Goal: Task Accomplishment & Management: Manage account settings

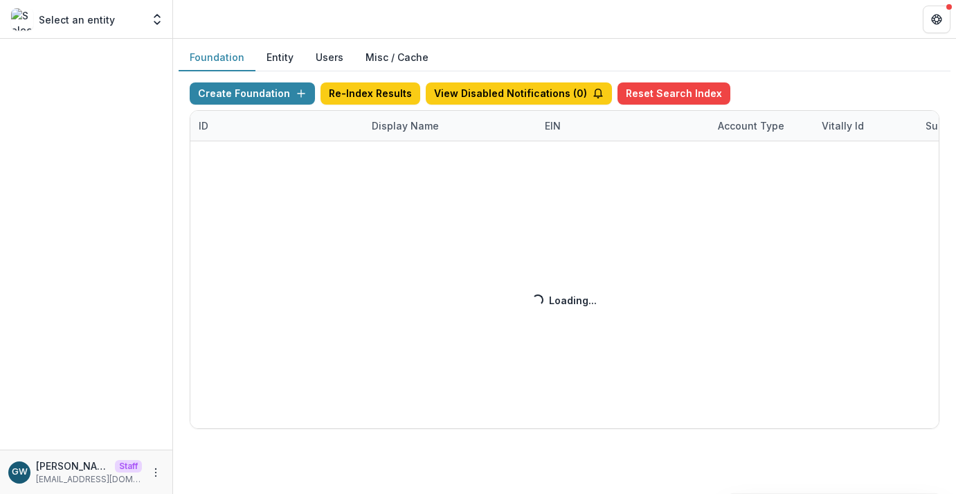
click at [382, 130] on div "Create Foundation Re-Index Results View Disabled Notifications ( 0 ) Reset Sear…" at bounding box center [565, 255] width 750 height 346
click at [414, 134] on div "Create Foundation Re-Index Results View Disabled Notifications ( 0 ) Reset Sear…" at bounding box center [565, 255] width 750 height 346
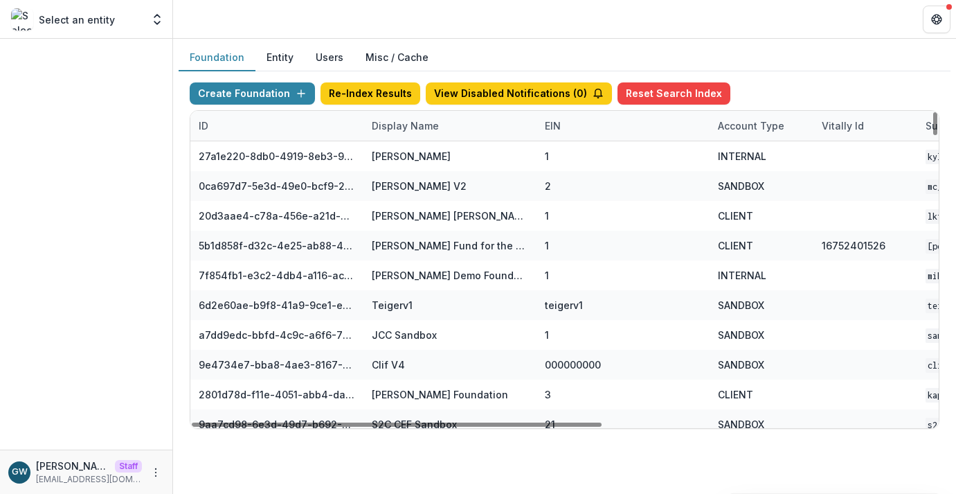
click at [431, 127] on div "Display Name" at bounding box center [406, 125] width 84 height 15
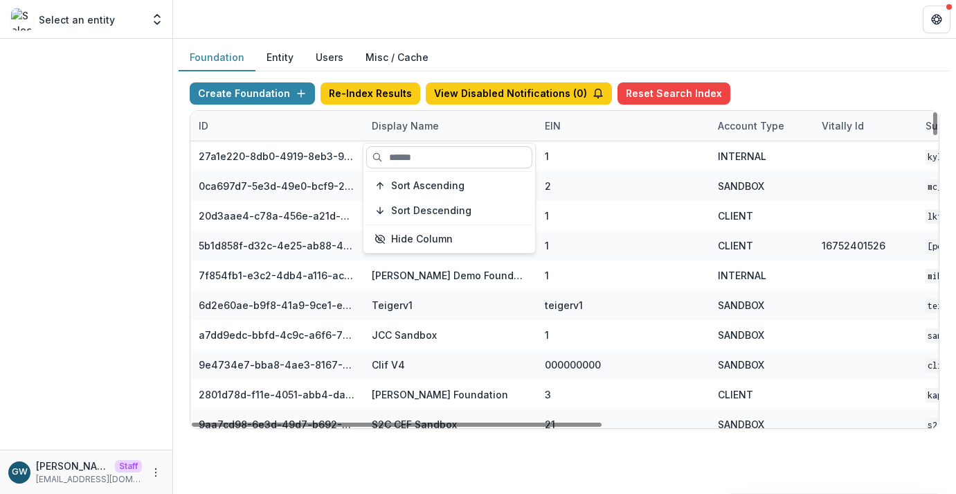
click at [427, 153] on input at bounding box center [449, 157] width 166 height 22
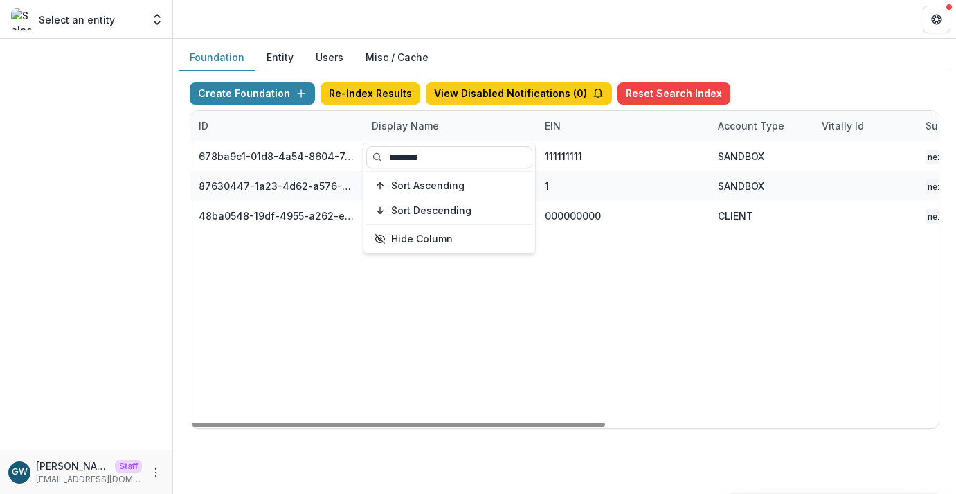
type input "********"
click at [763, 82] on div "Create Foundation Re-Index Results View Disabled Notifications ( 0 ) Reset Sear…" at bounding box center [565, 96] width 750 height 28
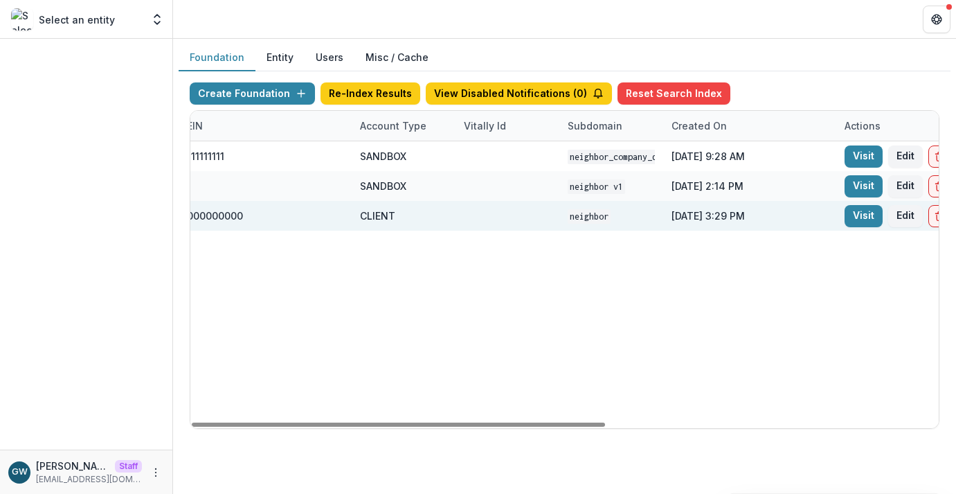
scroll to position [0, 602]
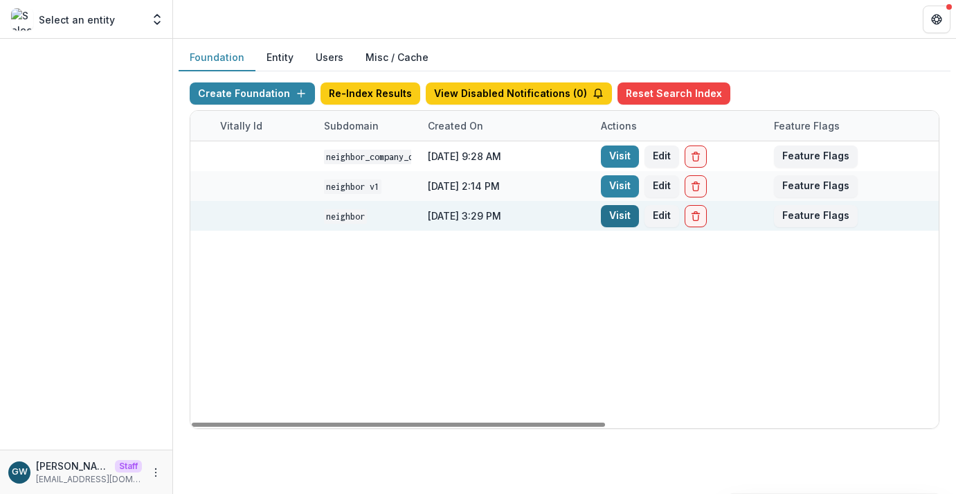
click at [617, 217] on link "Visit" at bounding box center [620, 216] width 38 height 22
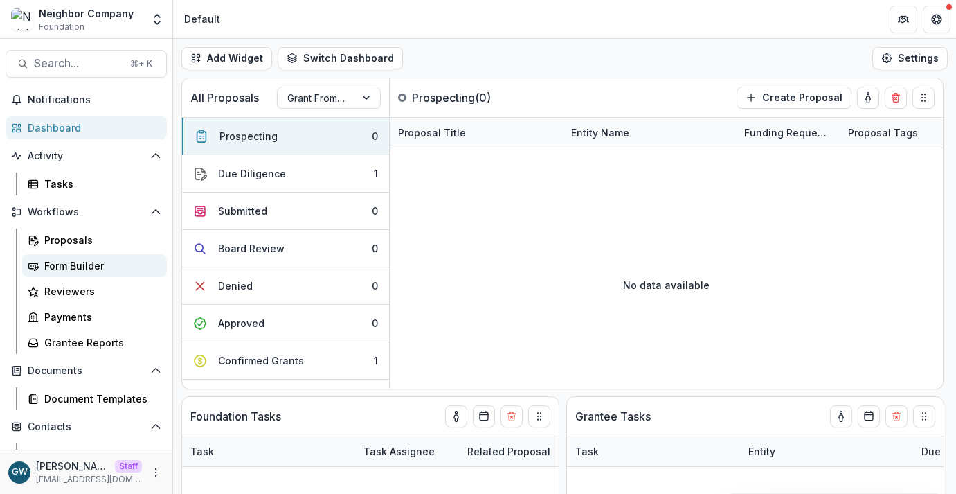
click at [71, 269] on div "Form Builder" at bounding box center [100, 265] width 112 height 15
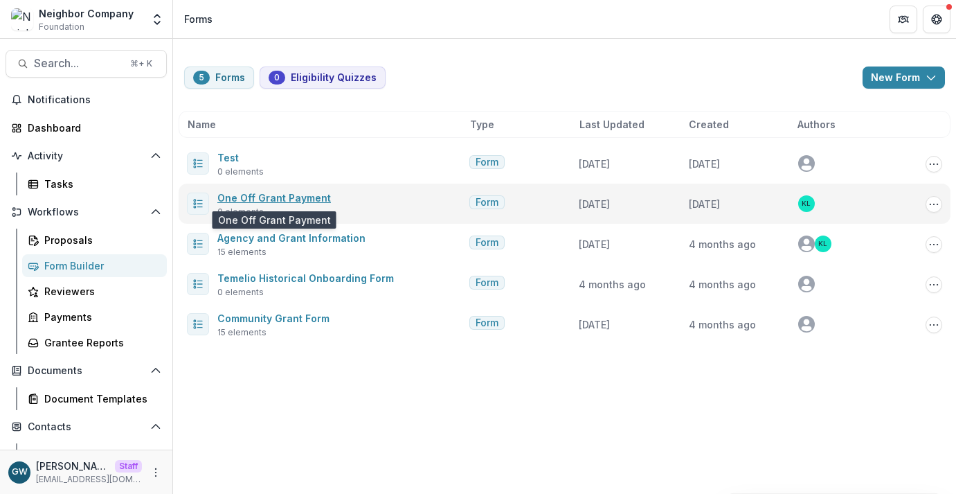
click at [301, 200] on link "One Off Grant Payment" at bounding box center [274, 198] width 114 height 12
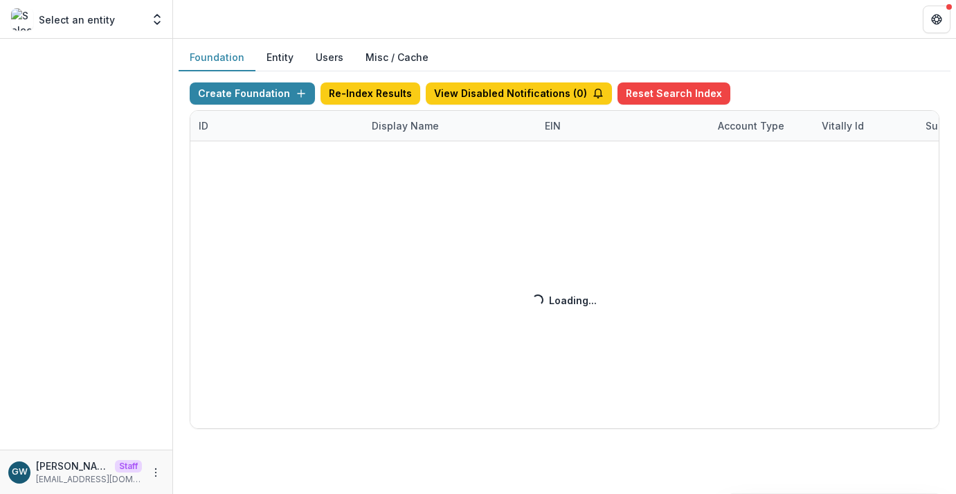
click at [376, 125] on div "Create Foundation Re-Index Results View Disabled Notifications ( 0 ) Reset Sear…" at bounding box center [565, 255] width 750 height 346
click at [414, 124] on div "Create Foundation Re-Index Results View Disabled Notifications ( 0 ) Reset Sear…" at bounding box center [565, 255] width 750 height 346
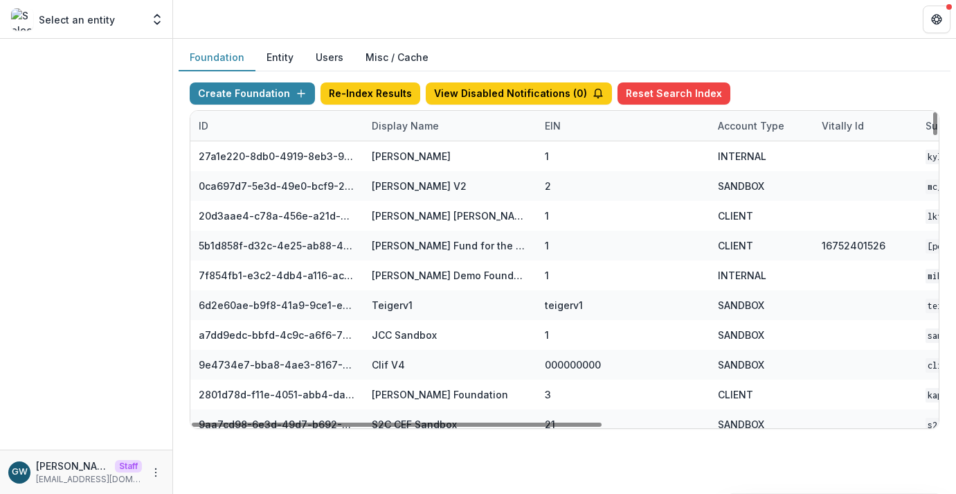
click at [426, 123] on div "Display Name" at bounding box center [406, 125] width 84 height 15
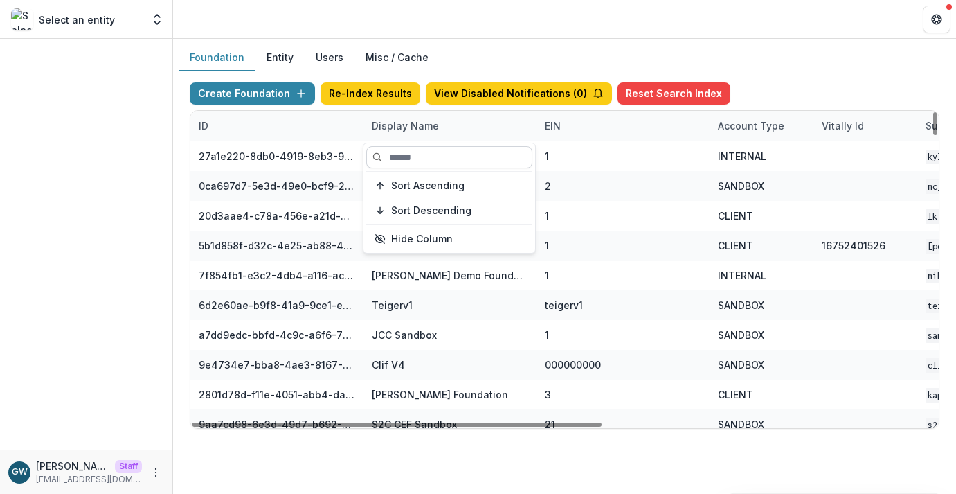
click at [413, 155] on input at bounding box center [449, 157] width 166 height 22
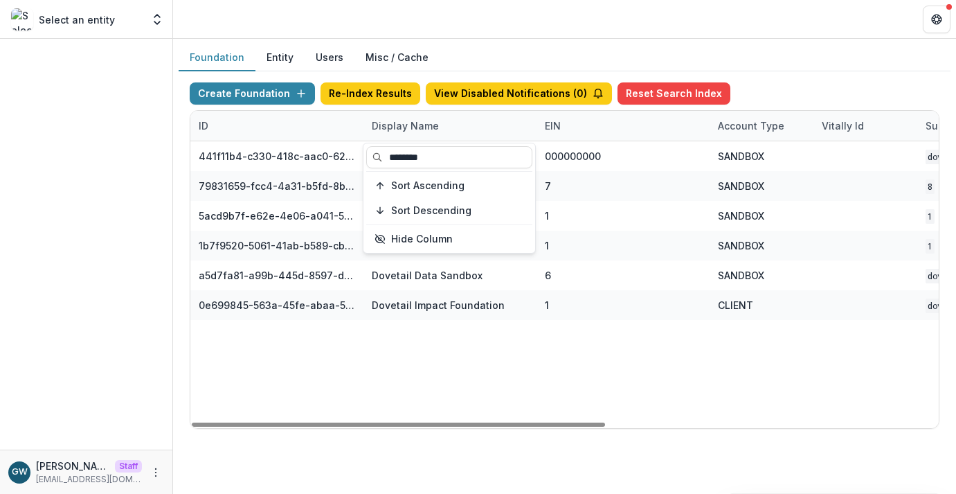
type input "********"
click at [779, 71] on div "Foundation Entity Users Misc / Cache" at bounding box center [565, 57] width 772 height 27
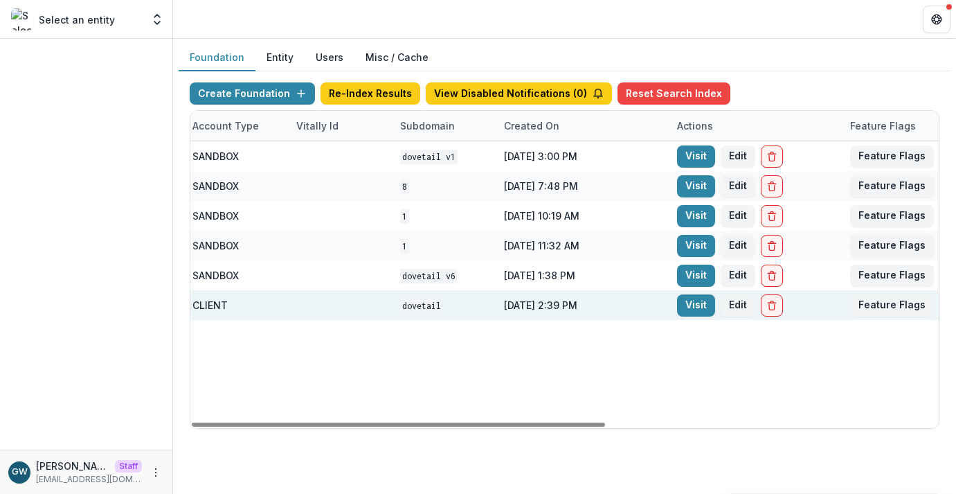
scroll to position [0, 602]
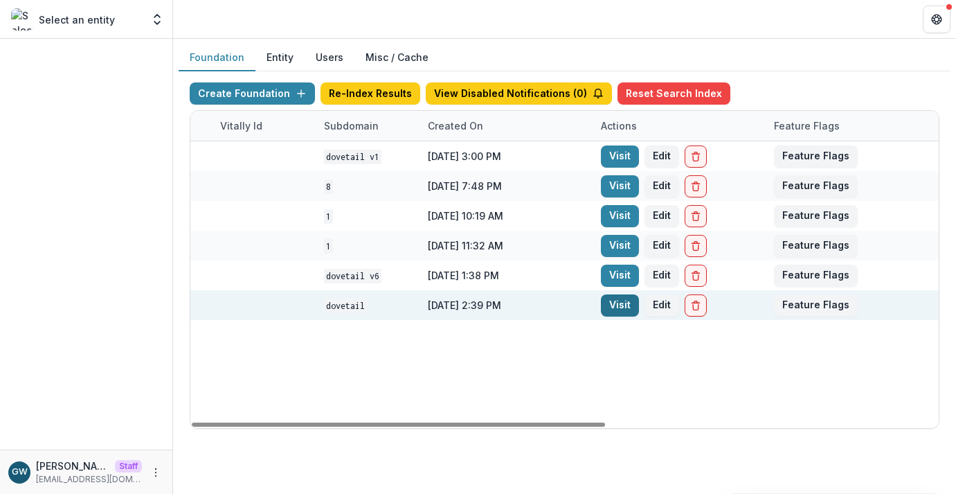
click at [609, 304] on link "Visit" at bounding box center [620, 305] width 38 height 22
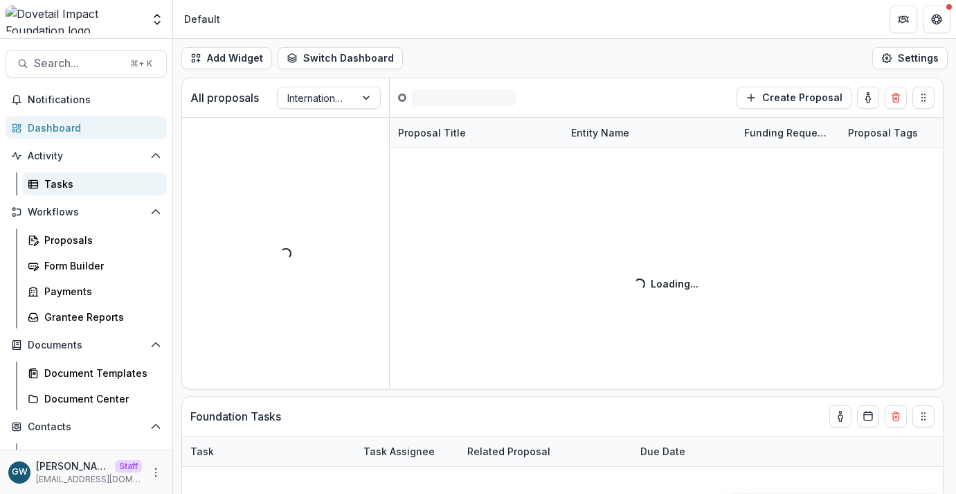
click at [85, 190] on div "Tasks" at bounding box center [100, 184] width 112 height 15
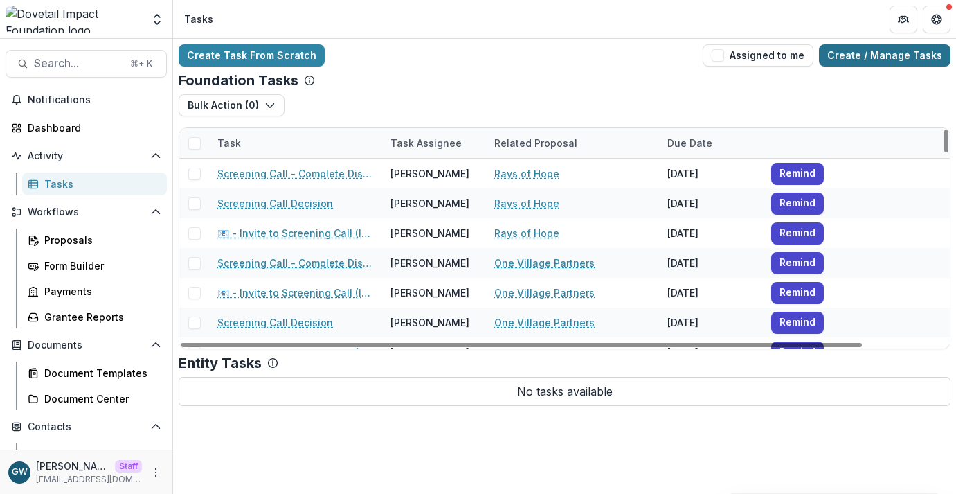
click at [842, 66] on link "Create / Manage Tasks" at bounding box center [885, 55] width 132 height 22
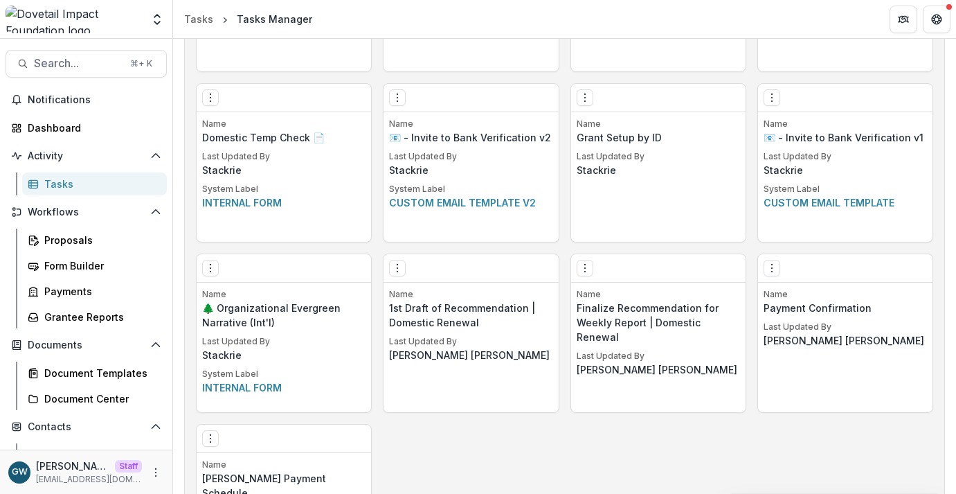
scroll to position [2065, 0]
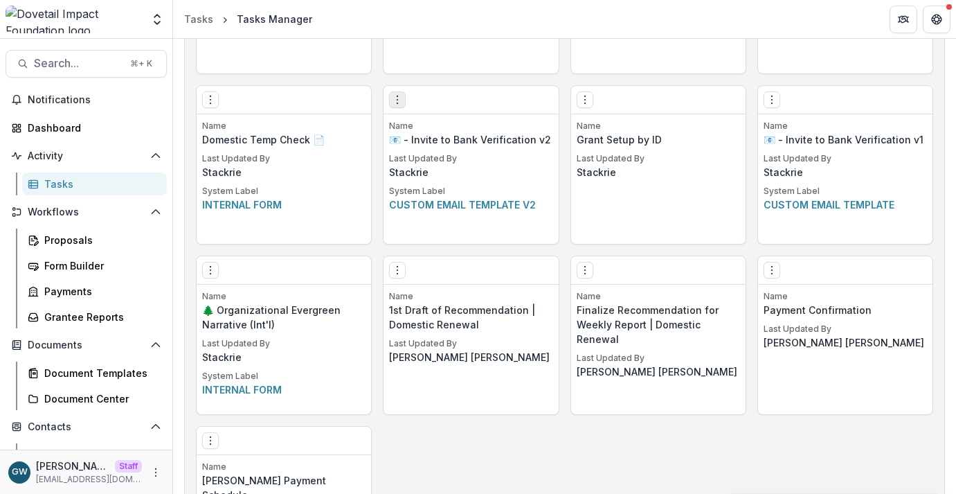
click at [398, 99] on icon "Options" at bounding box center [397, 99] width 11 height 11
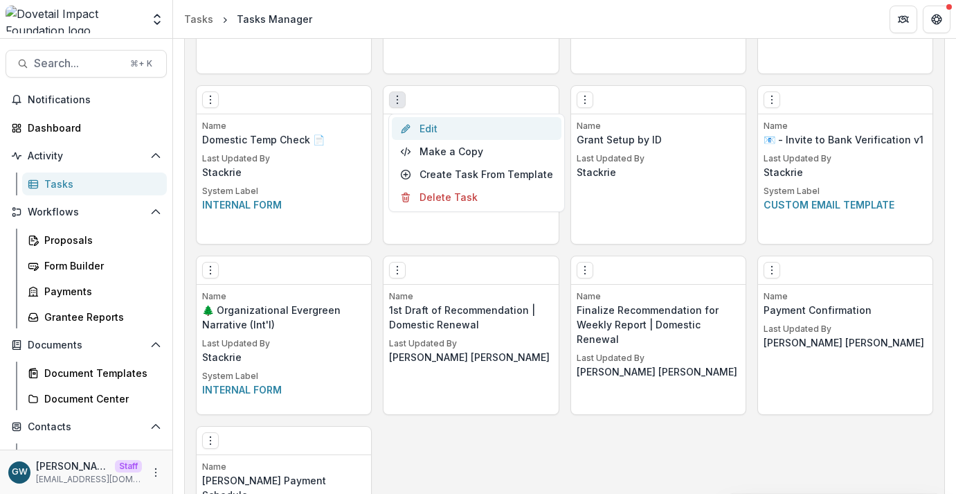
click at [420, 122] on link "Edit" at bounding box center [477, 128] width 170 height 23
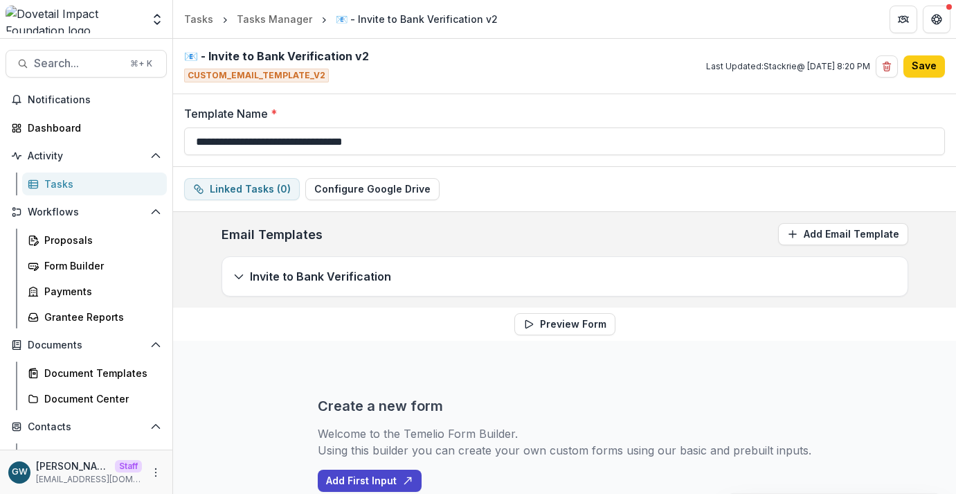
click at [272, 272] on p "Invite to Bank Verification" at bounding box center [320, 276] width 141 height 17
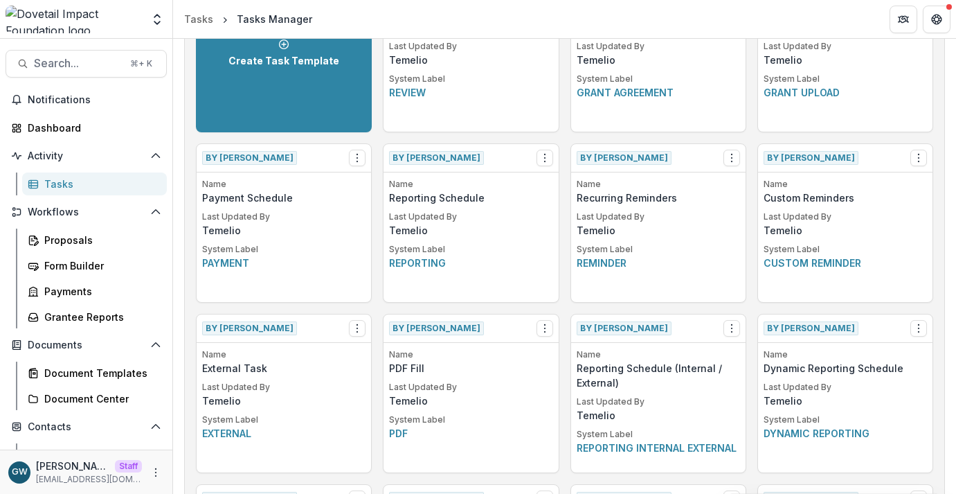
scroll to position [126, 0]
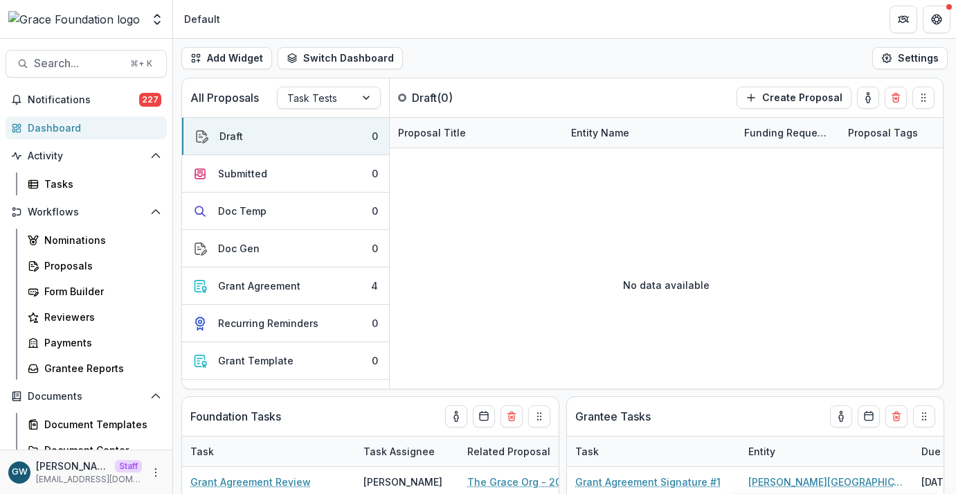
select select "******"
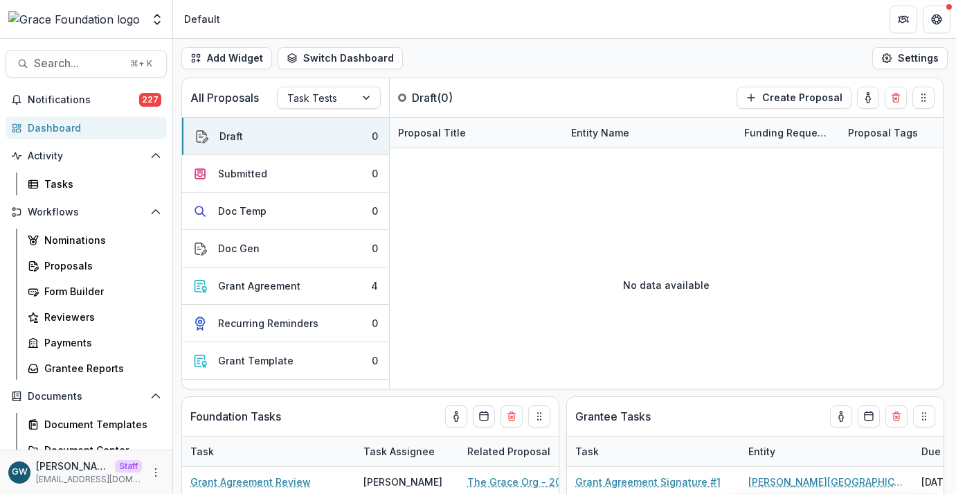
select select "******"
click at [89, 184] on div "Tasks" at bounding box center [100, 184] width 112 height 15
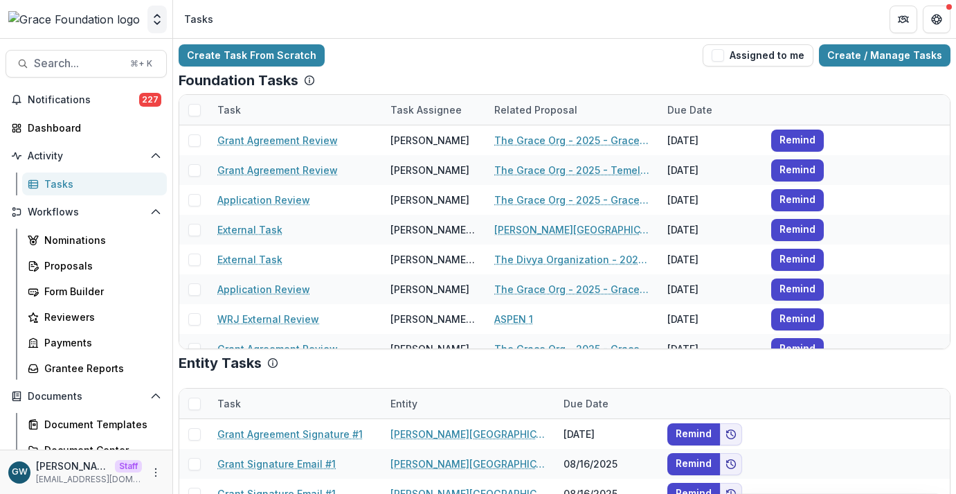
click at [159, 18] on icon "Open entity switcher" at bounding box center [157, 19] width 14 height 14
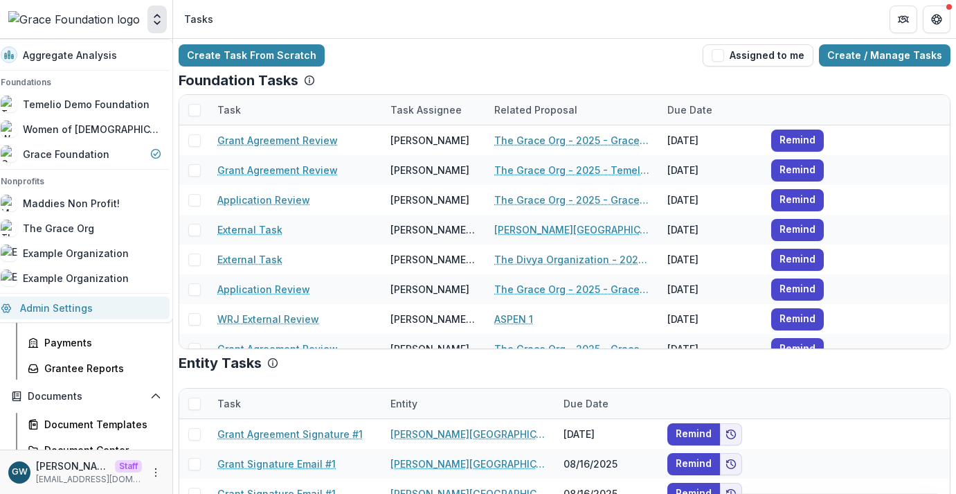
click at [82, 305] on link "Admin Settings" at bounding box center [80, 307] width 177 height 23
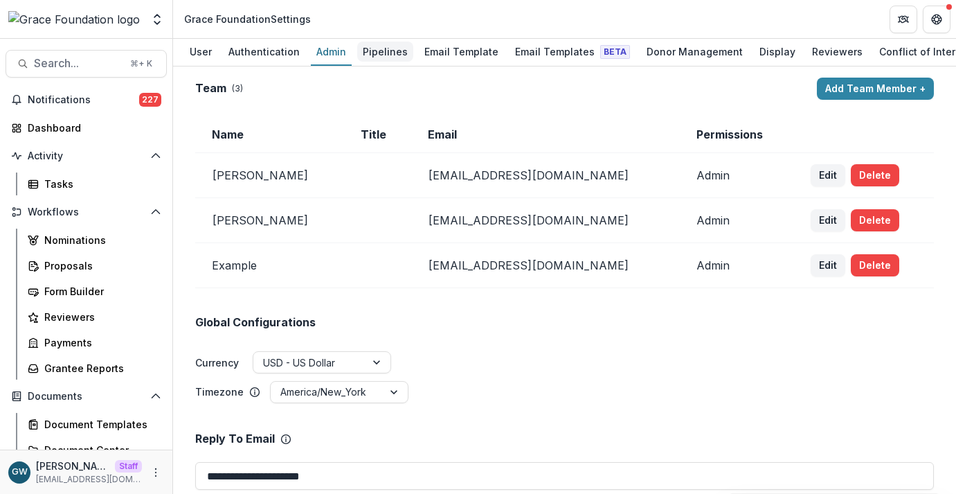
click at [383, 56] on div "Pipelines" at bounding box center [385, 52] width 56 height 20
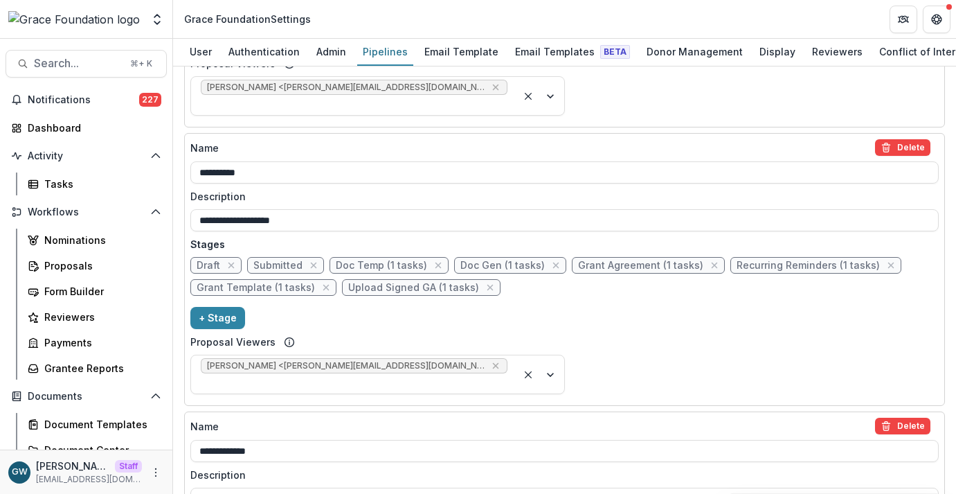
scroll to position [483, 0]
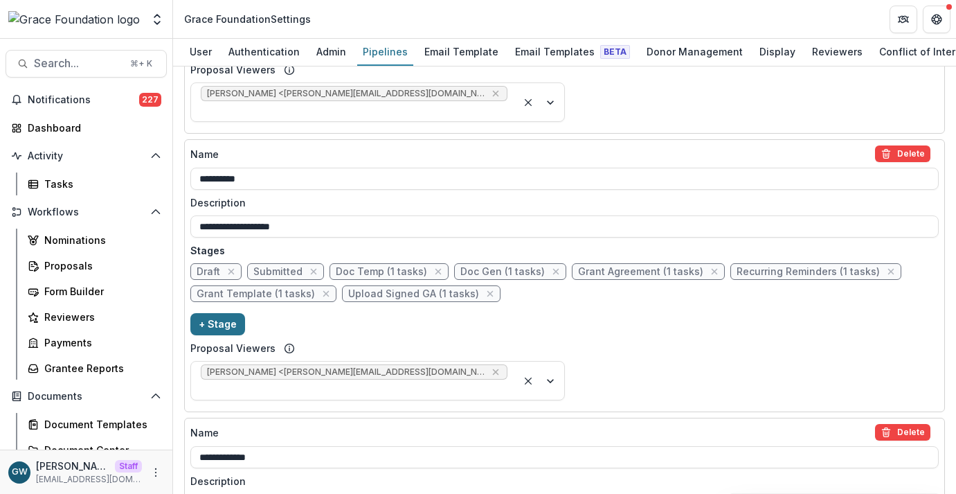
click at [213, 313] on button "+ Stage" at bounding box center [217, 324] width 55 height 22
select select "*****"
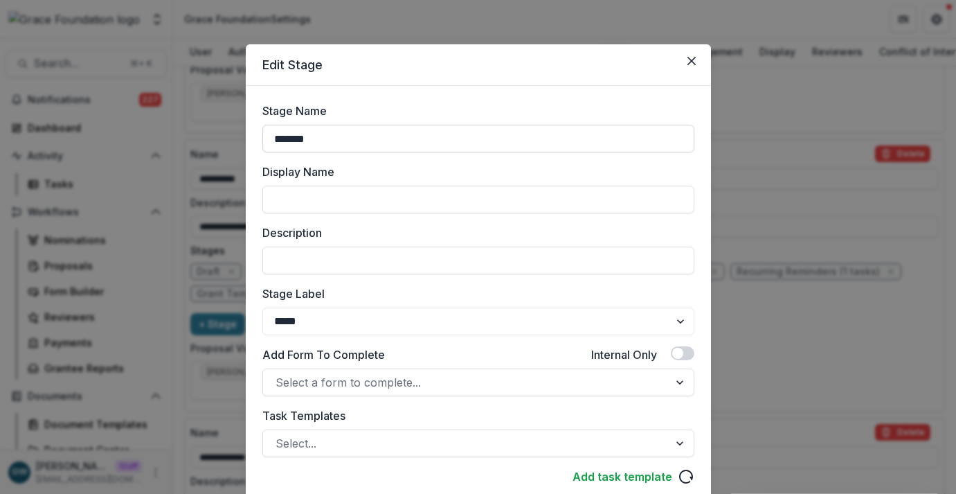
click at [364, 145] on input "*******" at bounding box center [479, 139] width 432 height 28
click at [326, 136] on input "**********" at bounding box center [479, 139] width 432 height 28
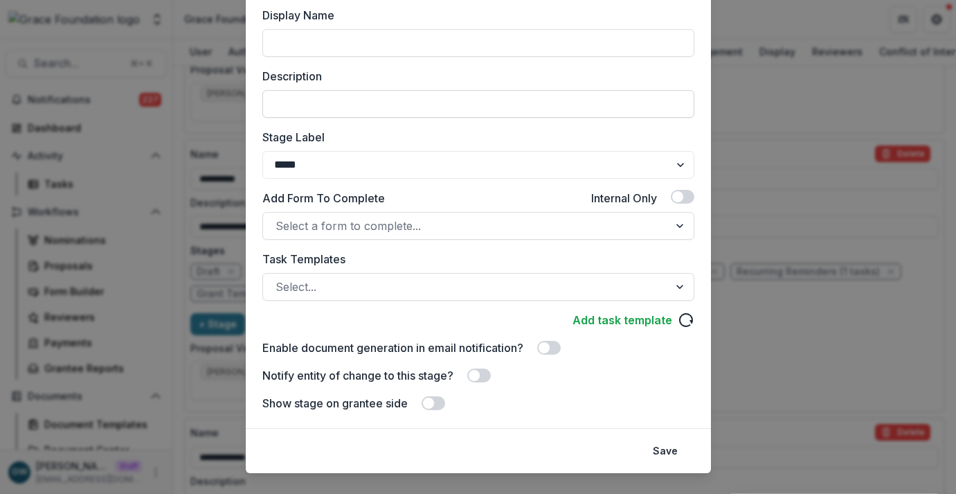
scroll to position [171, 0]
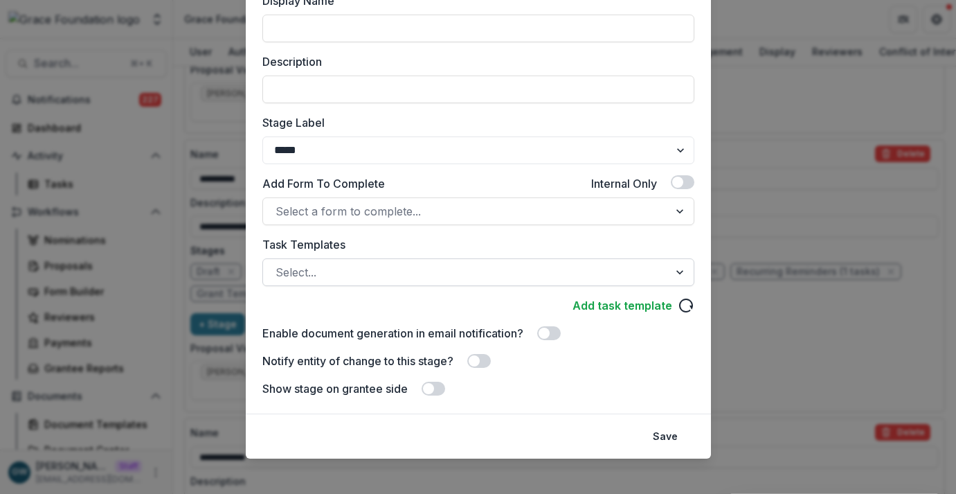
click at [379, 269] on div at bounding box center [466, 272] width 381 height 19
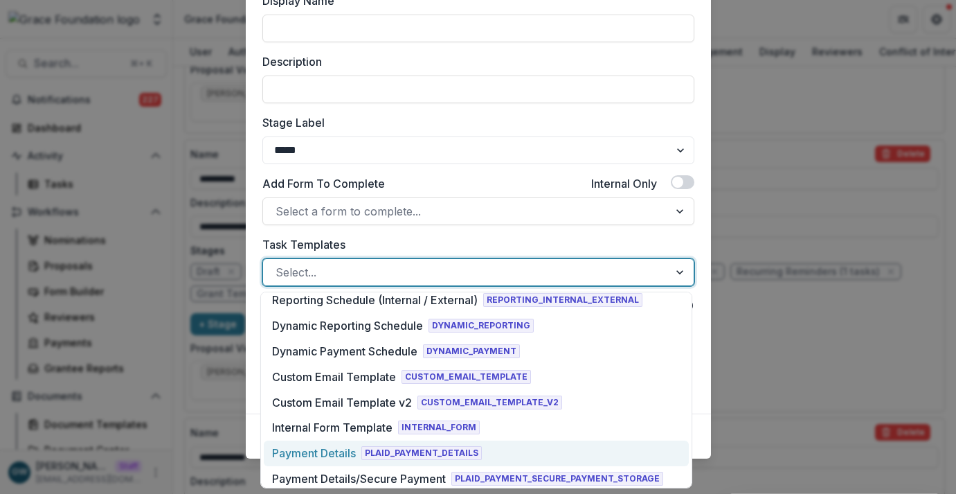
scroll to position [234, 0]
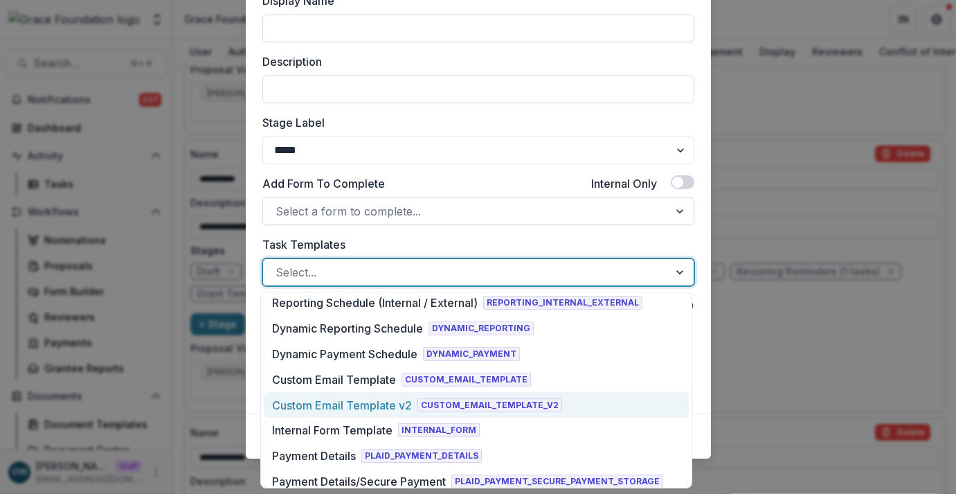
click at [355, 400] on div "Custom Email Template v2" at bounding box center [342, 405] width 140 height 17
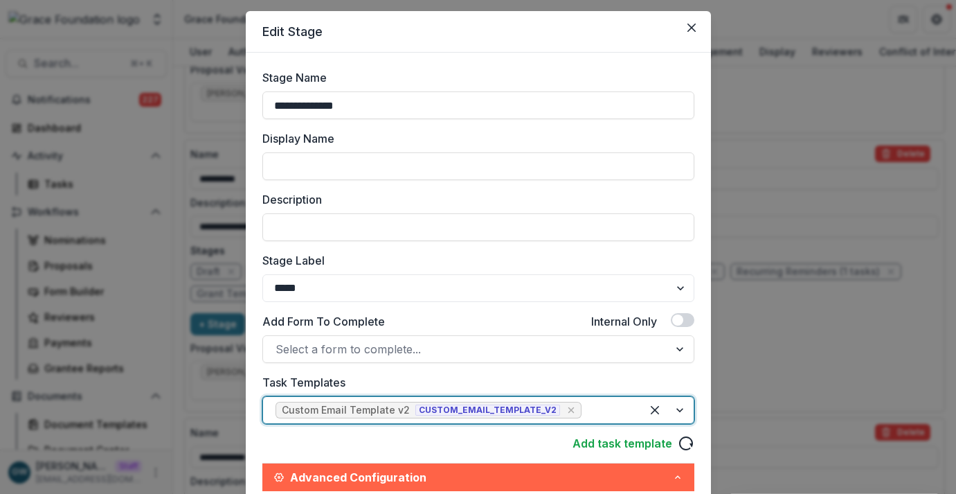
scroll to position [0, 0]
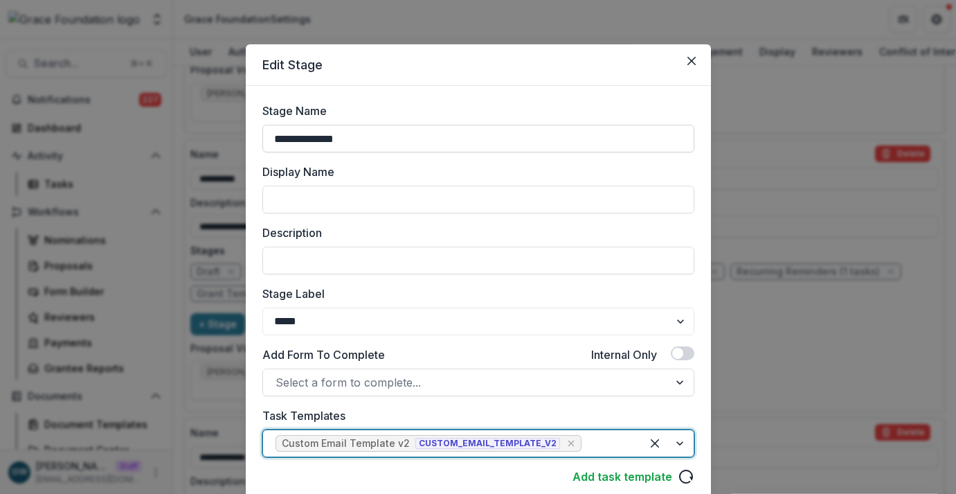
click at [271, 138] on input "**********" at bounding box center [479, 139] width 432 height 28
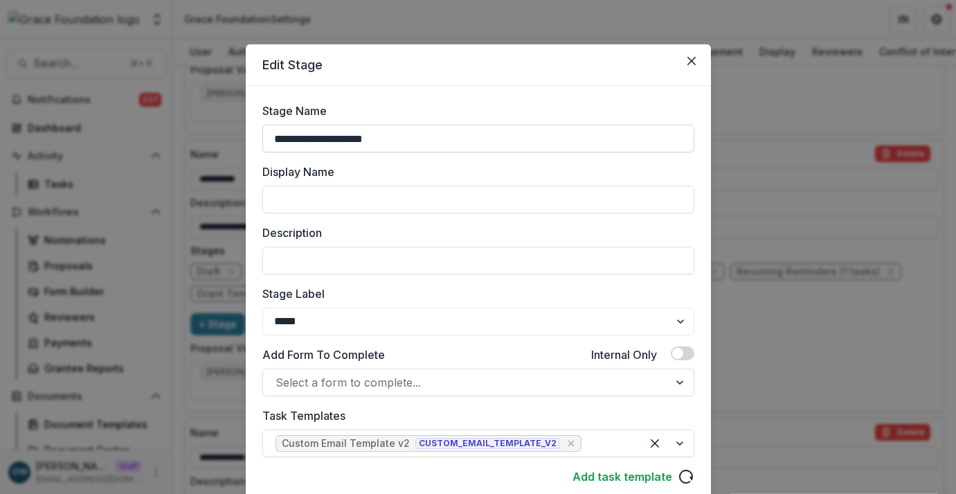
click at [355, 136] on input "**********" at bounding box center [479, 139] width 432 height 28
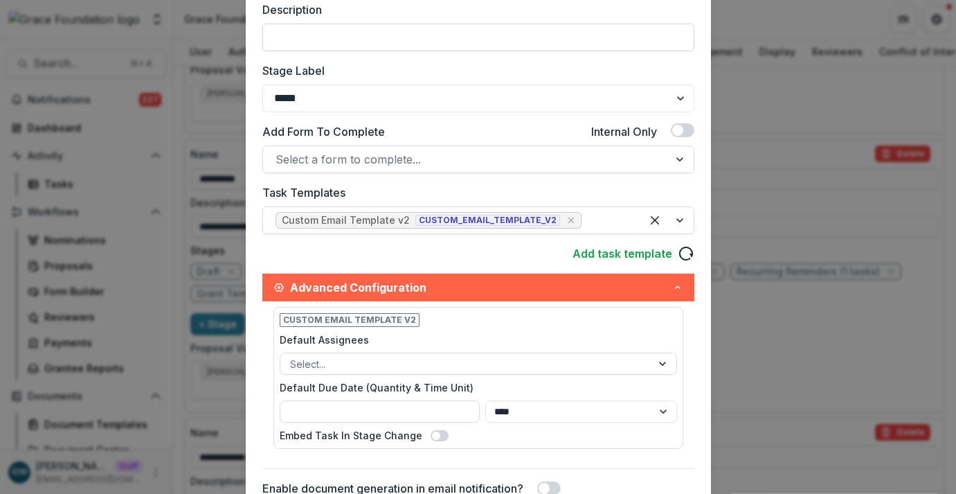
scroll to position [238, 0]
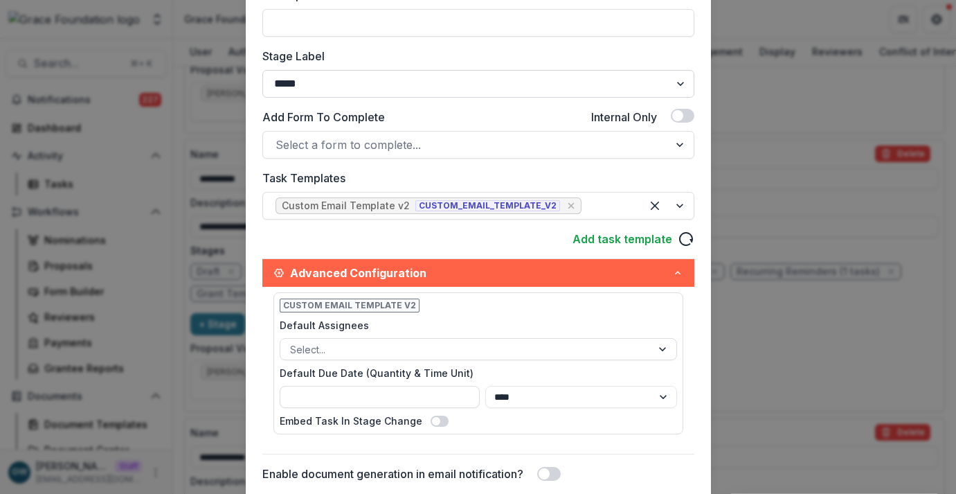
type input "**********"
click at [502, 89] on select "******* ***** ********* ****** ******* ******** ******** ******* ********* ****…" at bounding box center [479, 84] width 432 height 28
select select "******"
click at [263, 70] on select "******* ***** ********* ****** ******* ******** ******** ******* ********* ****…" at bounding box center [479, 84] width 432 height 28
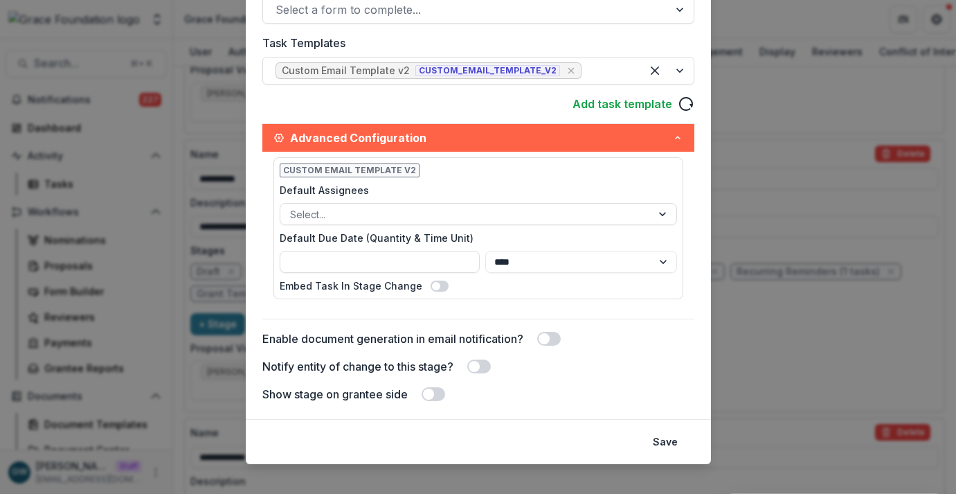
scroll to position [387, 0]
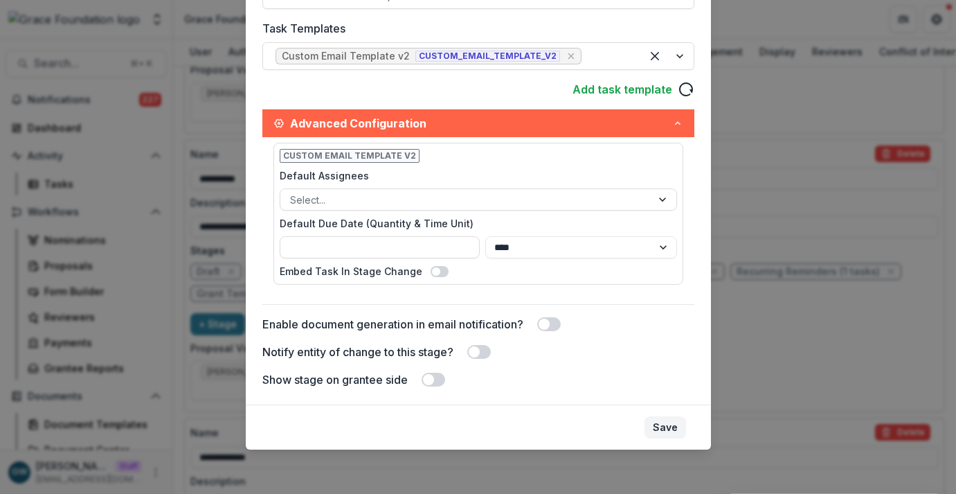
click at [672, 426] on button "Save" at bounding box center [666, 427] width 42 height 22
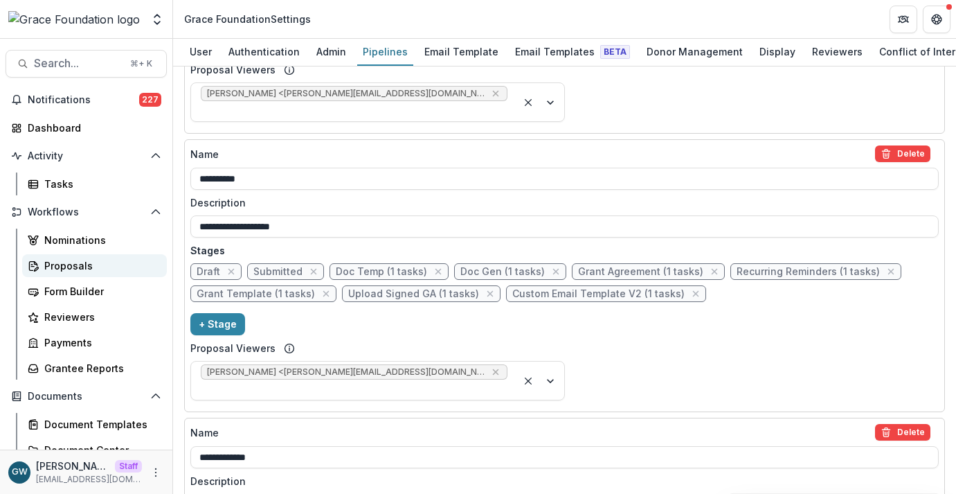
click at [73, 263] on div "Proposals" at bounding box center [100, 265] width 112 height 15
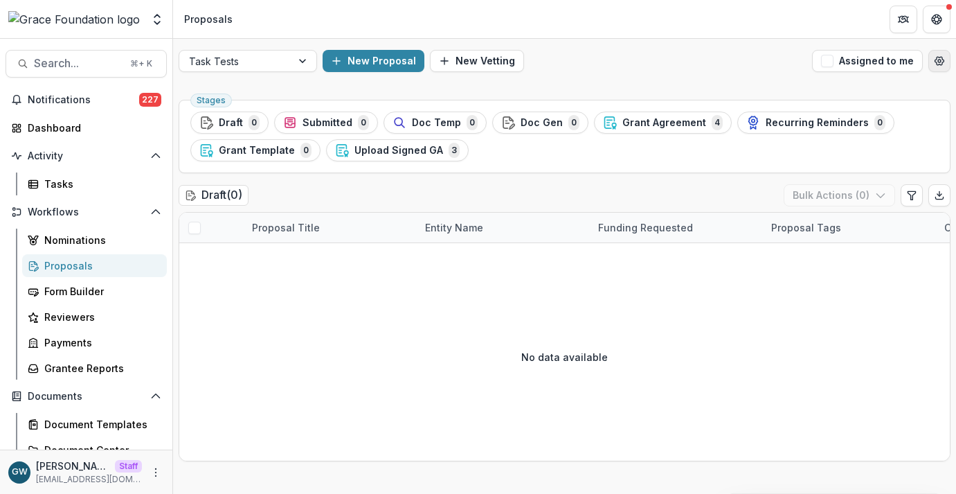
click at [934, 59] on icon "Open table manager" at bounding box center [939, 60] width 11 height 11
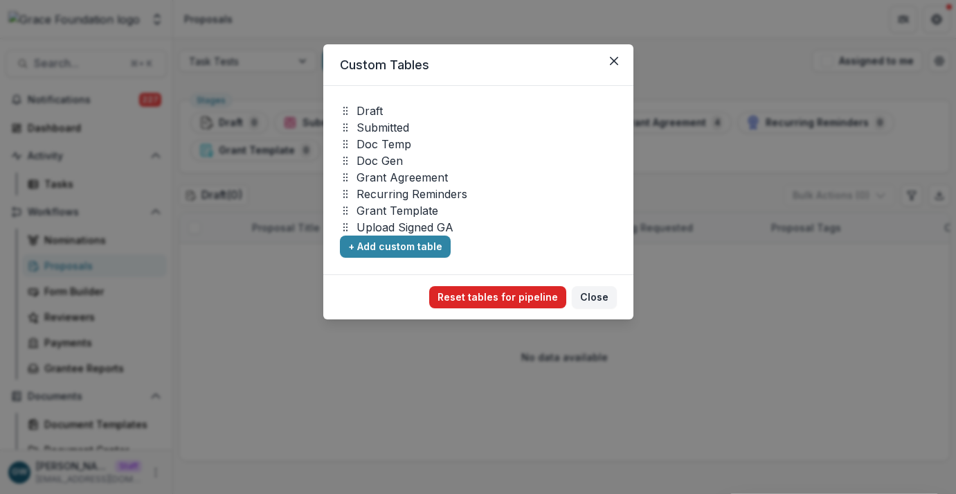
click at [467, 300] on button "Reset tables for pipeline" at bounding box center [497, 297] width 137 height 22
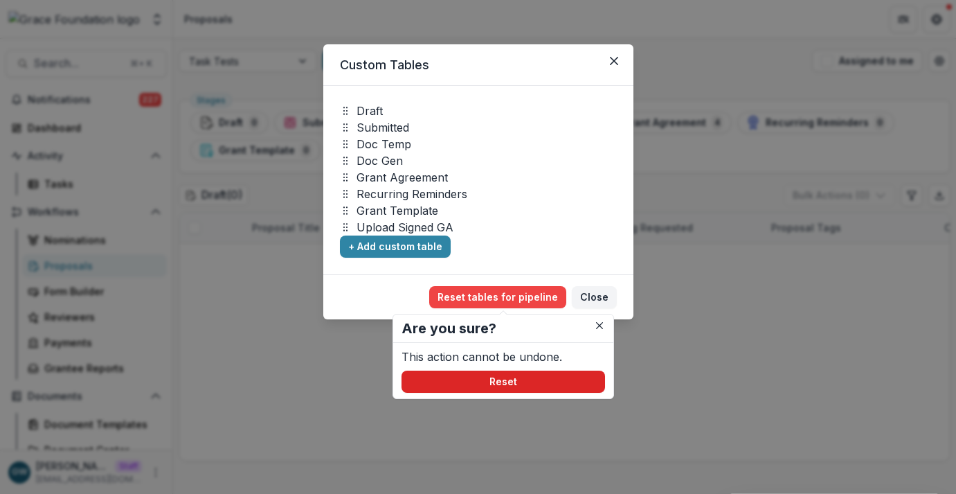
click at [542, 385] on button "Reset" at bounding box center [504, 382] width 204 height 22
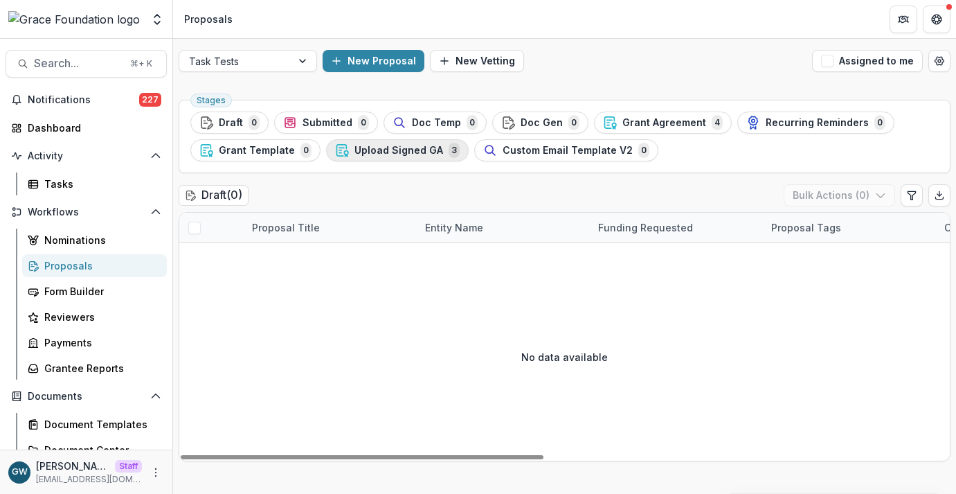
click at [423, 151] on span "Upload Signed GA" at bounding box center [399, 151] width 89 height 12
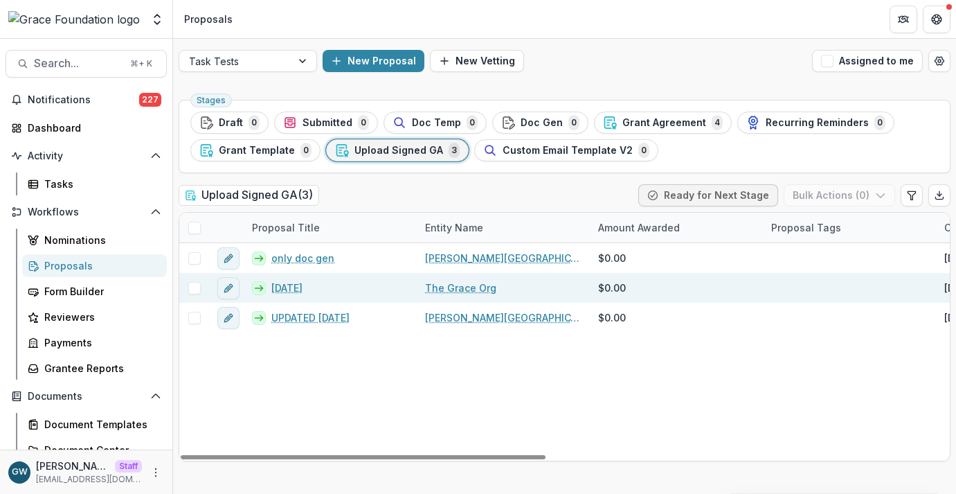
click at [287, 285] on link "7.23.25" at bounding box center [287, 288] width 31 height 15
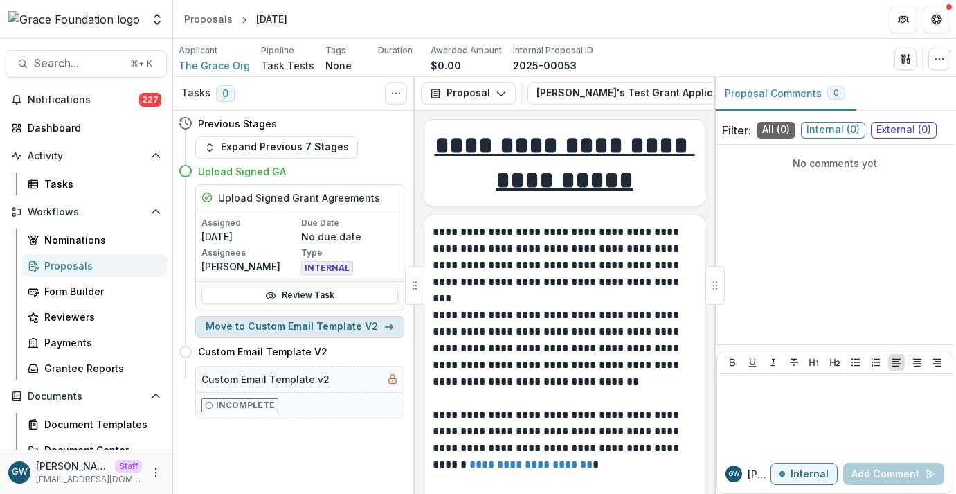
click at [337, 327] on button "Move to Custom Email Template V2" at bounding box center [299, 327] width 209 height 22
select select "**********"
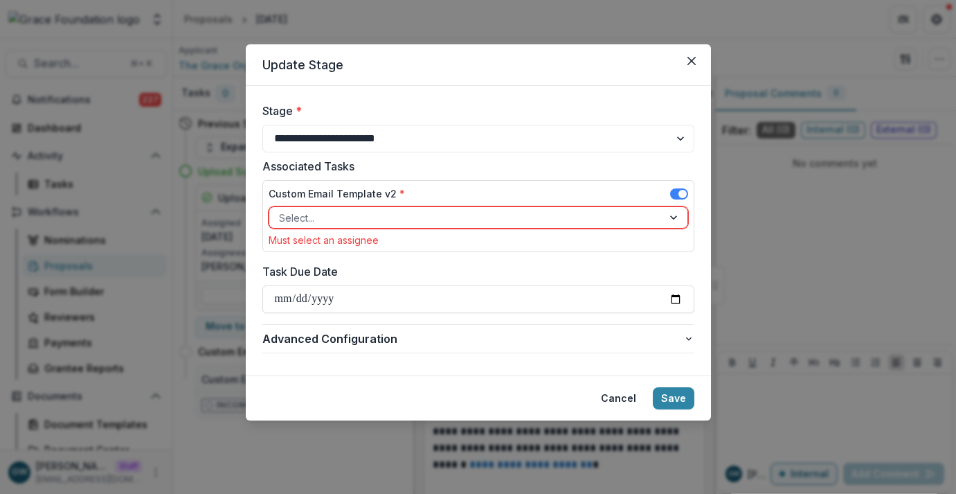
click at [424, 219] on div at bounding box center [466, 217] width 374 height 17
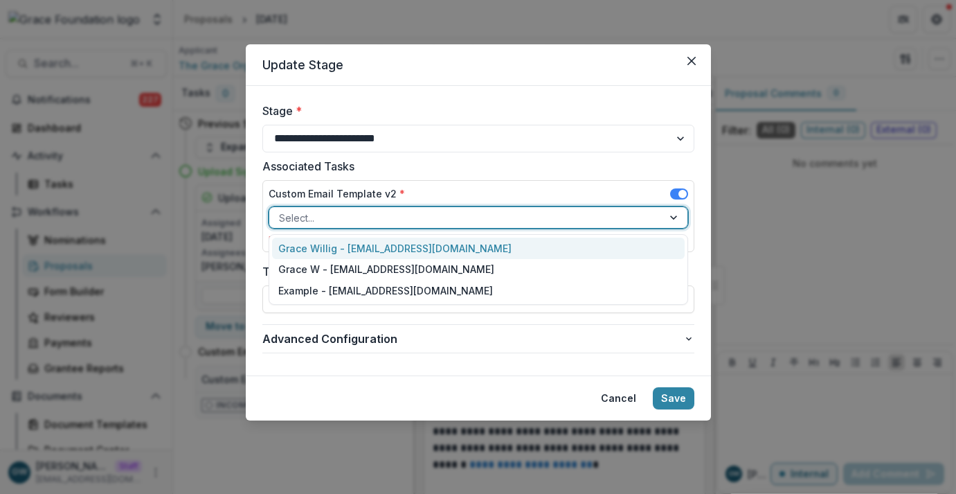
click at [401, 244] on div "Grace Willig - grace@trytemelio.com" at bounding box center [478, 248] width 413 height 21
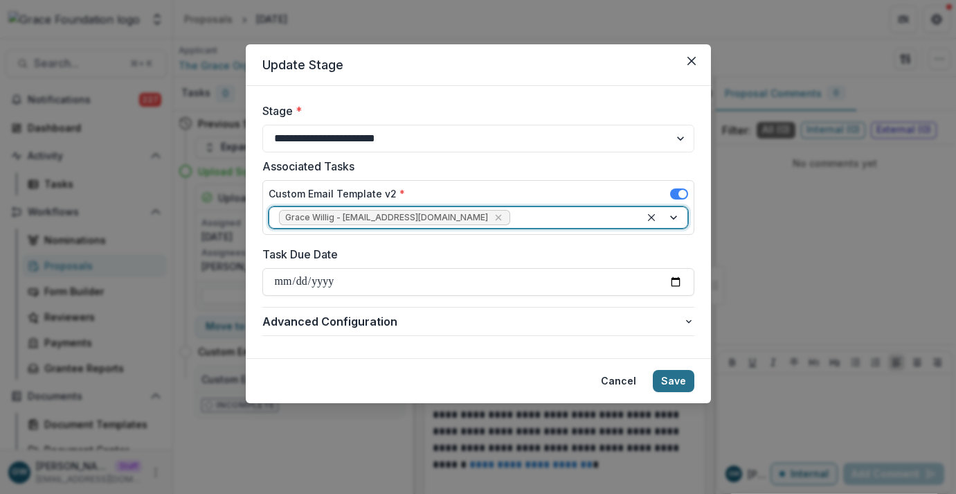
click at [672, 377] on button "Save" at bounding box center [674, 381] width 42 height 22
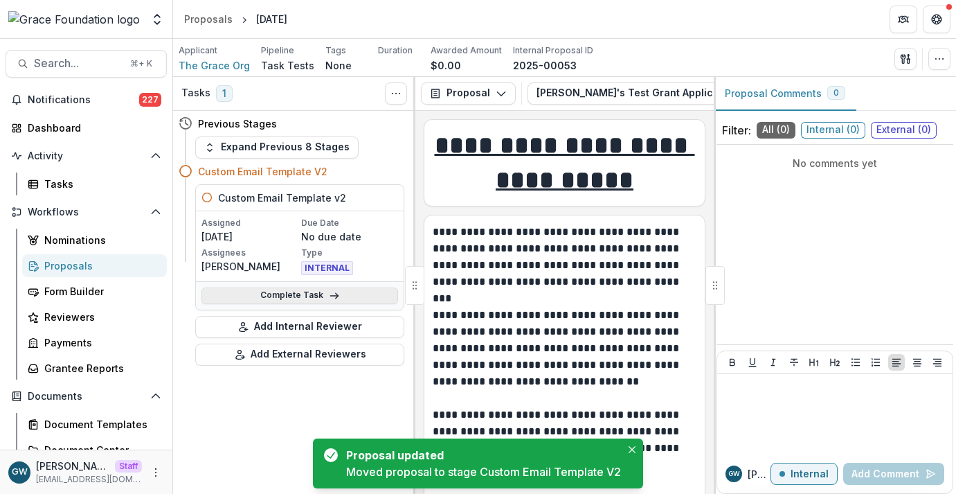
click at [317, 298] on link "Complete Task" at bounding box center [300, 295] width 197 height 17
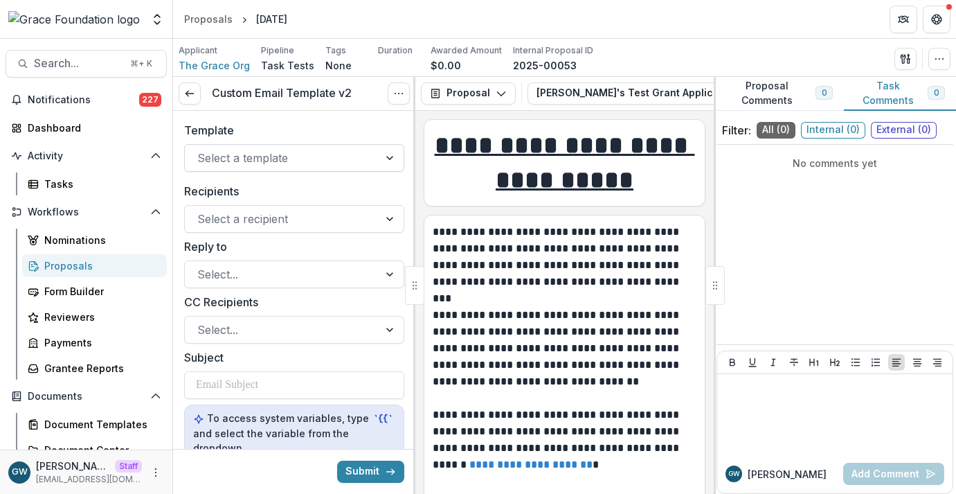
click at [294, 155] on div at bounding box center [281, 157] width 169 height 19
click at [309, 132] on label "Template" at bounding box center [290, 130] width 212 height 17
click at [201, 150] on input "Template" at bounding box center [198, 158] width 3 height 17
click at [156, 16] on polyline "Open entity switcher" at bounding box center [157, 16] width 6 height 3
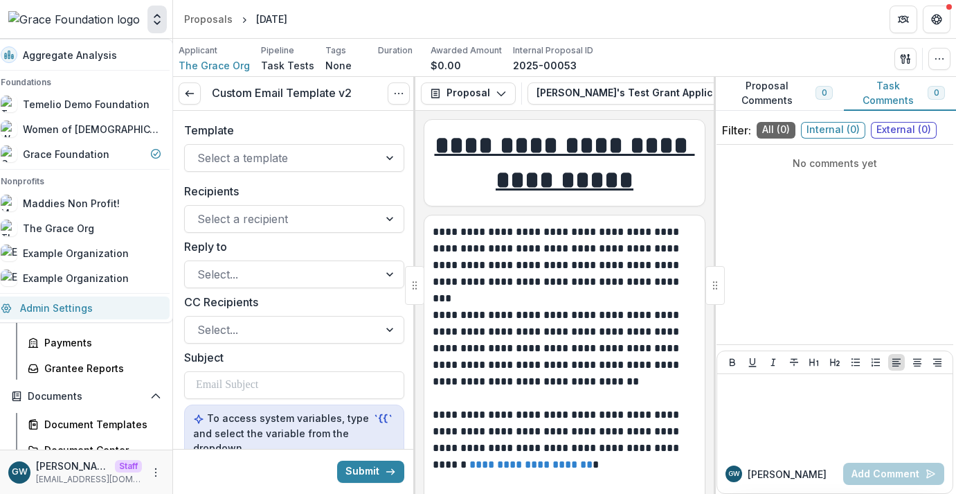
click at [69, 304] on link "Admin Settings" at bounding box center [80, 307] width 177 height 23
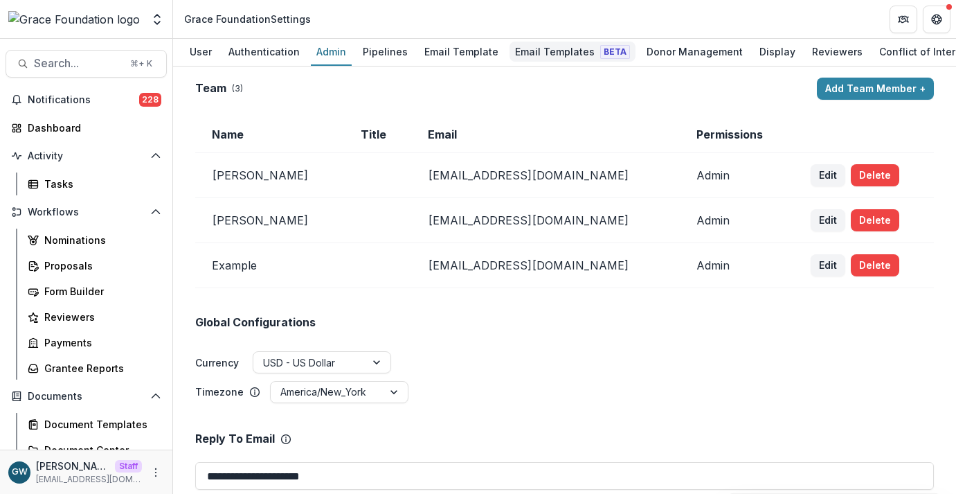
click at [518, 46] on div "Email Templates Beta" at bounding box center [573, 52] width 126 height 20
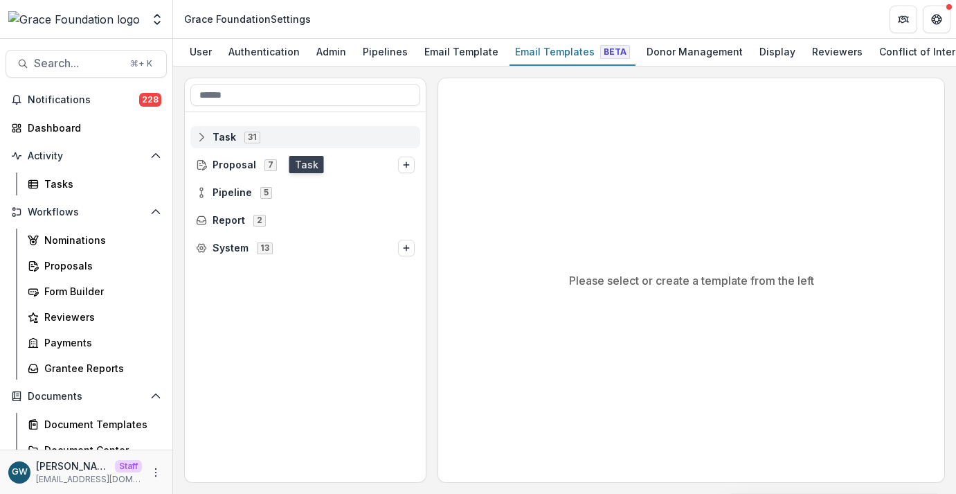
click at [199, 139] on line at bounding box center [199, 137] width 0 height 8
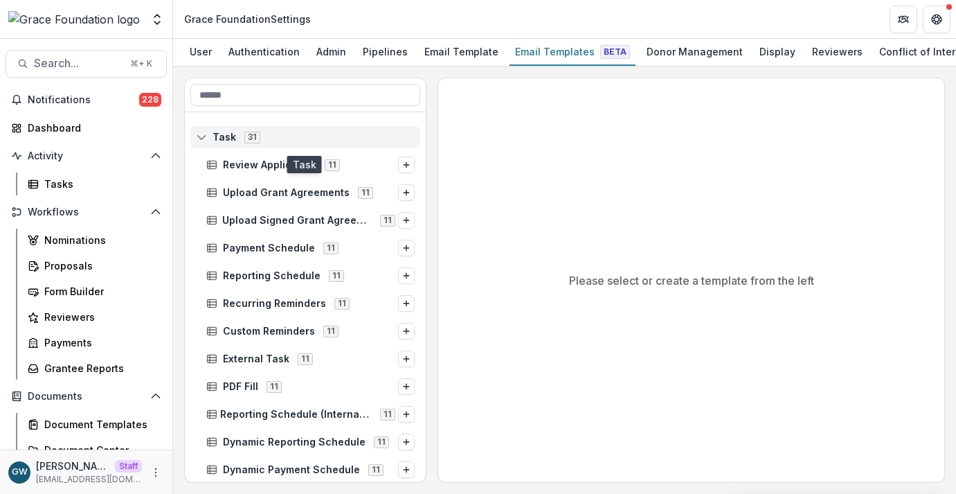
click at [200, 143] on icon at bounding box center [201, 137] width 11 height 11
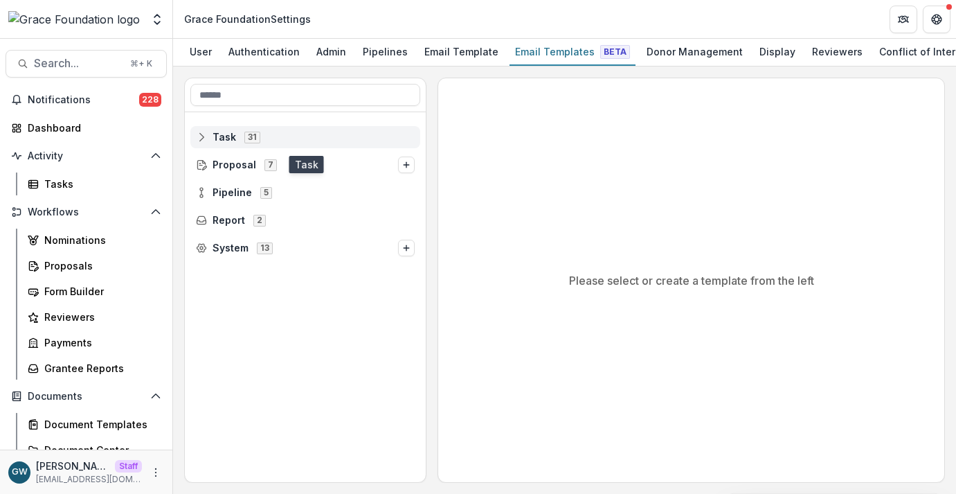
click at [201, 139] on line at bounding box center [201, 139] width 9 height 0
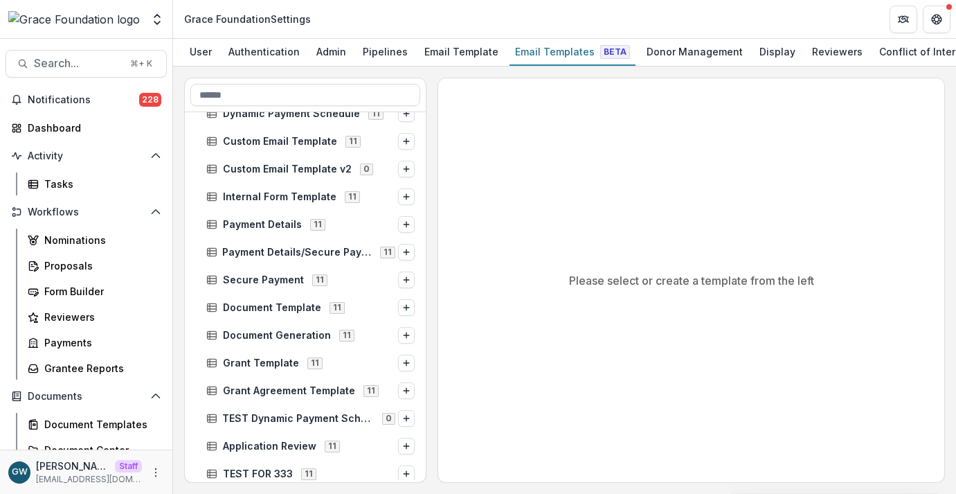
scroll to position [339, 0]
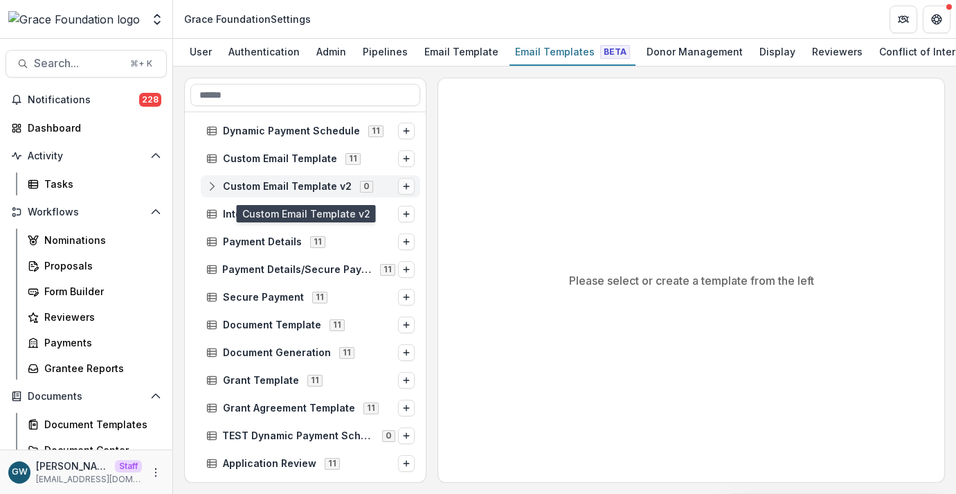
click at [407, 186] on line "Options" at bounding box center [407, 187] width 0 height 6
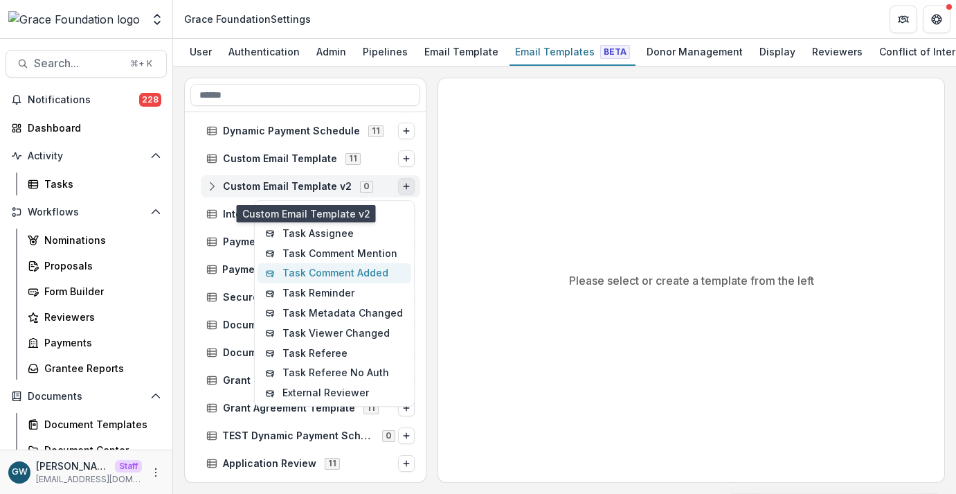
scroll to position [364, 0]
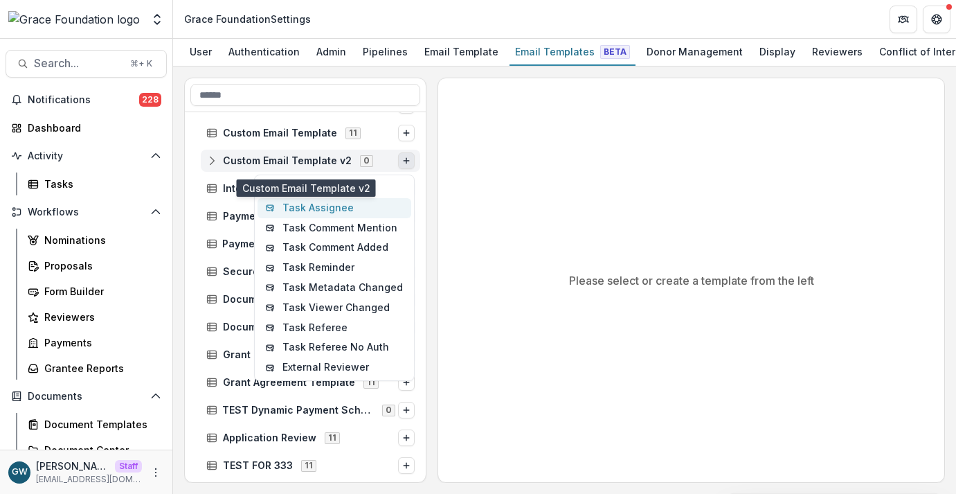
click at [336, 215] on button "Task Assignee" at bounding box center [335, 208] width 154 height 20
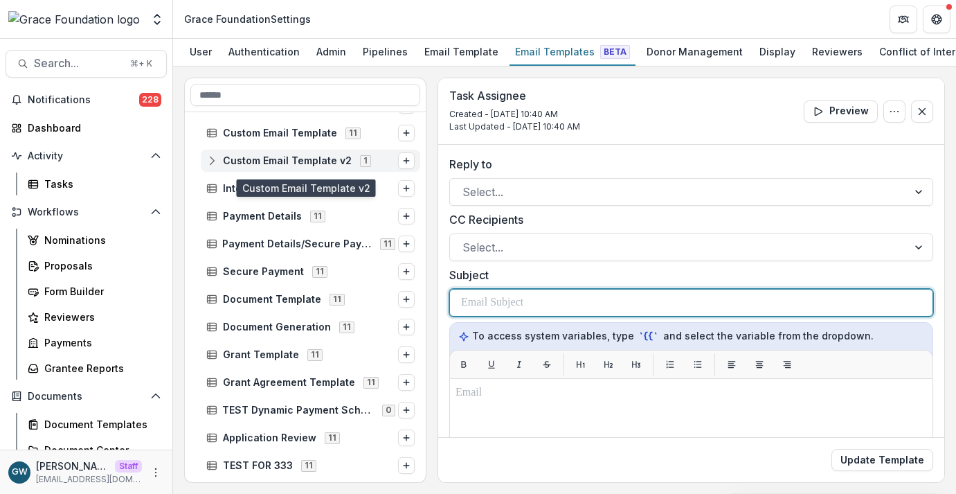
click at [519, 303] on p at bounding box center [492, 302] width 62 height 17
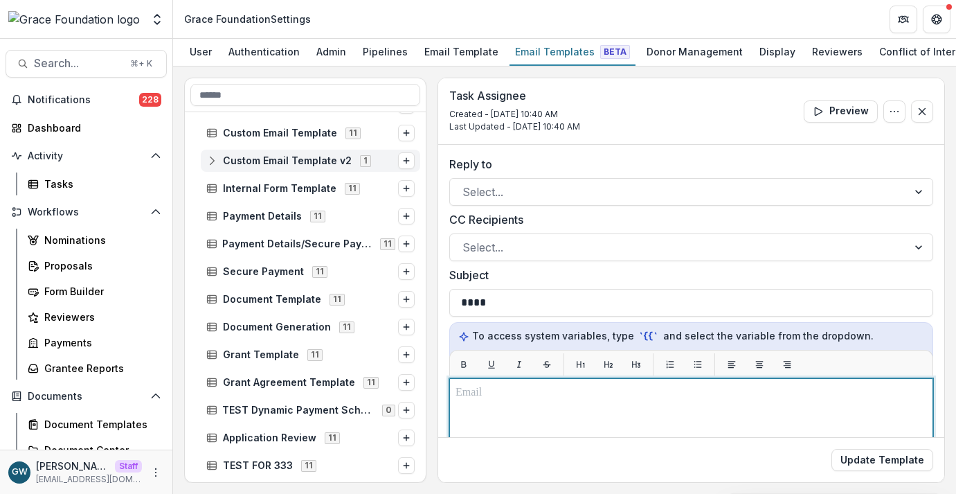
click at [539, 398] on p at bounding box center [692, 392] width 472 height 17
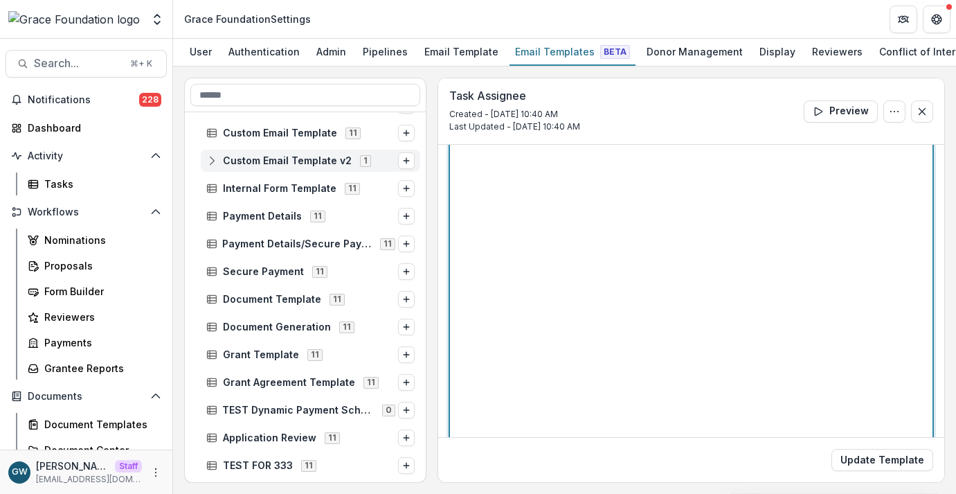
scroll to position [300, 0]
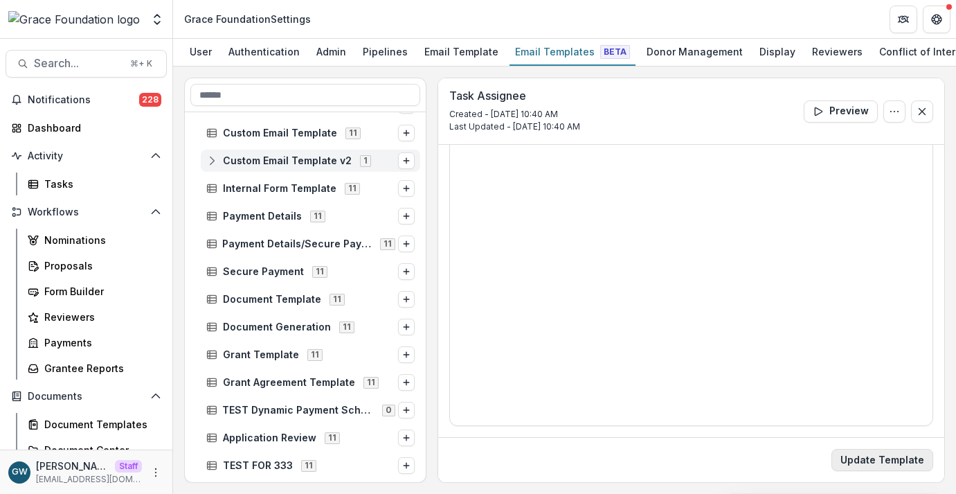
click at [850, 456] on button "Update Template" at bounding box center [883, 460] width 102 height 22
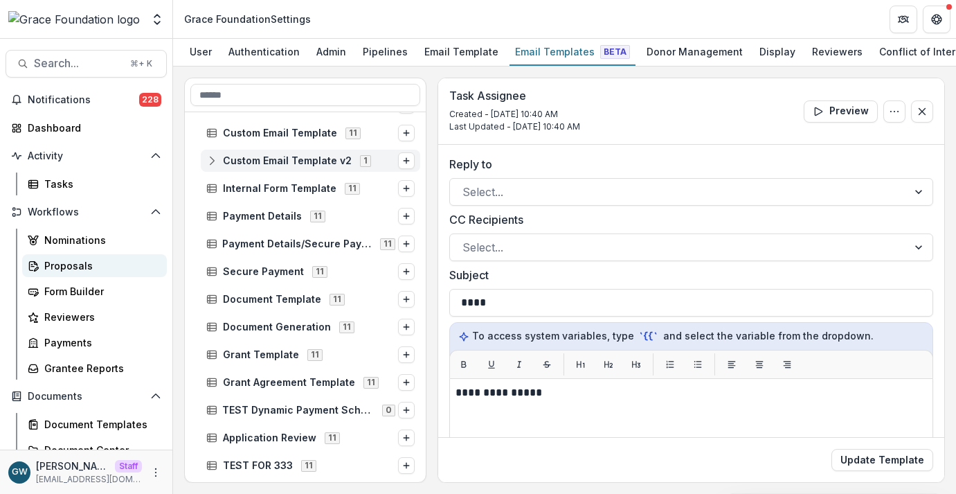
click at [80, 262] on div "Proposals" at bounding box center [100, 265] width 112 height 15
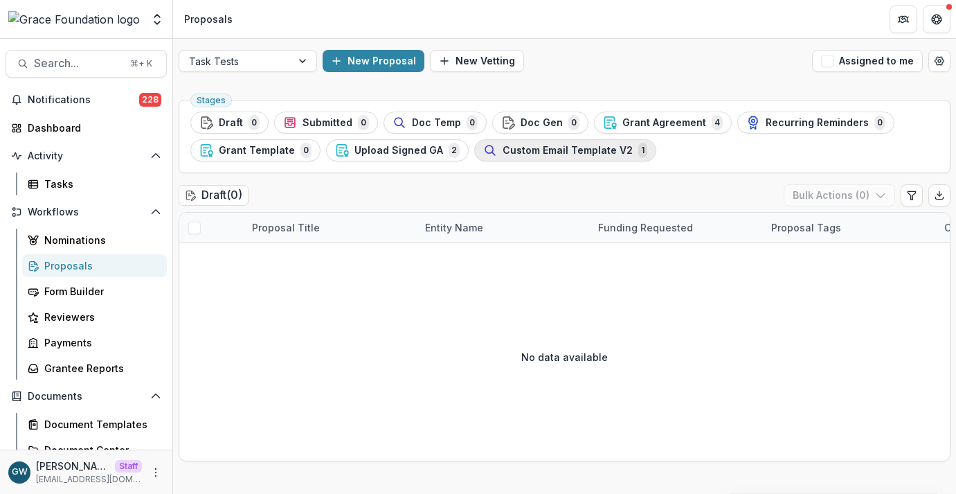
click at [545, 155] on span "Custom Email Template V2" at bounding box center [568, 151] width 130 height 12
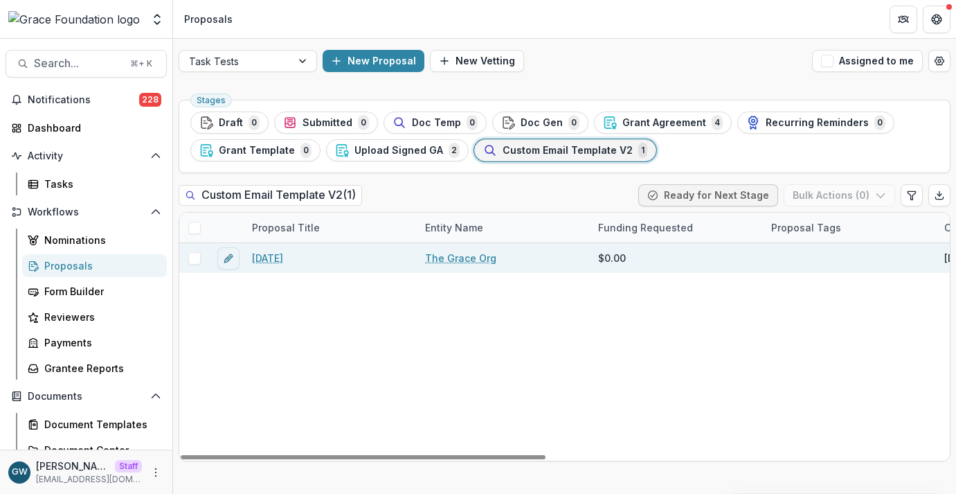
click at [268, 256] on link "7.23.25" at bounding box center [267, 258] width 31 height 15
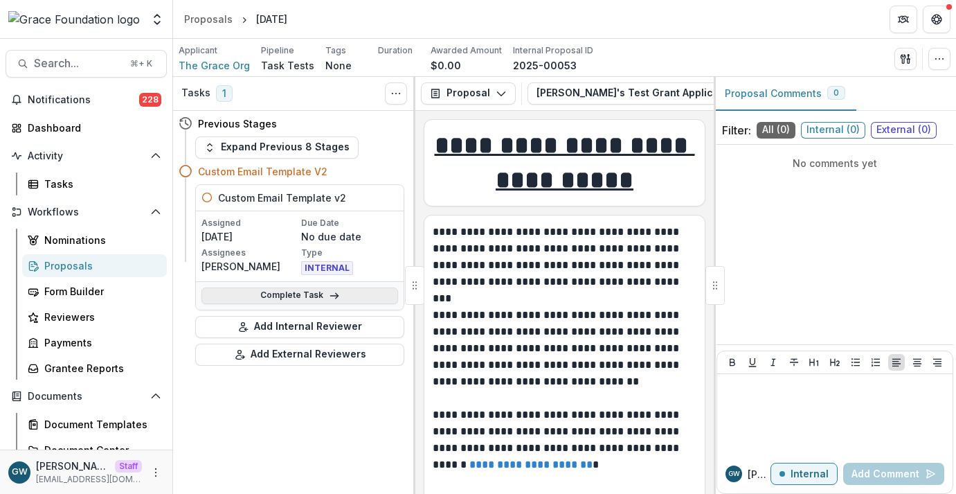
click at [305, 296] on link "Complete Task" at bounding box center [300, 295] width 197 height 17
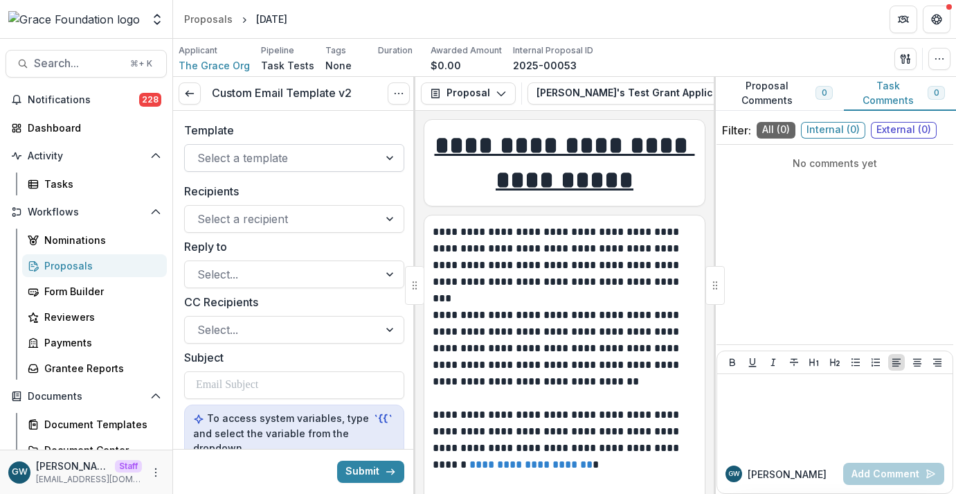
click at [340, 159] on div at bounding box center [281, 157] width 169 height 19
click at [341, 127] on label "Template" at bounding box center [290, 130] width 212 height 17
click at [201, 150] on input "Template" at bounding box center [198, 158] width 3 height 17
click at [274, 164] on div at bounding box center [281, 157] width 169 height 19
click at [147, 17] on div "Aggregate Analysis Foundations Temelio Demo Foundation Women of Reform Judaism …" at bounding box center [86, 20] width 161 height 28
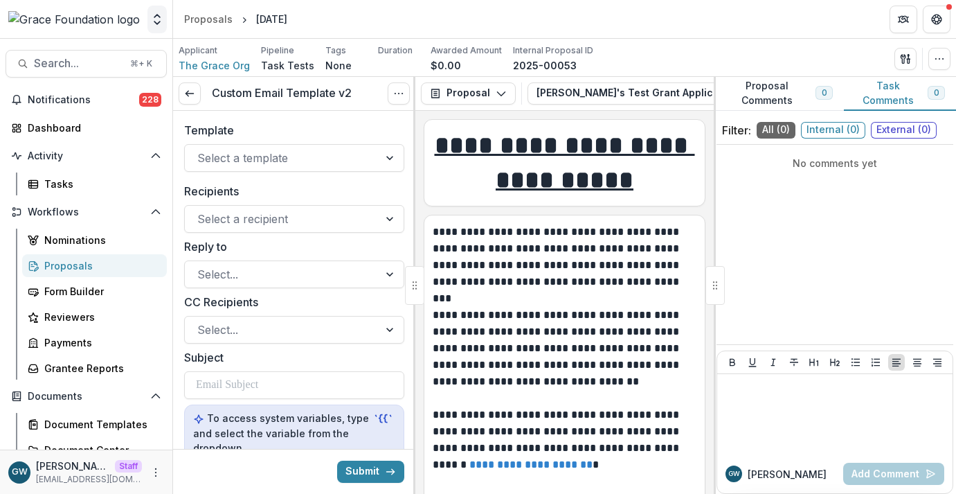
click at [150, 17] on icon "Open entity switcher" at bounding box center [157, 19] width 14 height 14
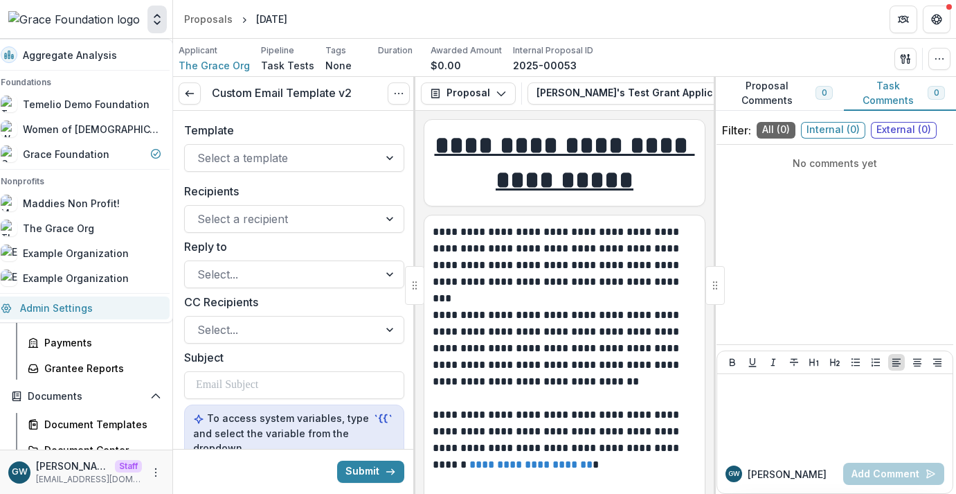
click at [105, 303] on link "Admin Settings" at bounding box center [80, 307] width 177 height 23
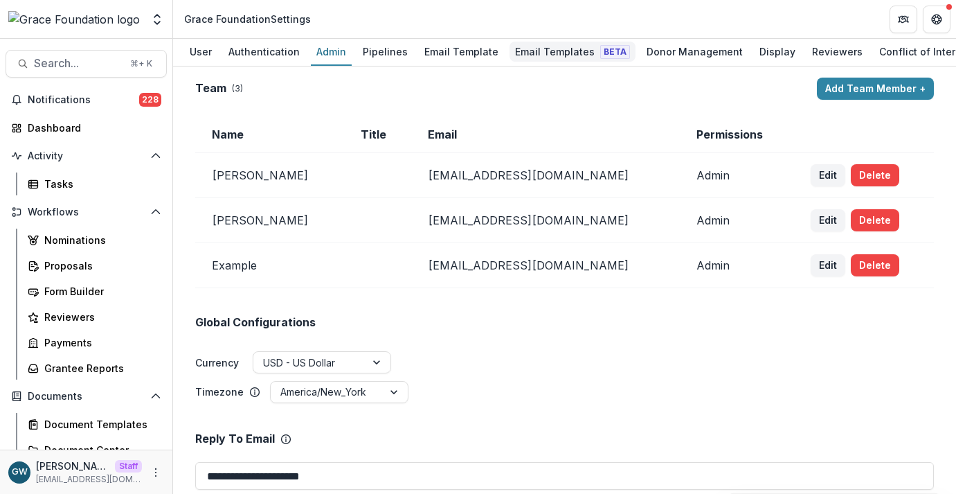
click at [533, 51] on div "Email Templates Beta" at bounding box center [573, 52] width 126 height 20
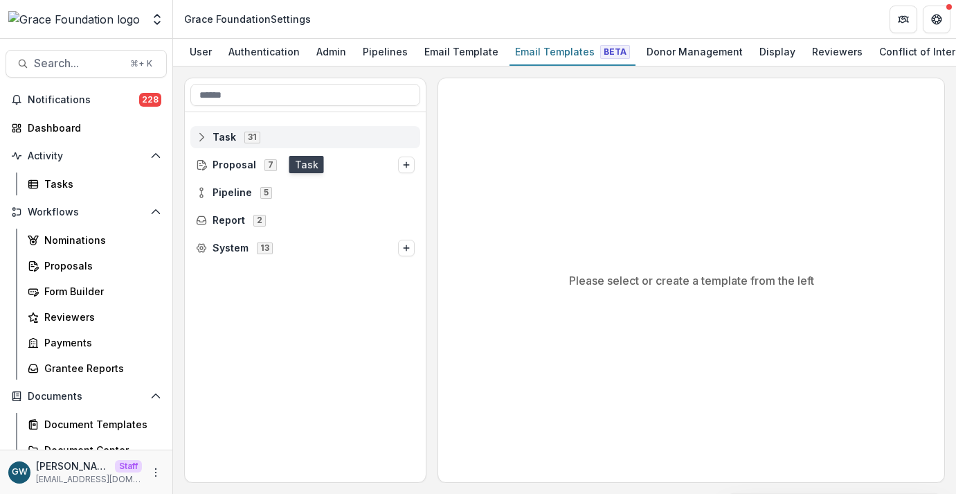
click at [198, 141] on icon at bounding box center [201, 137] width 11 height 11
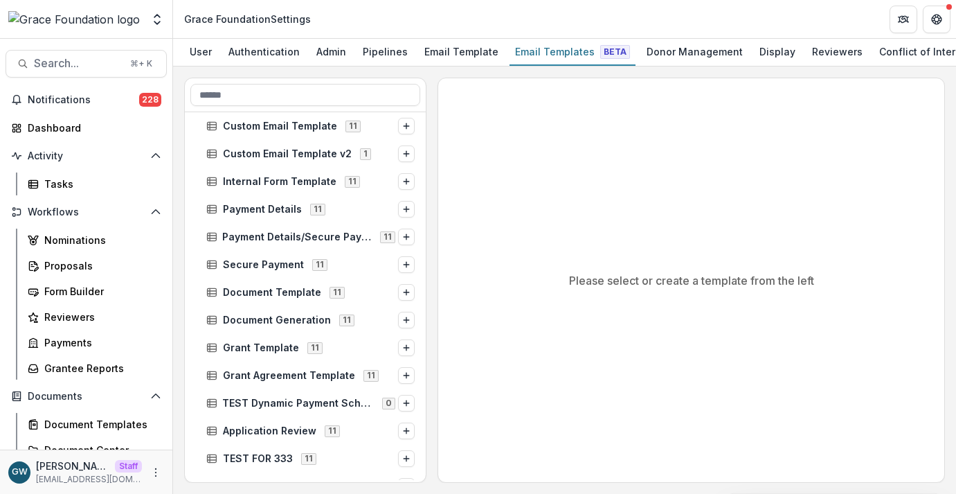
scroll to position [375, 0]
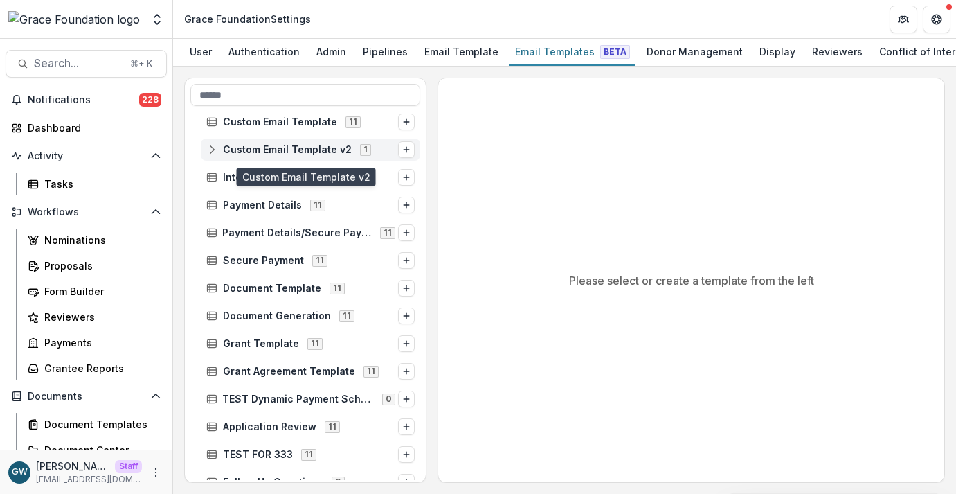
click at [213, 154] on icon at bounding box center [211, 149] width 11 height 11
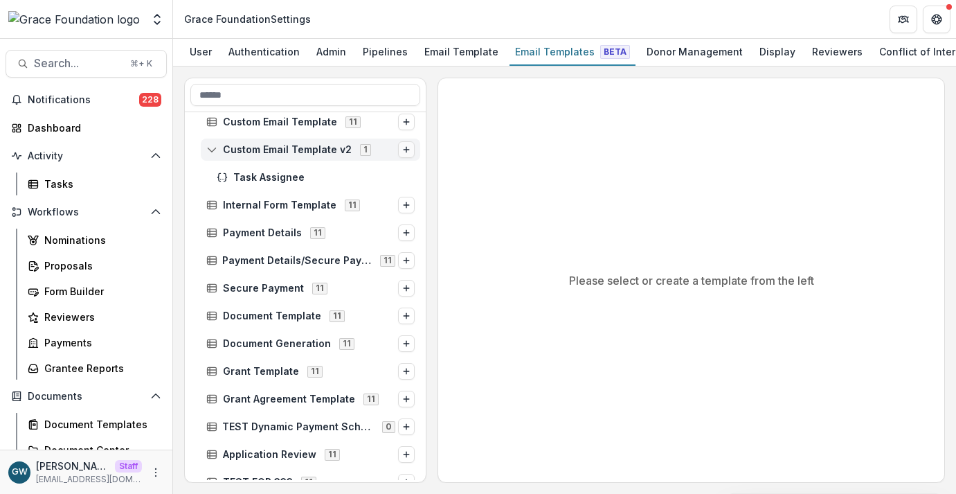
click at [405, 150] on icon "Options" at bounding box center [406, 149] width 8 height 8
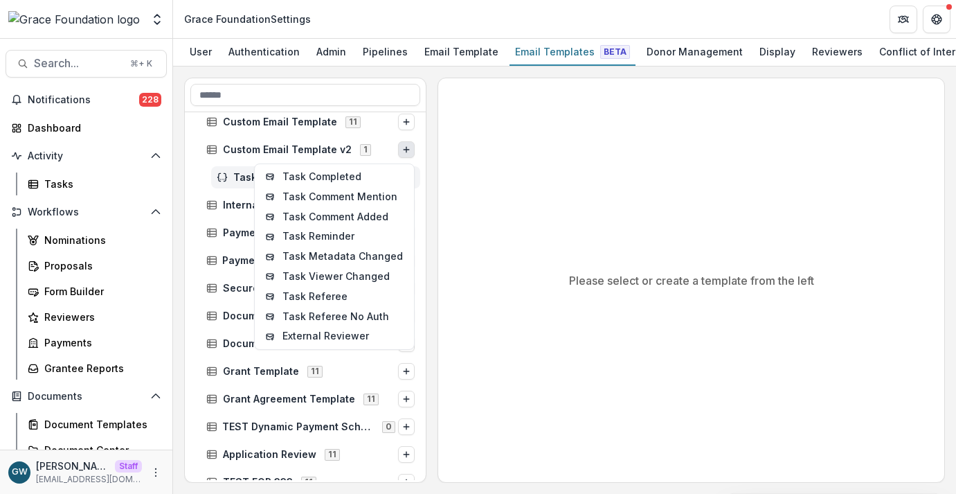
click at [241, 179] on span "Task Assignee" at bounding box center [323, 178] width 181 height 12
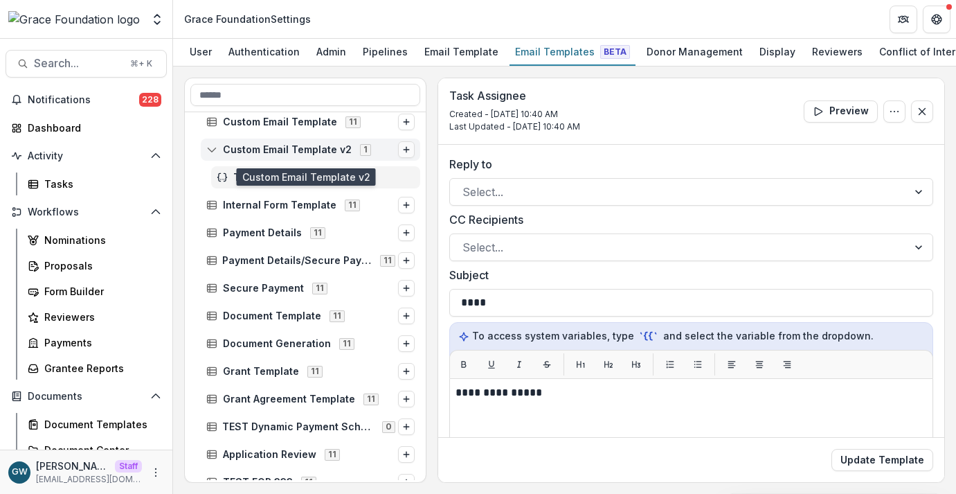
click at [407, 152] on button "Options" at bounding box center [406, 149] width 17 height 17
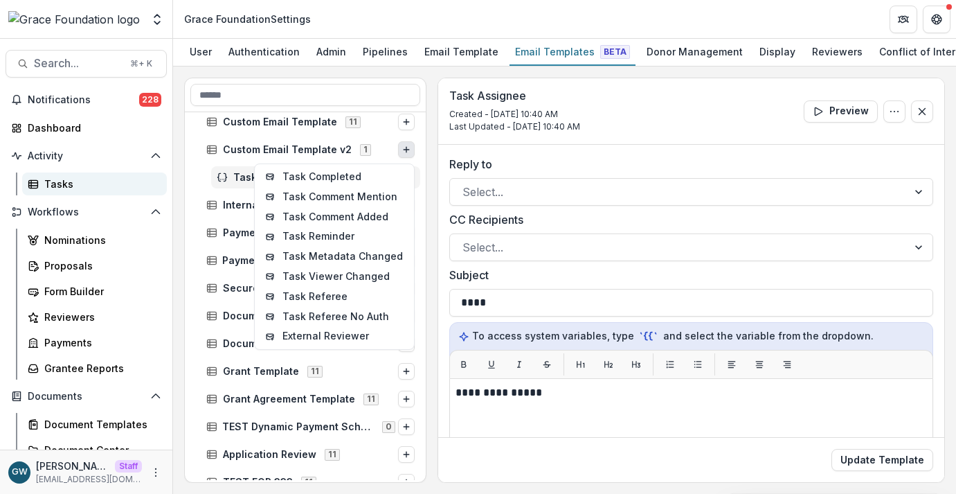
click at [78, 182] on div "Tasks" at bounding box center [100, 184] width 112 height 15
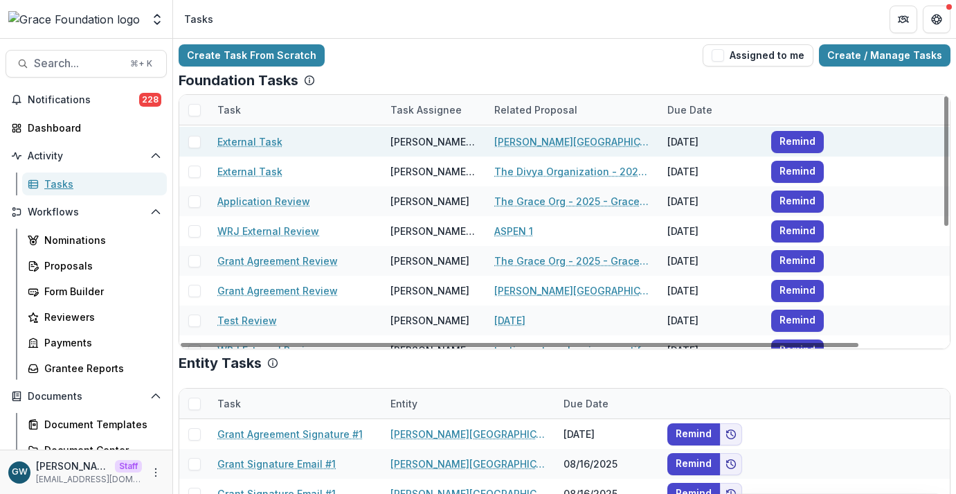
scroll to position [70, 0]
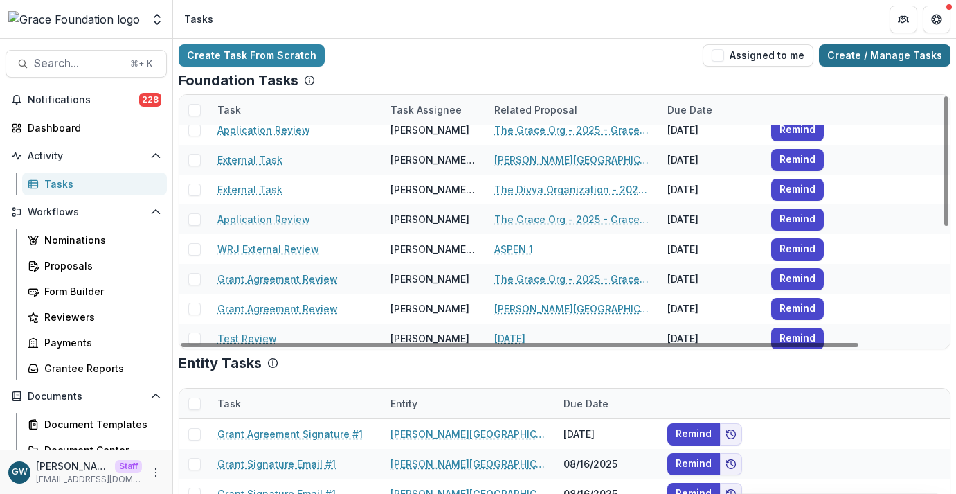
click at [884, 53] on link "Create / Manage Tasks" at bounding box center [885, 55] width 132 height 22
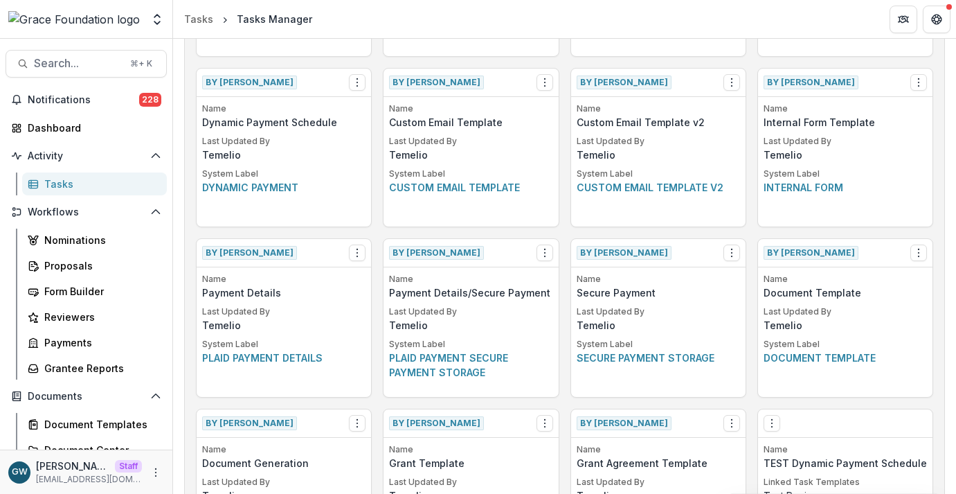
scroll to position [551, 0]
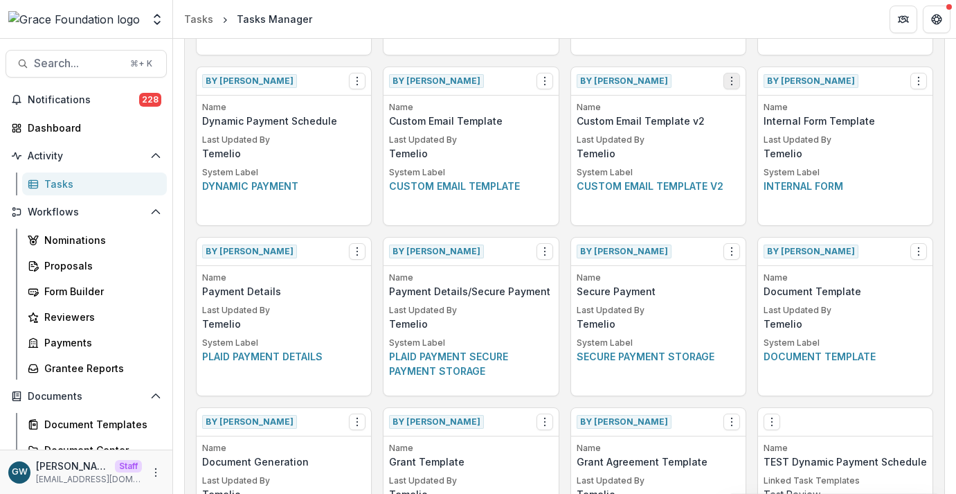
click at [727, 78] on icon "Options" at bounding box center [732, 80] width 11 height 11
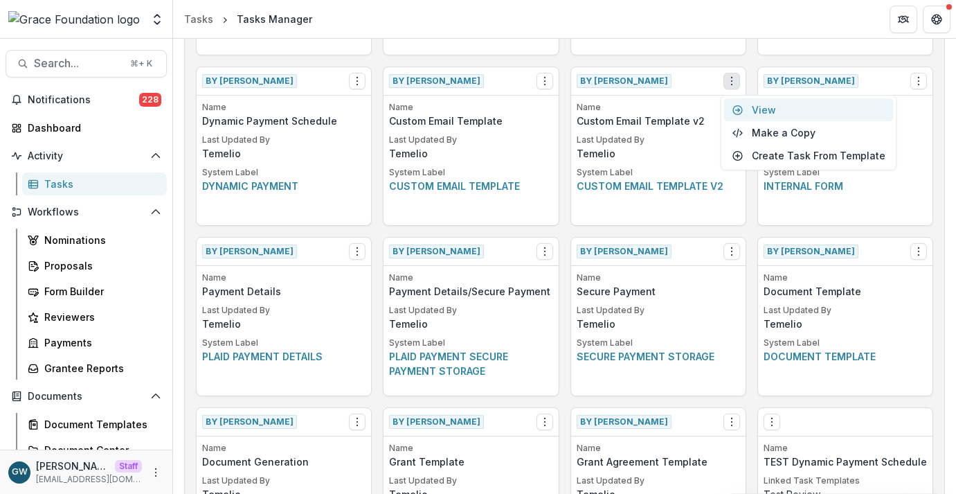
click at [767, 115] on link "View" at bounding box center [809, 109] width 170 height 23
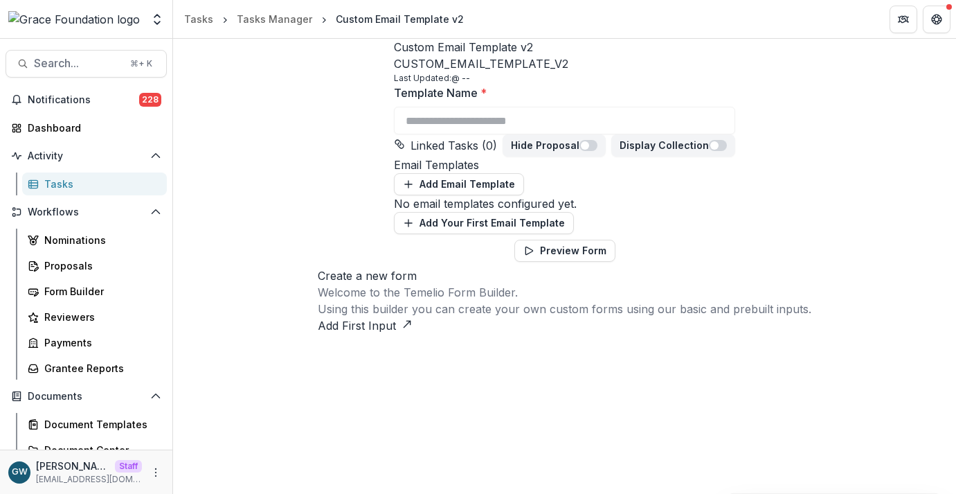
scroll to position [61, 0]
click at [93, 193] on link "Tasks" at bounding box center [94, 183] width 145 height 23
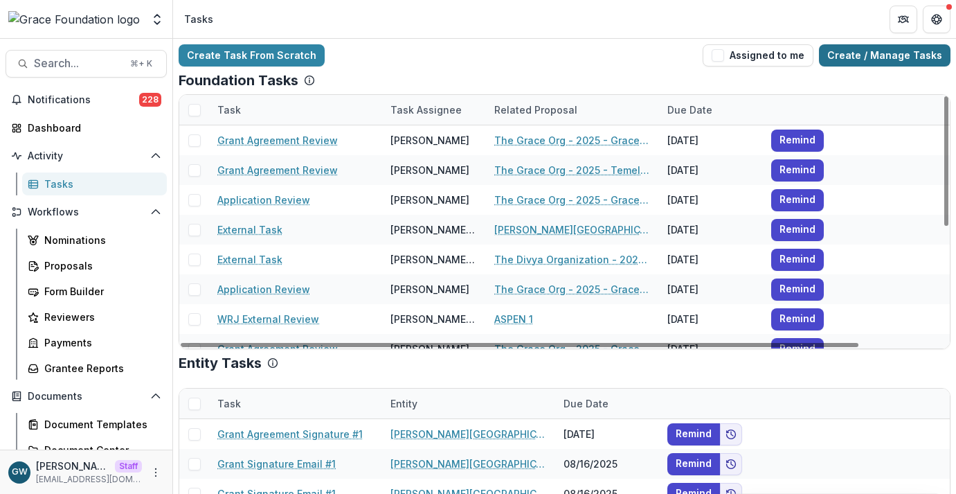
click at [877, 53] on link "Create / Manage Tasks" at bounding box center [885, 55] width 132 height 22
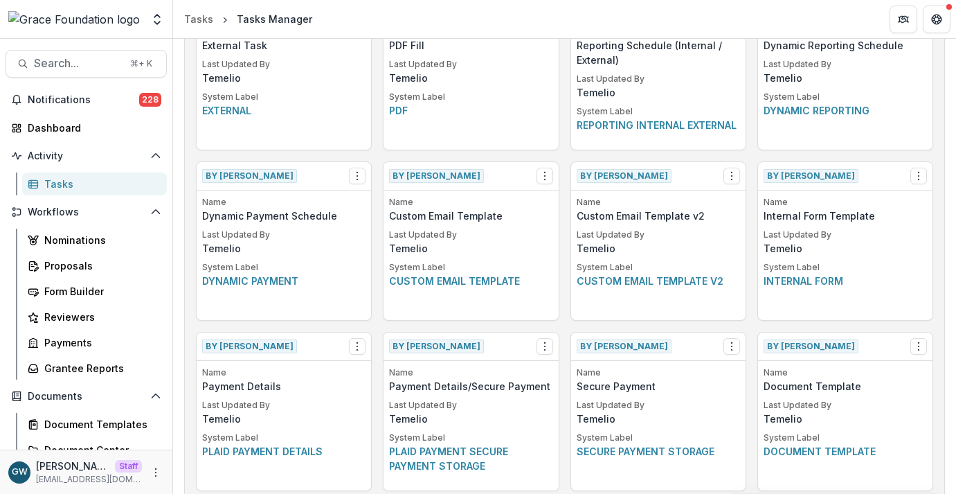
scroll to position [461, 0]
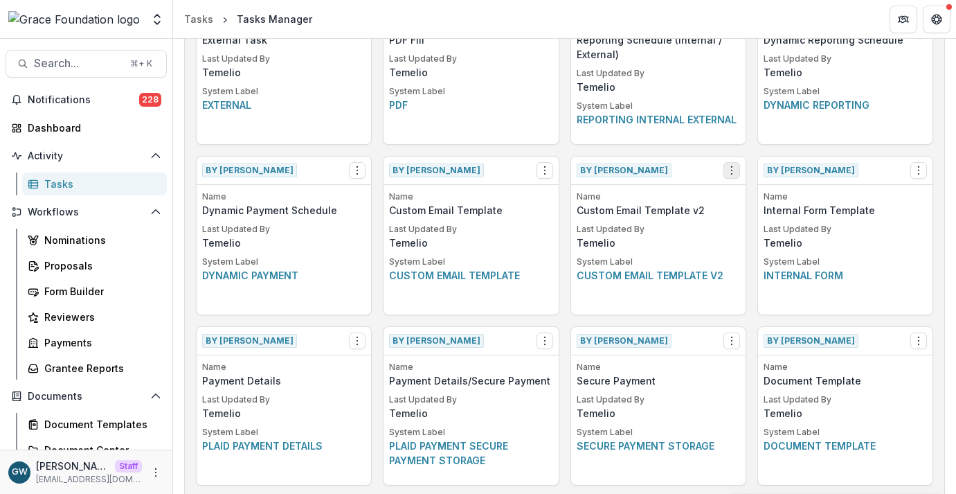
click at [729, 169] on icon "Options" at bounding box center [732, 170] width 11 height 11
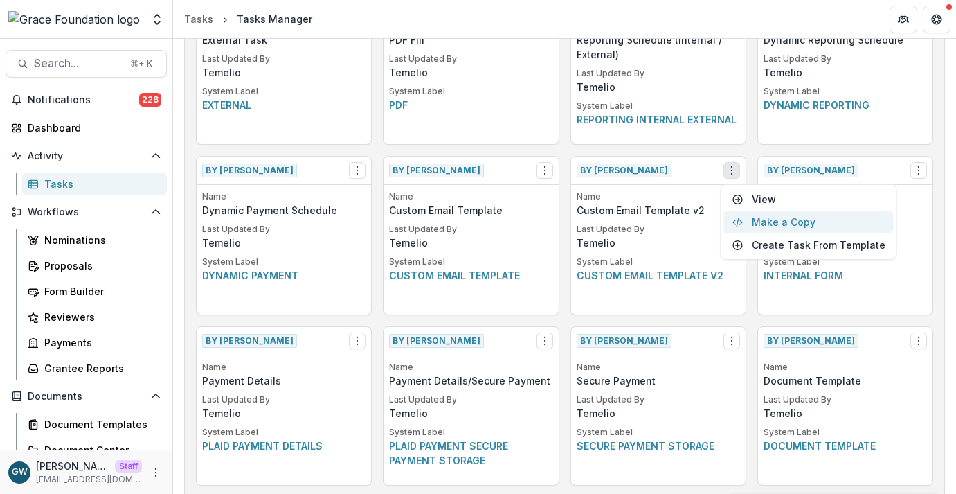
click at [768, 215] on button "Make a Copy" at bounding box center [809, 222] width 170 height 23
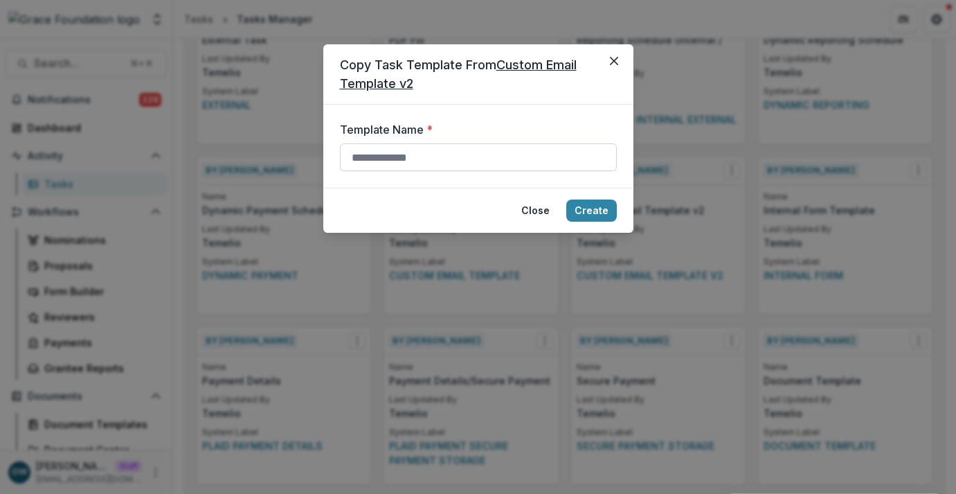
click at [465, 154] on input "Template Name *" at bounding box center [478, 157] width 277 height 28
type input "**********"
click at [603, 207] on button "Create" at bounding box center [592, 210] width 51 height 22
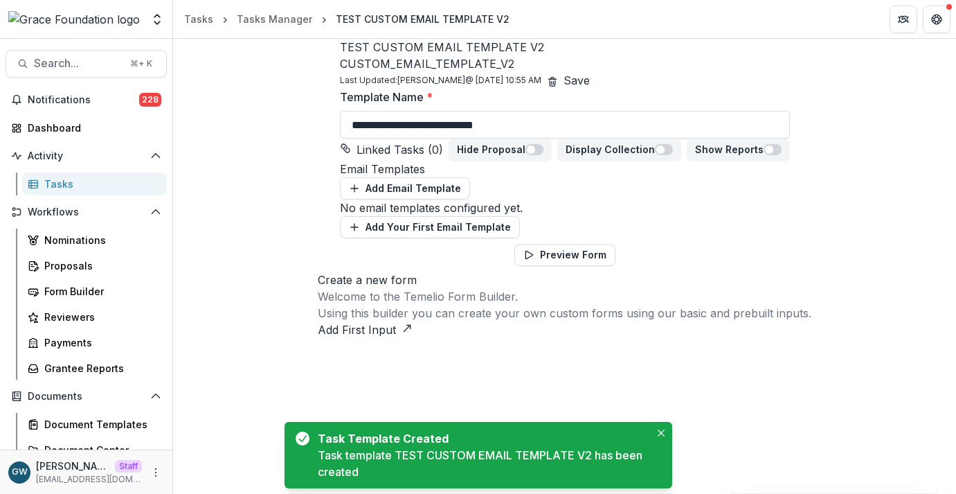
scroll to position [86, 0]
click at [520, 230] on button "Add Your First Email Template" at bounding box center [430, 227] width 180 height 22
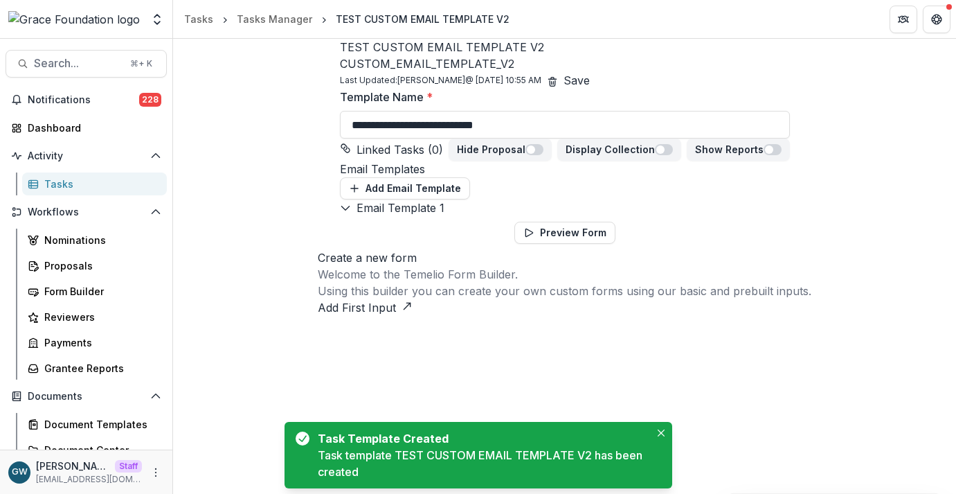
scroll to position [55, 0]
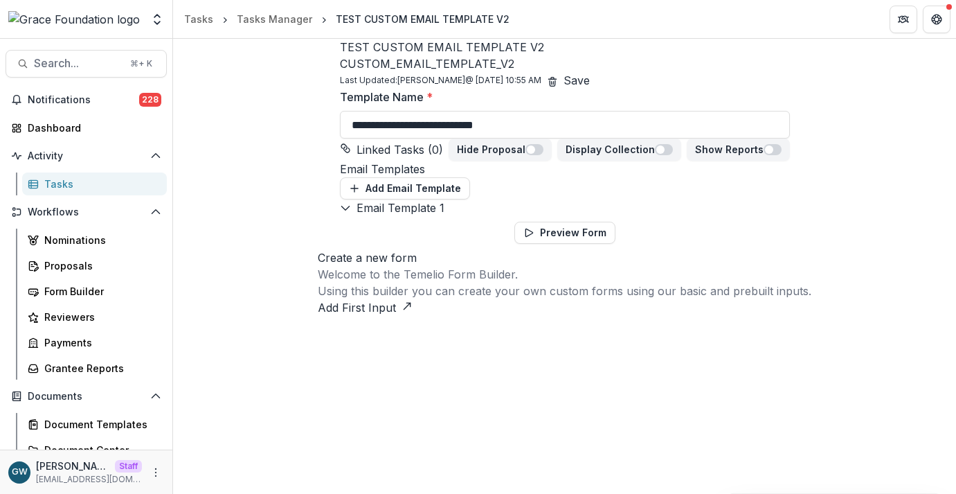
click at [404, 216] on div "Email Template 1" at bounding box center [565, 207] width 450 height 17
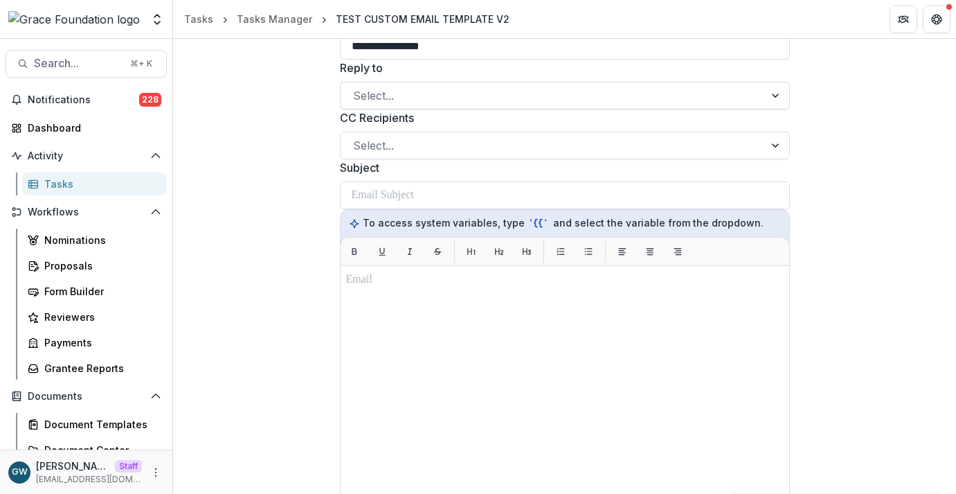
scroll to position [215, 0]
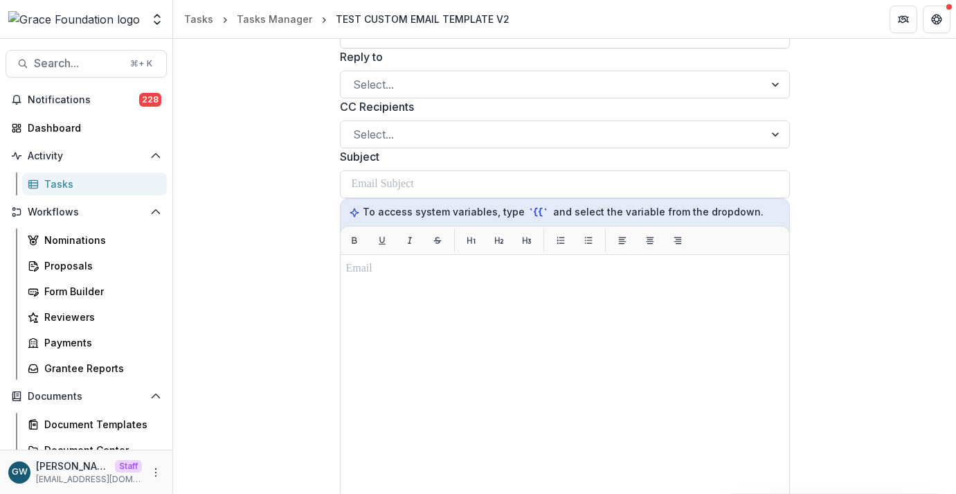
click at [340, 48] on input "**********" at bounding box center [565, 35] width 450 height 28
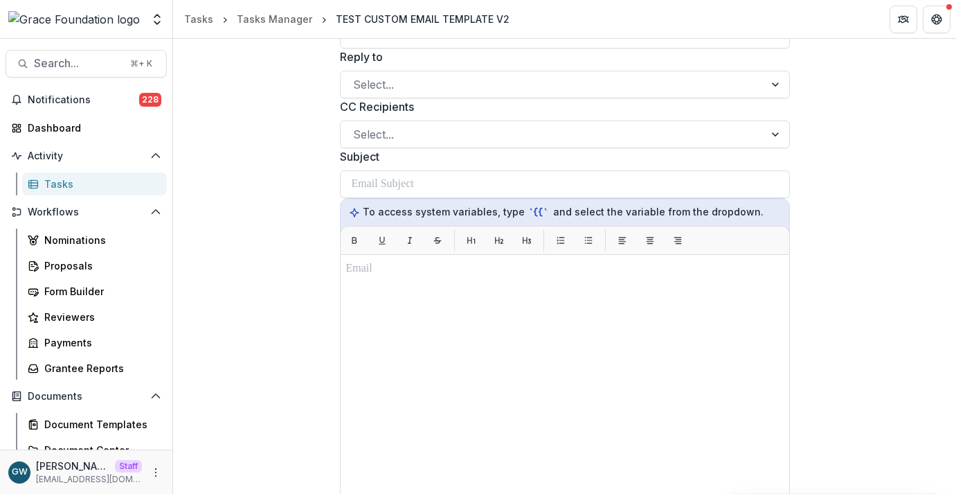
type input "**********"
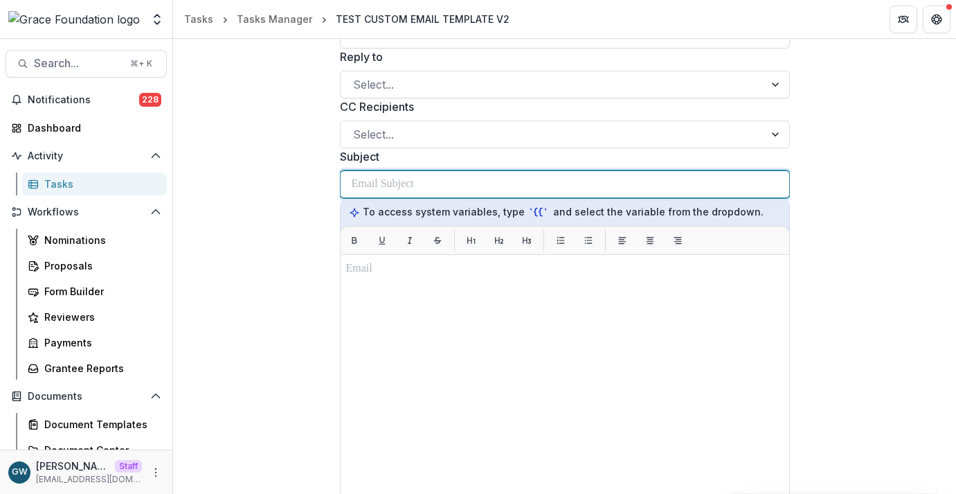
click at [352, 193] on p at bounding box center [383, 184] width 62 height 17
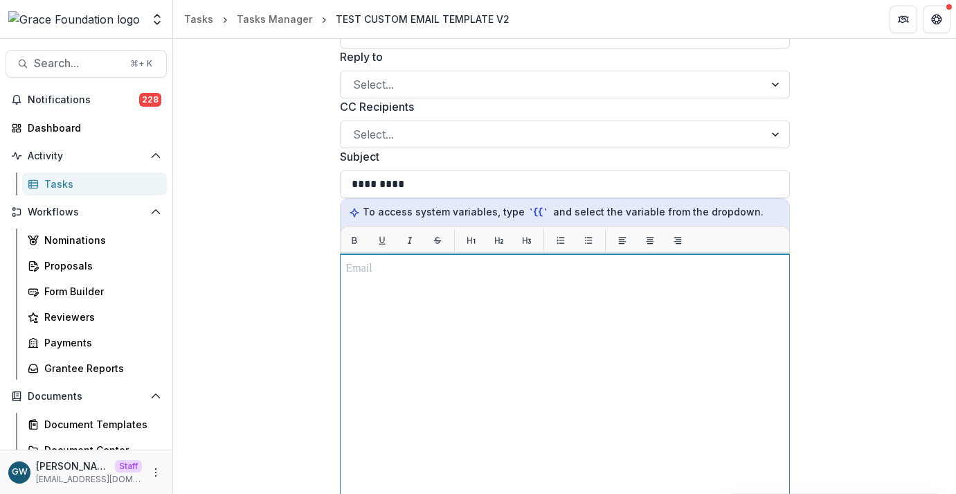
click at [373, 435] on div at bounding box center [565, 427] width 438 height 334
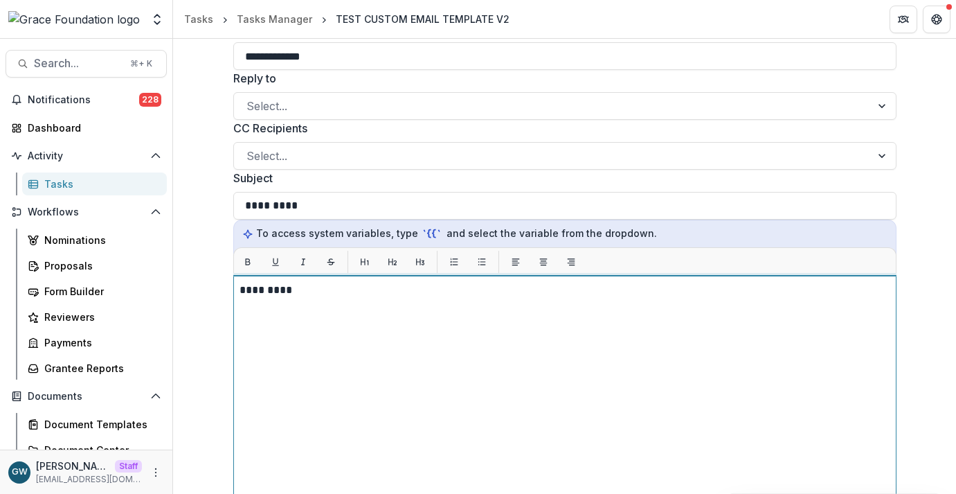
scroll to position [0, 0]
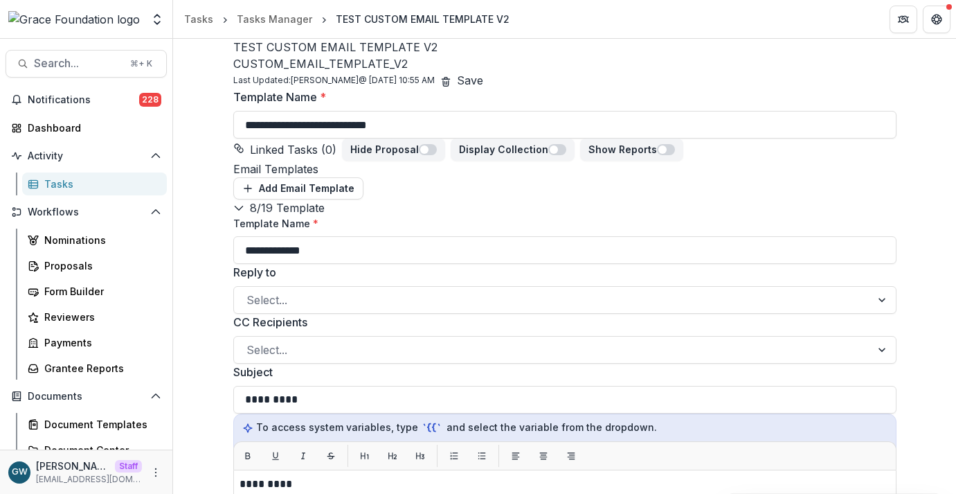
click at [483, 72] on button "Save" at bounding box center [470, 80] width 26 height 17
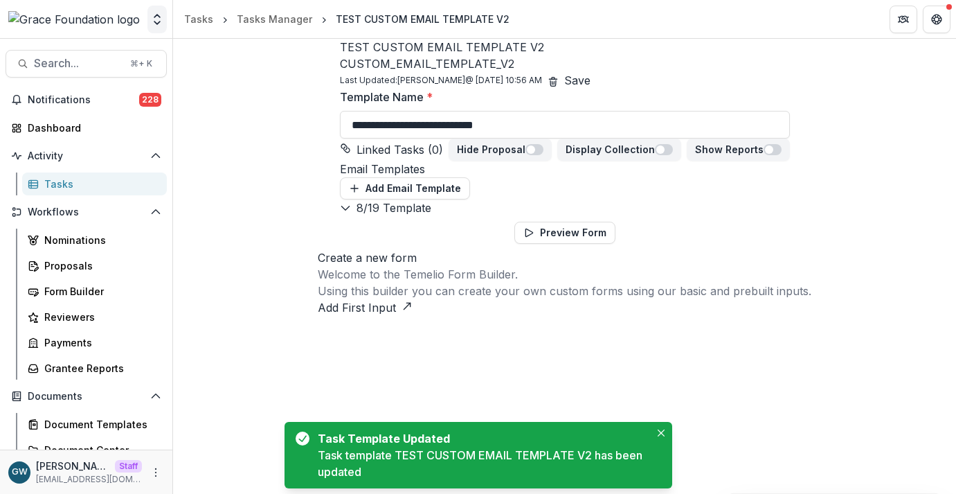
click at [150, 23] on icon "Open entity switcher" at bounding box center [157, 19] width 14 height 14
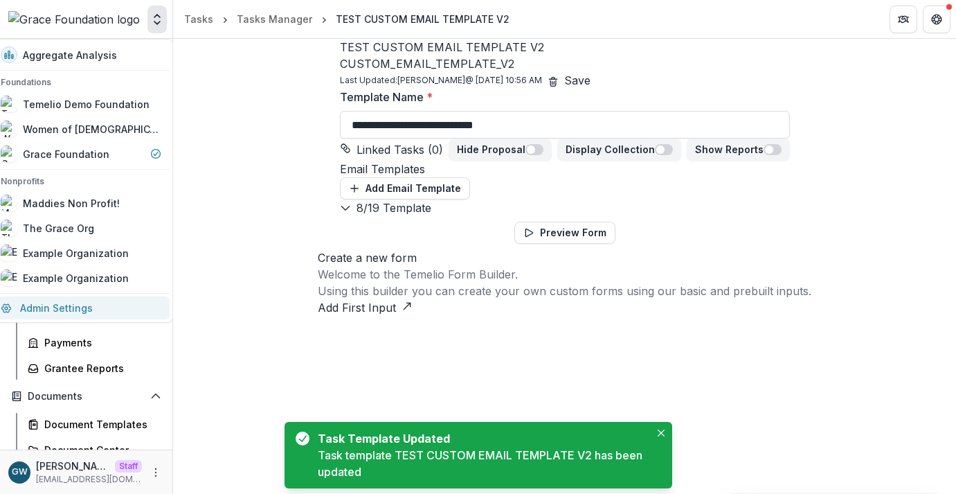
click at [118, 306] on link "Admin Settings" at bounding box center [80, 307] width 177 height 23
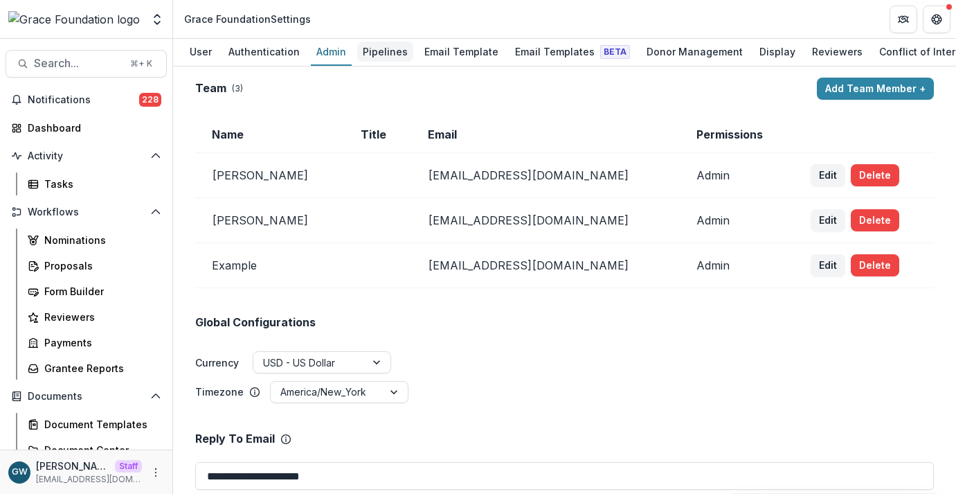
click at [391, 61] on div "Pipelines" at bounding box center [385, 52] width 56 height 20
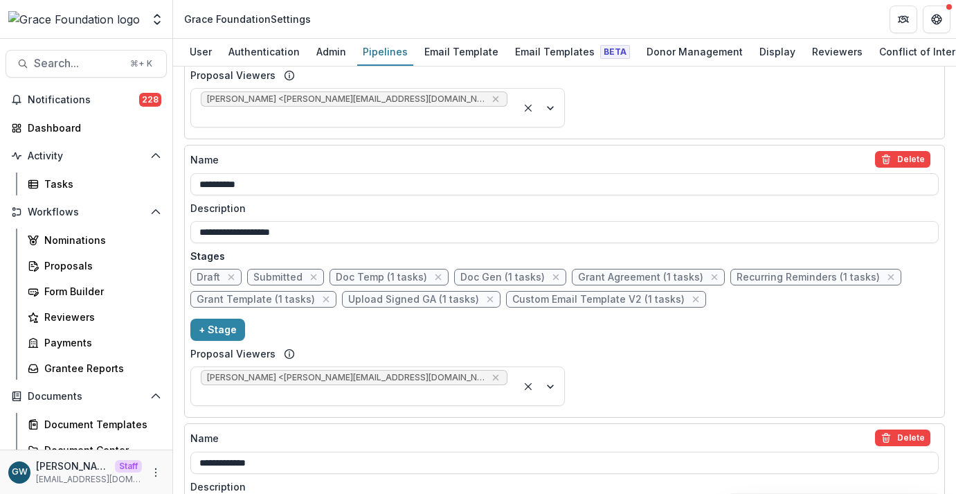
scroll to position [478, 0]
click at [603, 293] on span "Custom Email Template V2 (1 tasks)" at bounding box center [599, 299] width 172 height 12
select select "******"
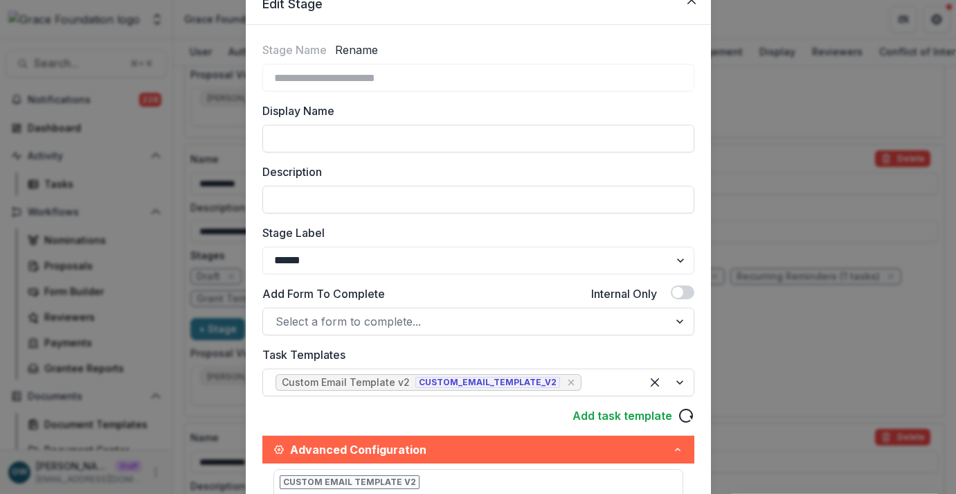
scroll to position [80, 0]
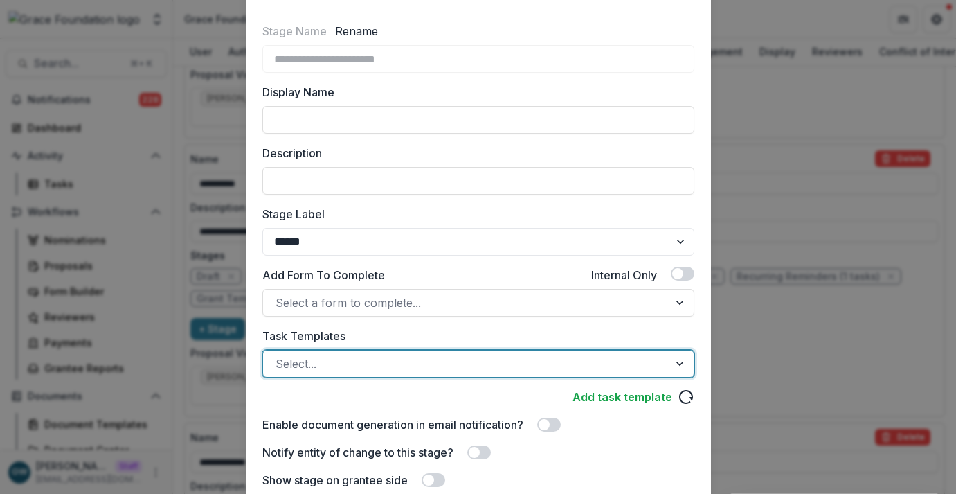
click at [436, 368] on div at bounding box center [466, 363] width 381 height 19
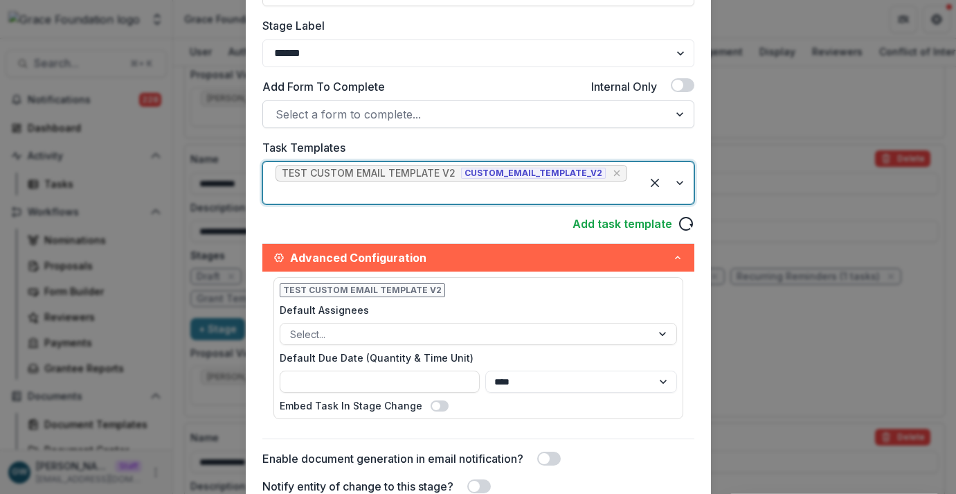
scroll to position [387, 0]
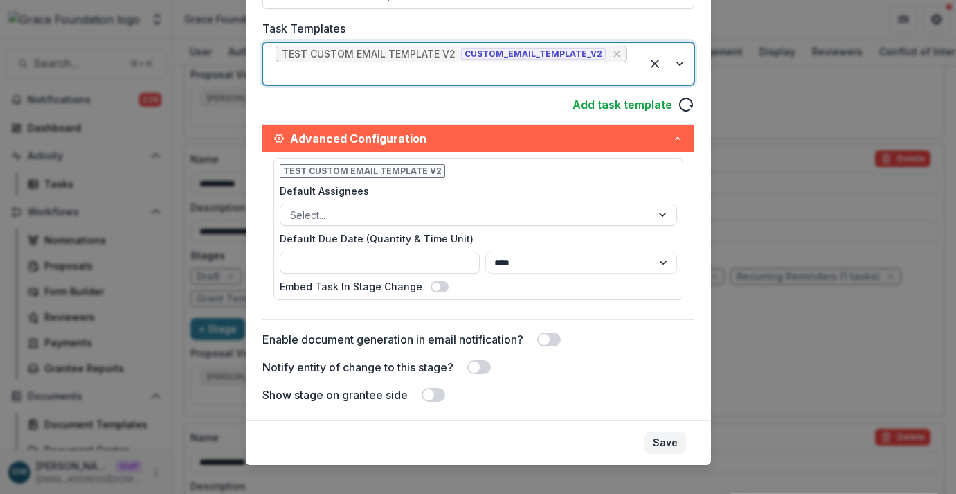
click at [671, 432] on button "Save" at bounding box center [666, 442] width 42 height 22
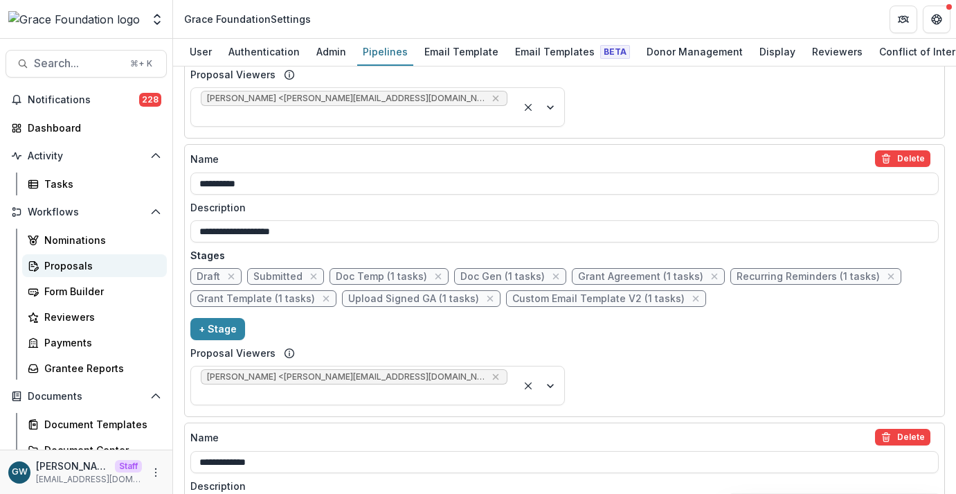
click at [91, 258] on link "Proposals" at bounding box center [94, 265] width 145 height 23
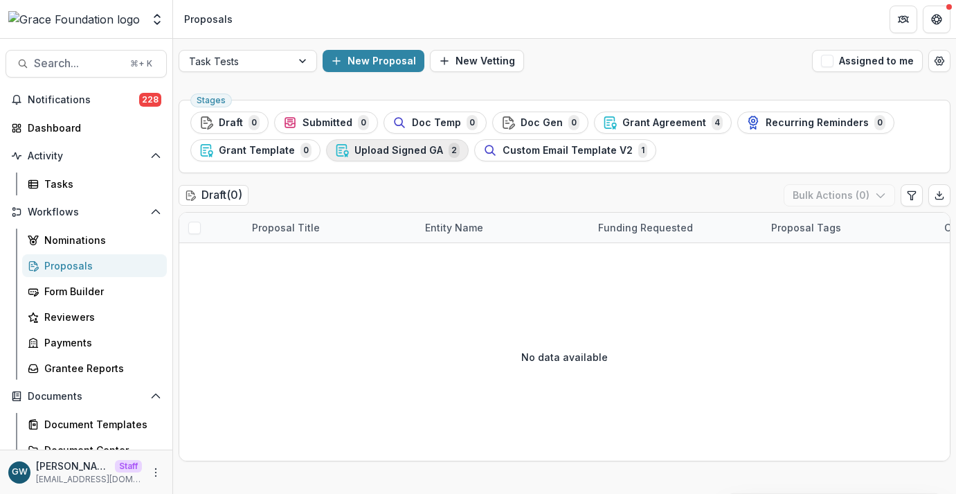
click at [415, 150] on span "Upload Signed GA" at bounding box center [399, 151] width 89 height 12
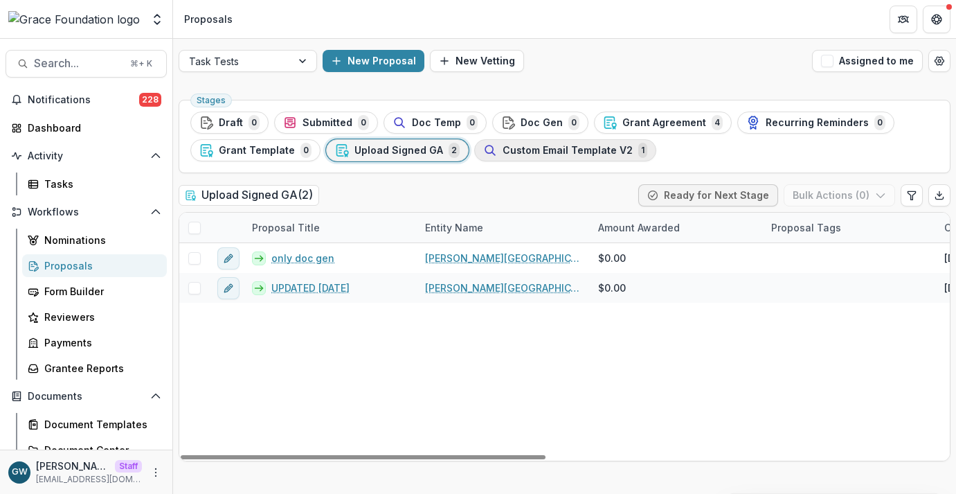
click at [577, 151] on span "Custom Email Template V2" at bounding box center [568, 151] width 130 height 12
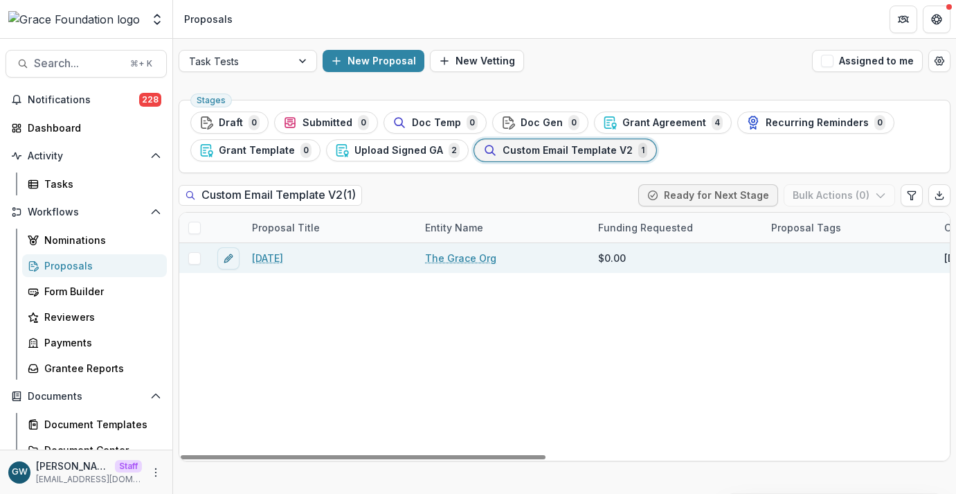
click at [268, 255] on link "7.23.25" at bounding box center [267, 258] width 31 height 15
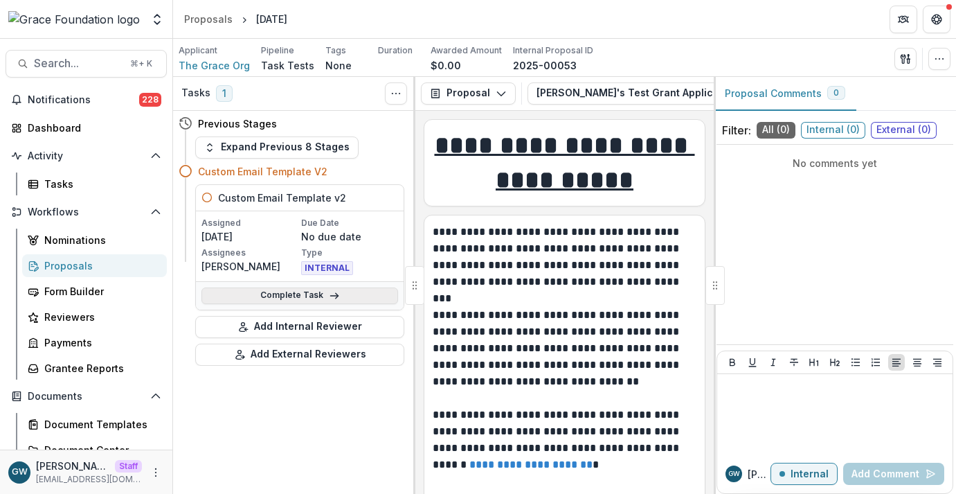
click at [352, 289] on link "Complete Task" at bounding box center [300, 295] width 197 height 17
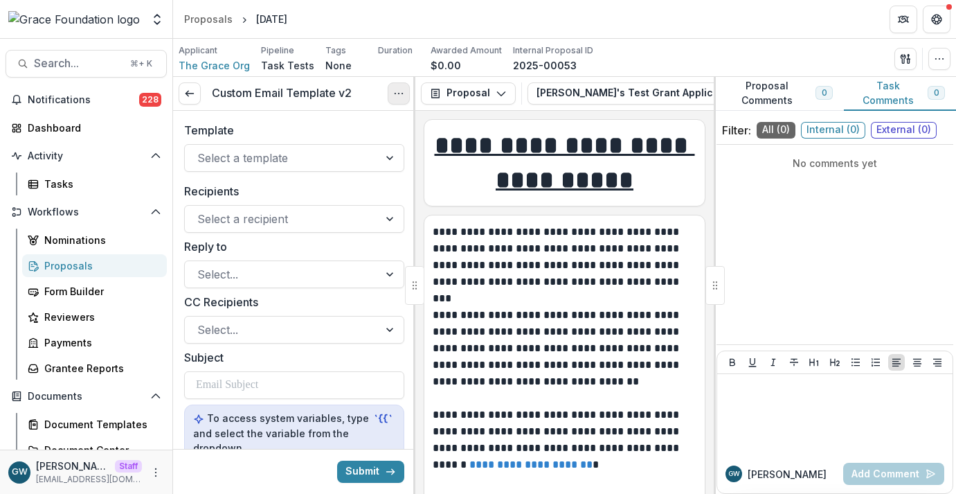
click at [402, 91] on icon "Options" at bounding box center [398, 93] width 11 height 11
click at [357, 160] on button "Cancel Task" at bounding box center [332, 154] width 148 height 23
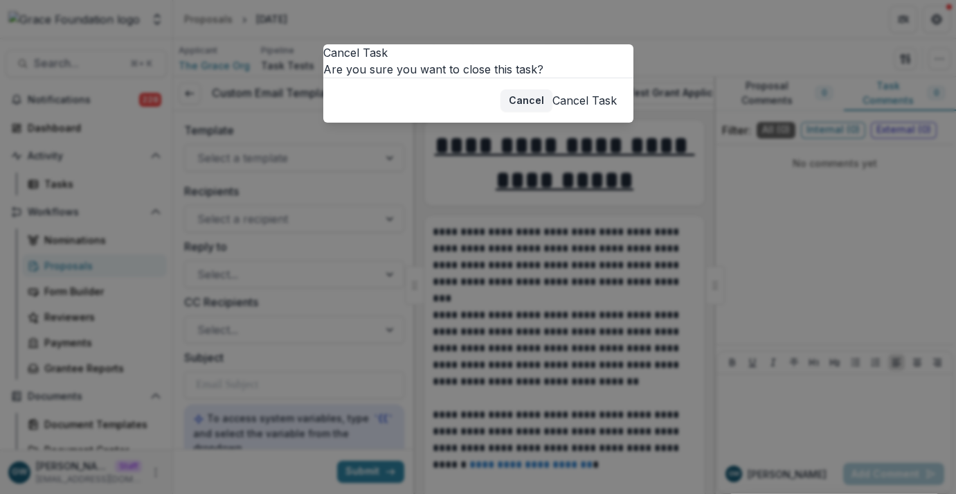
click at [553, 109] on button "Cancel Task" at bounding box center [585, 100] width 64 height 17
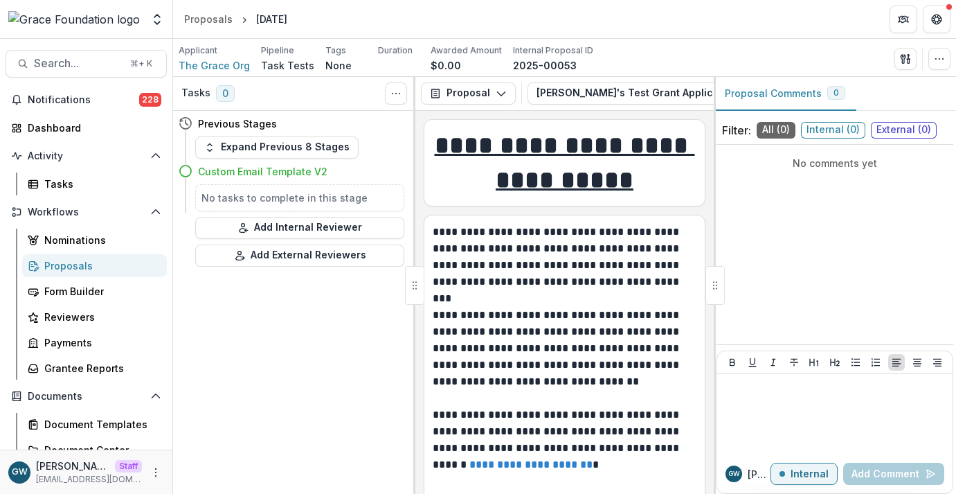
click at [103, 265] on div "Proposals" at bounding box center [100, 265] width 112 height 15
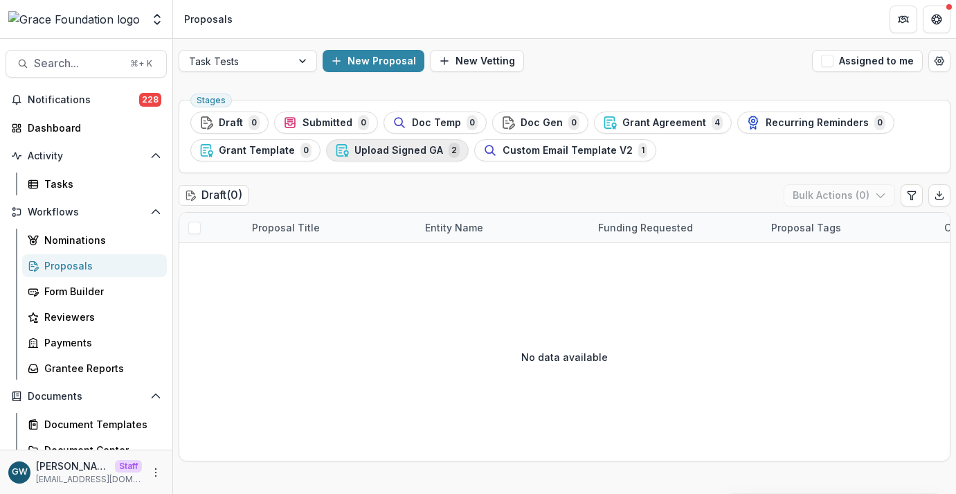
click at [420, 150] on span "Upload Signed GA" at bounding box center [399, 151] width 89 height 12
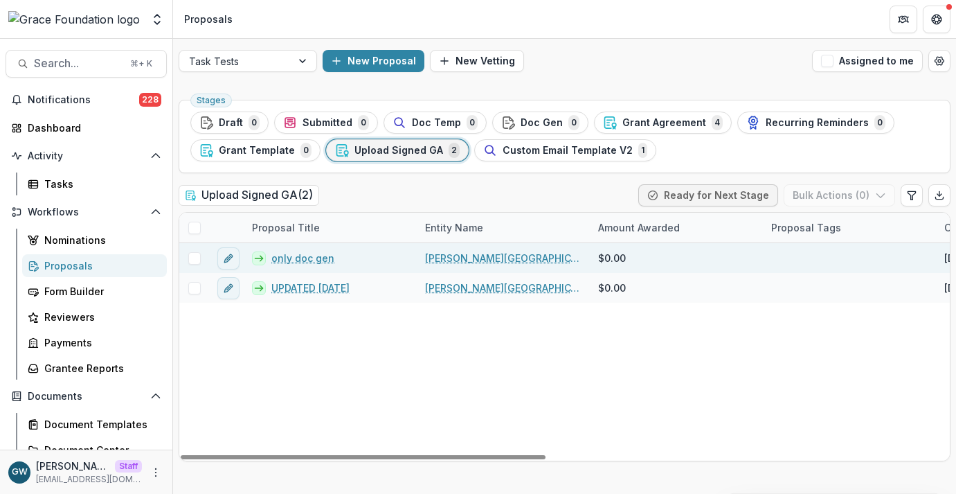
click at [302, 263] on link "only doc gen" at bounding box center [303, 258] width 63 height 15
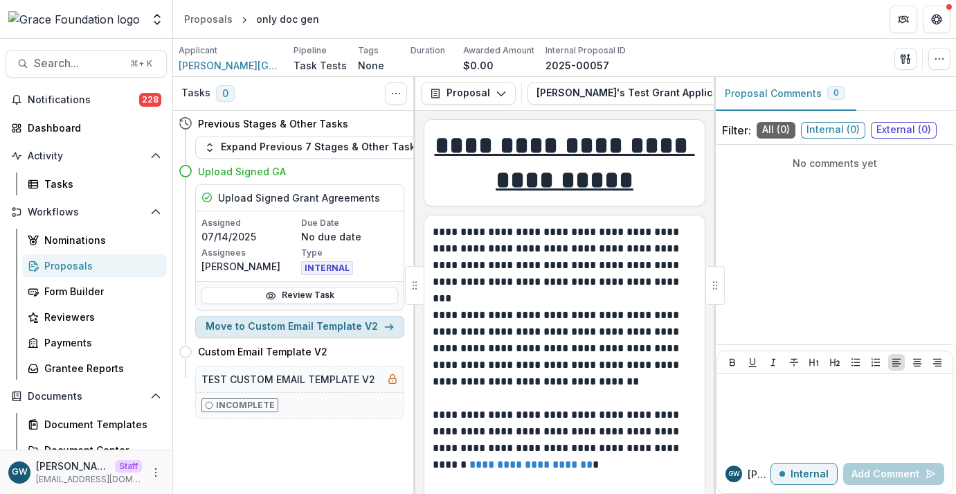
click at [331, 328] on button "Move to Custom Email Template V2" at bounding box center [299, 327] width 209 height 22
select select "**********"
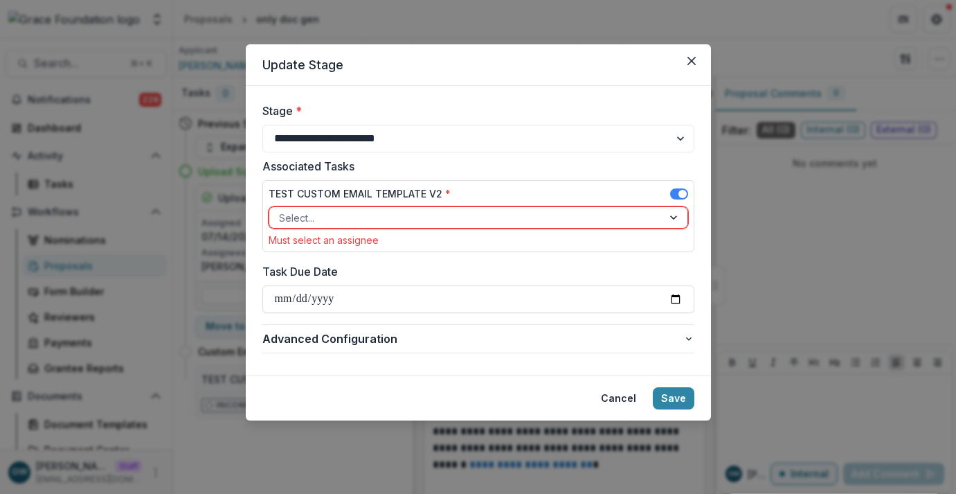
click at [483, 209] on div at bounding box center [466, 217] width 374 height 17
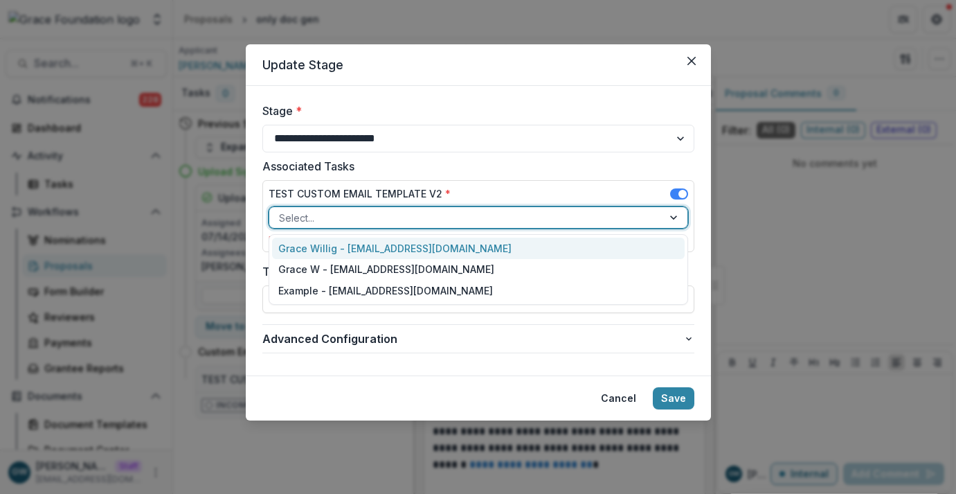
click at [454, 244] on div "Grace Willig - grace@trytemelio.com" at bounding box center [478, 248] width 413 height 21
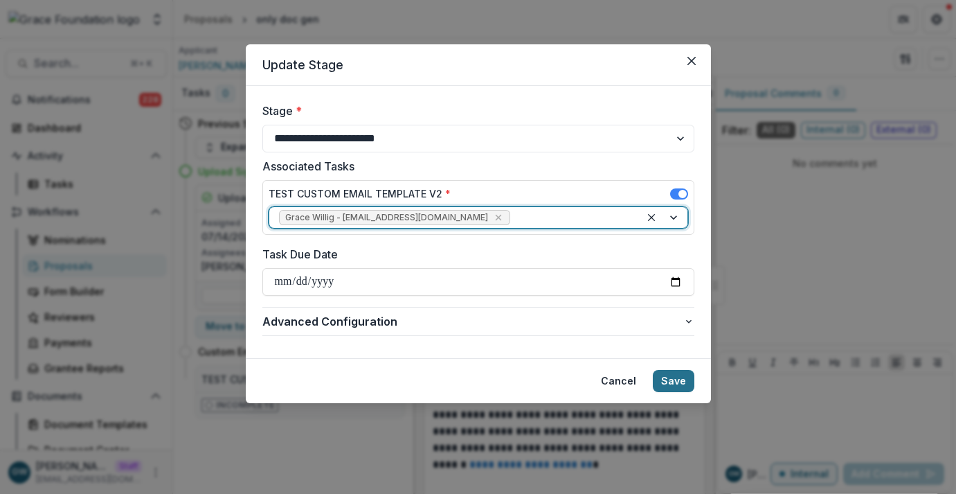
click at [668, 382] on button "Save" at bounding box center [674, 381] width 42 height 22
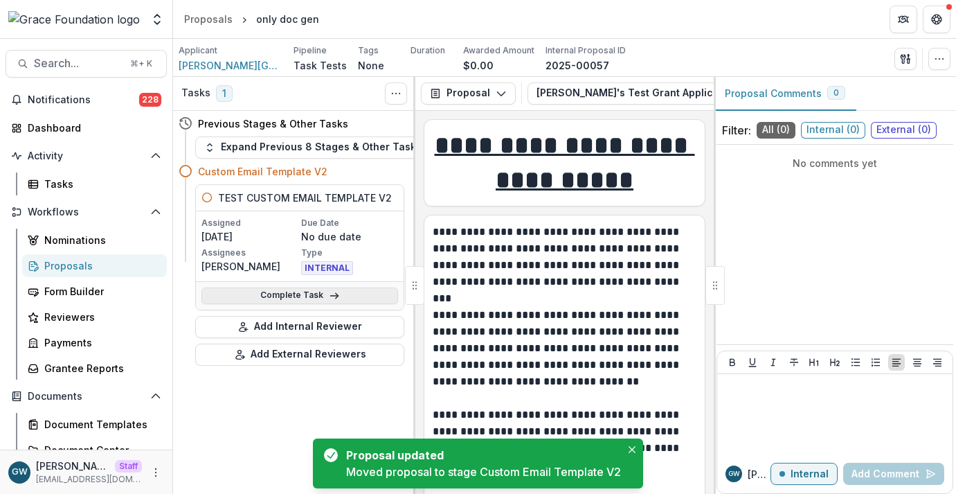
click at [375, 290] on link "Complete Task" at bounding box center [300, 295] width 197 height 17
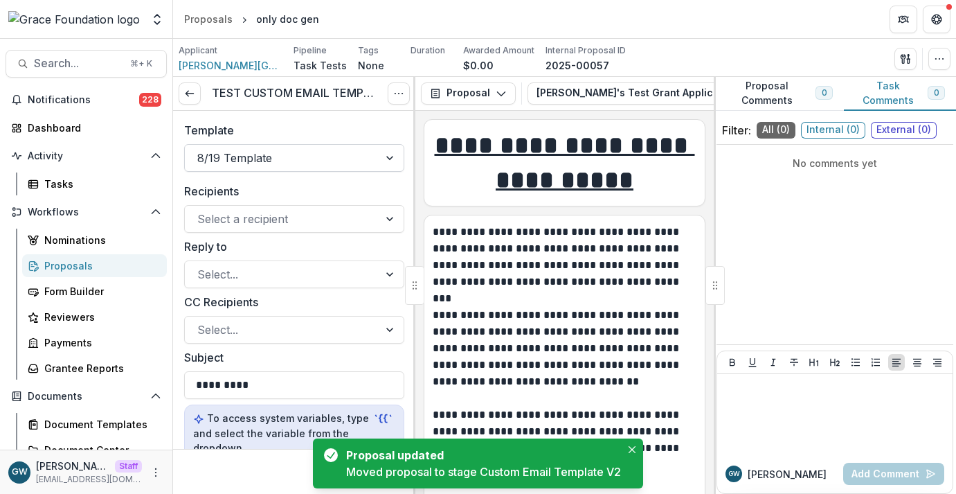
click at [324, 159] on div at bounding box center [281, 157] width 169 height 19
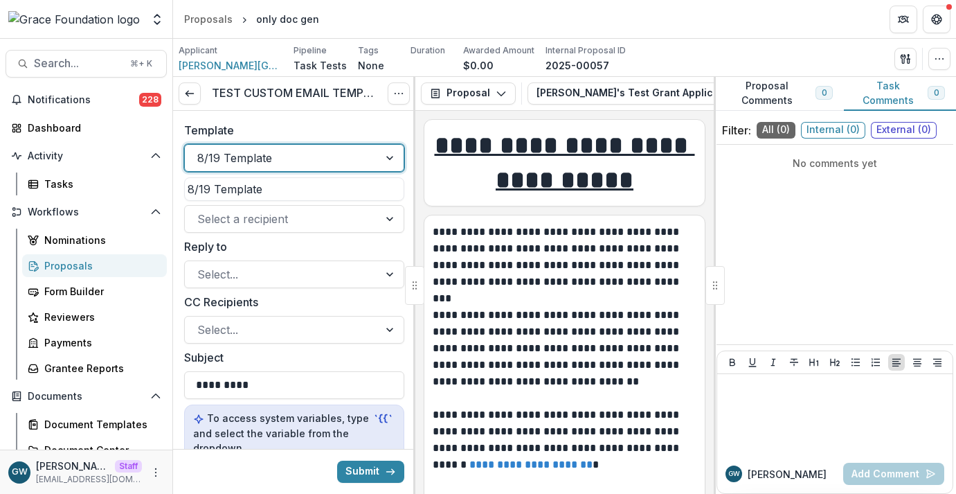
click at [335, 128] on label "Template" at bounding box center [290, 130] width 212 height 17
click at [201, 150] on input "Template" at bounding box center [198, 158] width 3 height 17
click at [310, 220] on div at bounding box center [281, 218] width 169 height 19
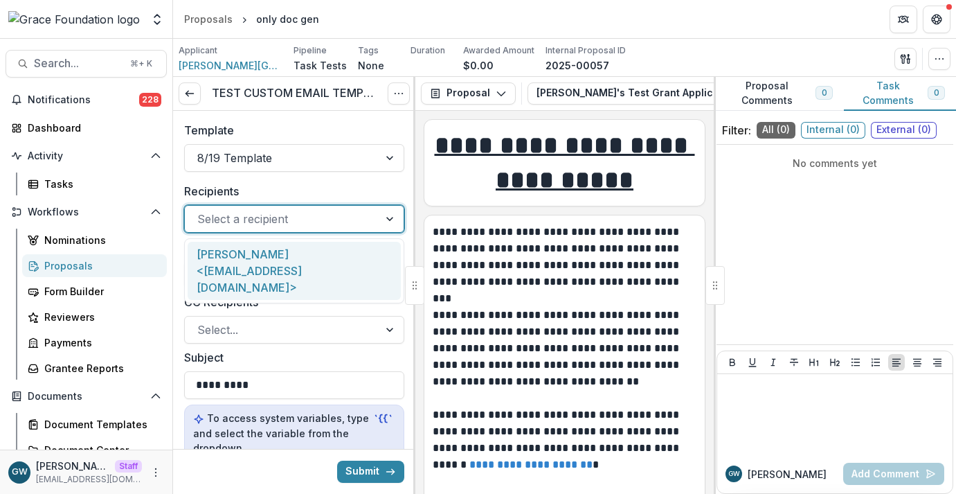
click at [301, 266] on div "Charles Hackley <charleshackley1873@gmail.com>" at bounding box center [294, 271] width 213 height 59
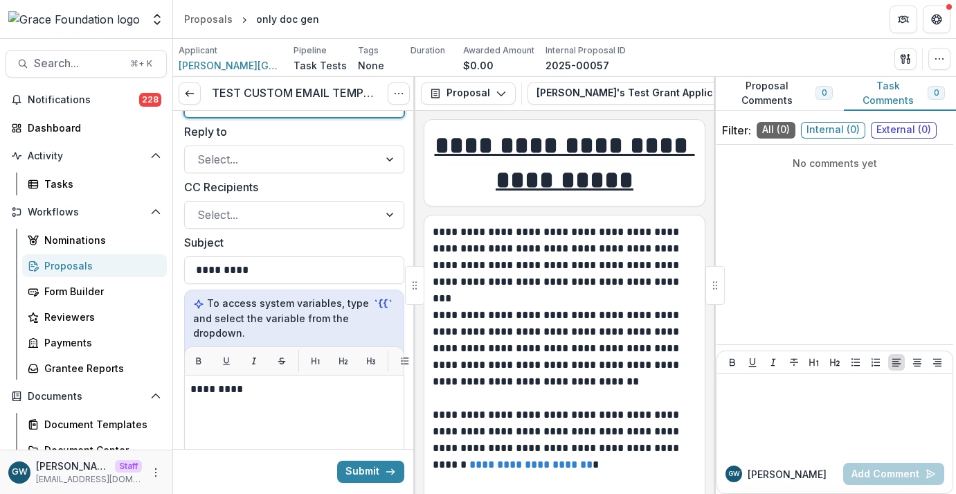
scroll to position [122, 0]
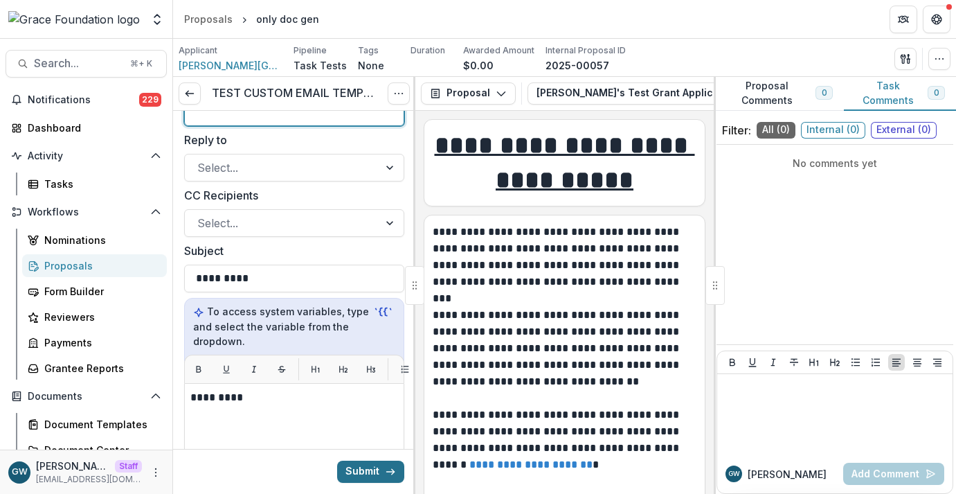
click at [356, 465] on button "Submit" at bounding box center [370, 472] width 67 height 22
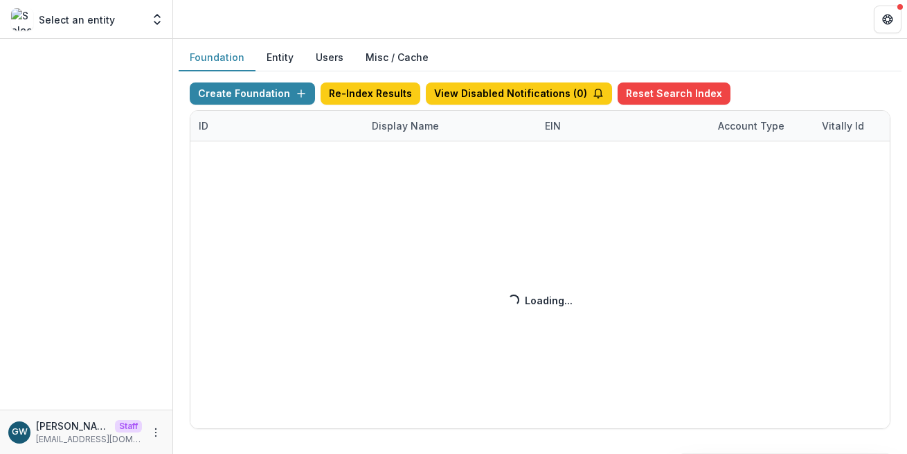
click at [407, 125] on div "Create Foundation Re-Index Results View Disabled Notifications ( 0 ) Reset Sear…" at bounding box center [540, 255] width 701 height 346
click at [429, 125] on div "Create Foundation Re-Index Results View Disabled Notifications ( 0 ) Reset Sear…" at bounding box center [540, 255] width 701 height 346
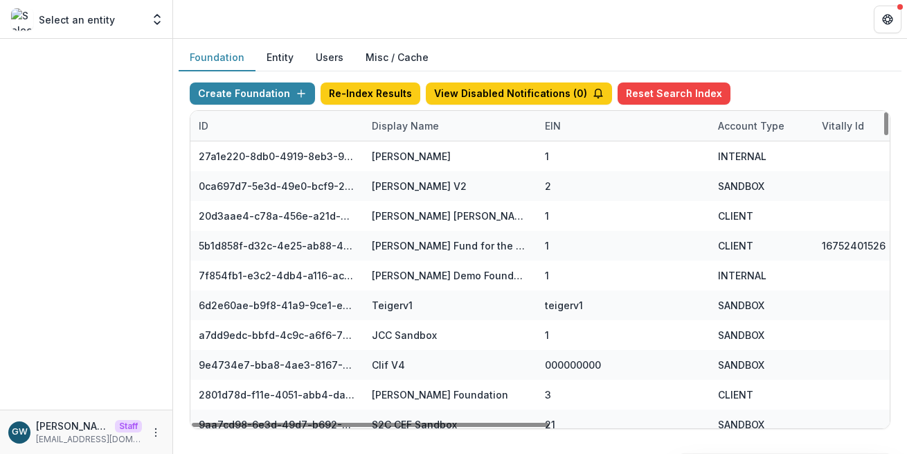
click at [400, 127] on div "Display Name" at bounding box center [406, 125] width 84 height 15
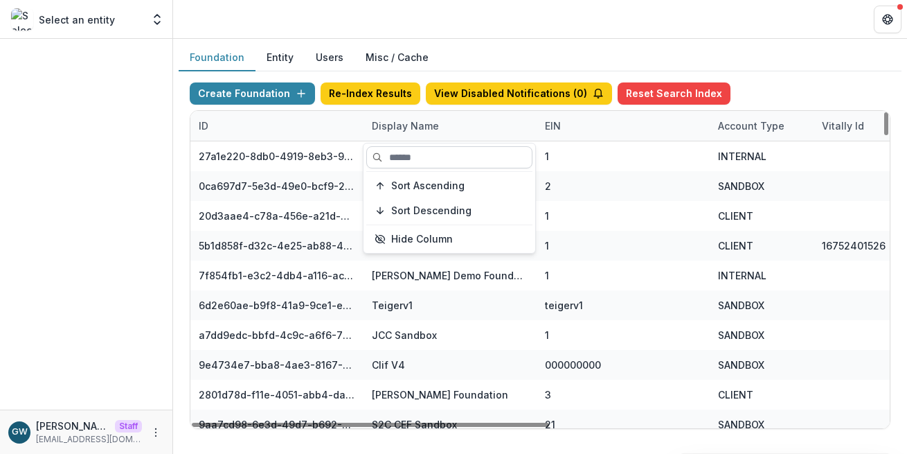
click at [406, 163] on input at bounding box center [449, 157] width 166 height 22
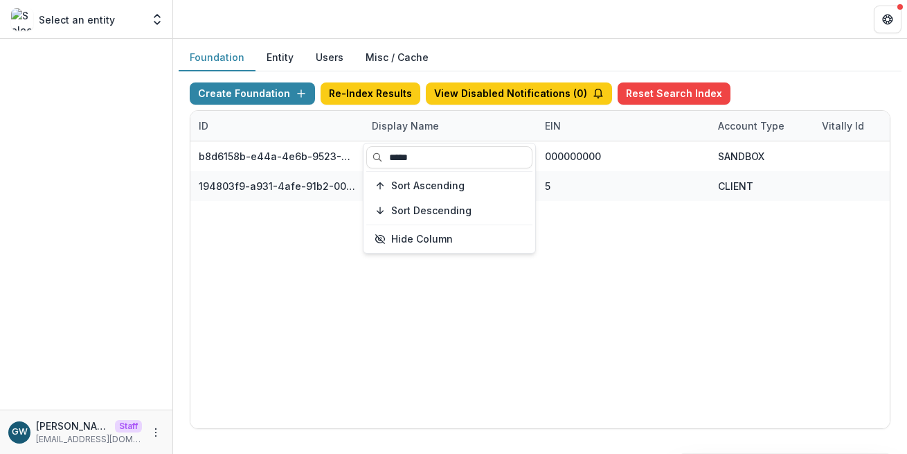
type input "*****"
click at [428, 331] on div "b8d6158b-e44a-4e6b-9523-731bbbd4a617 Delta Dental DEMO 000000000 SANDBOX Delta …" at bounding box center [865, 284] width 1351 height 287
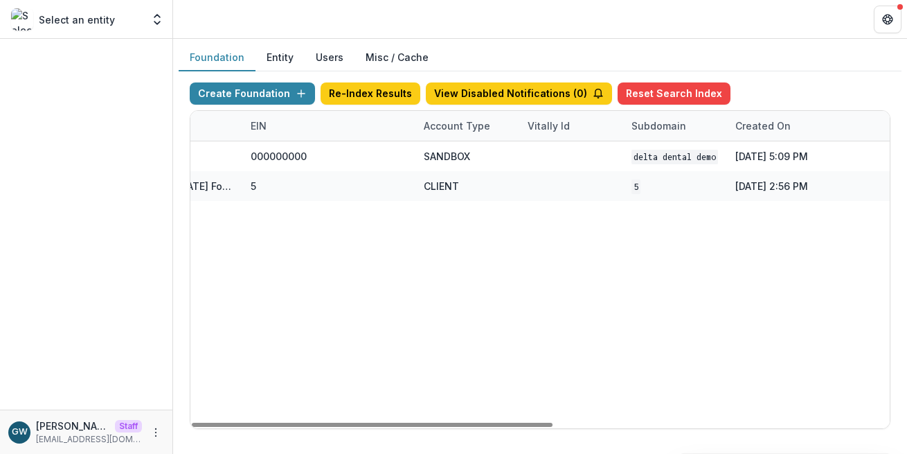
scroll to position [0, 651]
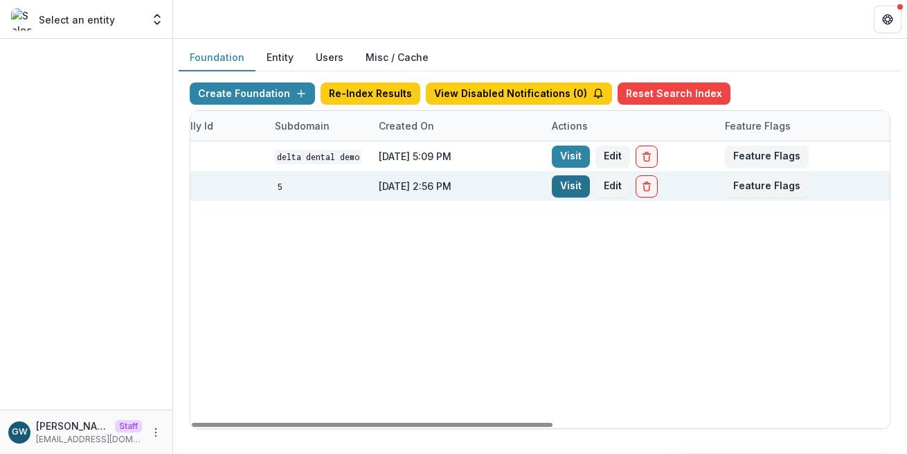
click at [576, 191] on link "Visit" at bounding box center [571, 186] width 38 height 22
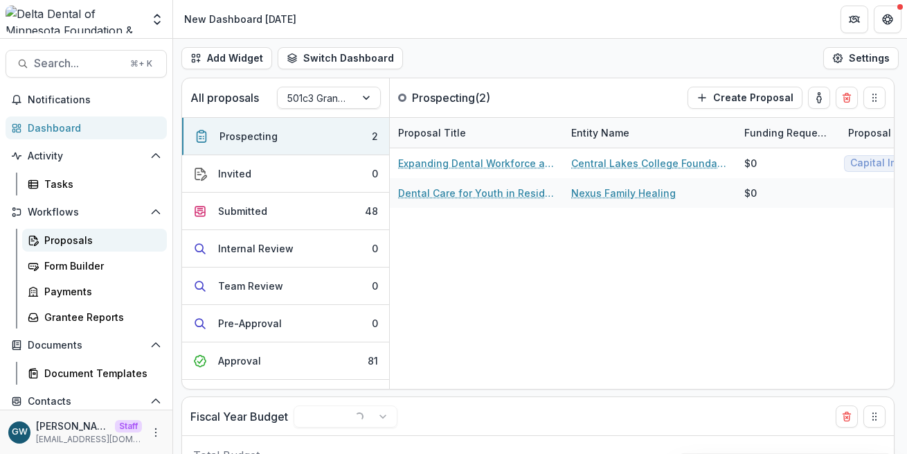
click at [75, 238] on div "Proposals" at bounding box center [100, 240] width 112 height 15
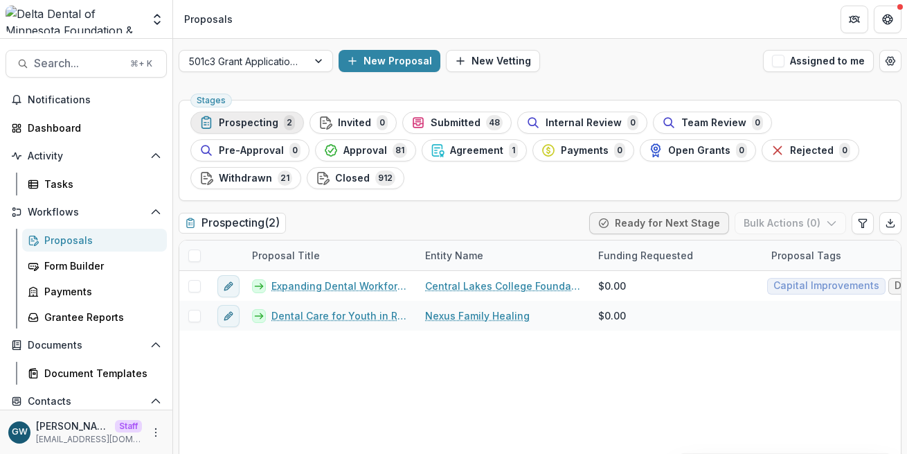
click at [256, 124] on span "Prospecting" at bounding box center [249, 123] width 60 height 12
click at [435, 124] on span "Submitted" at bounding box center [456, 123] width 50 height 12
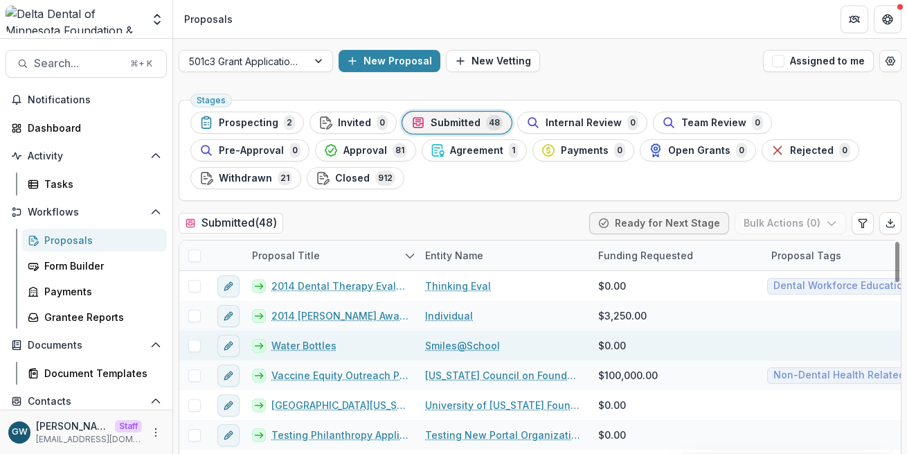
click at [300, 347] on link "Water Bottles" at bounding box center [304, 345] width 65 height 15
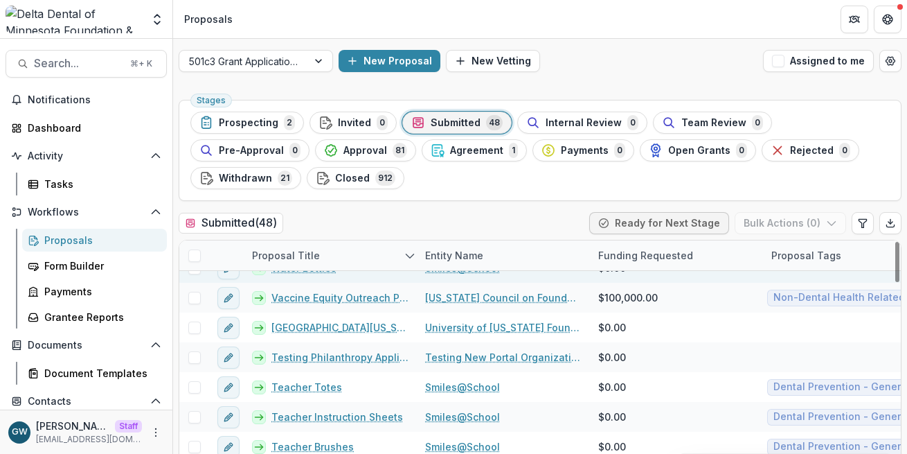
scroll to position [80, 0]
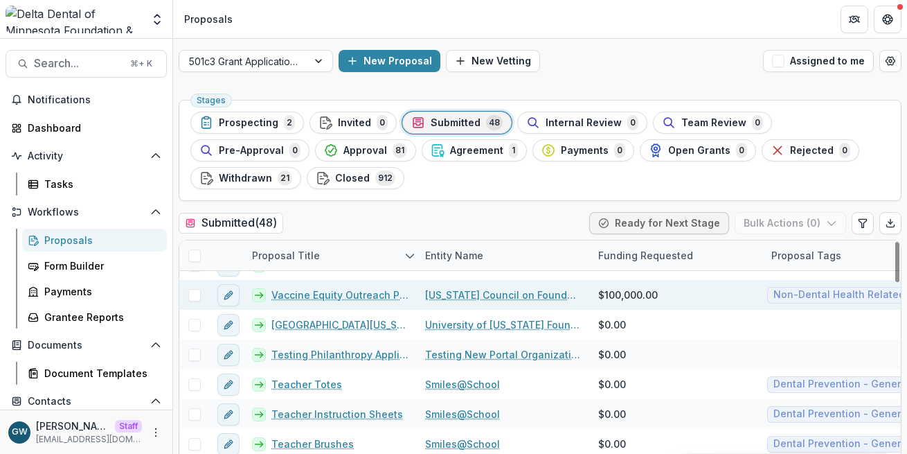
click at [355, 299] on link "Vaccine Equity Outreach Program" at bounding box center [340, 294] width 137 height 15
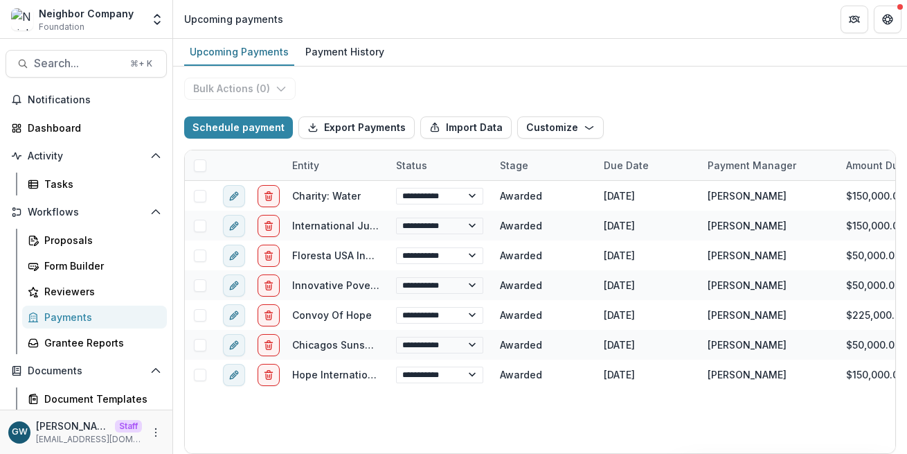
select select "******"
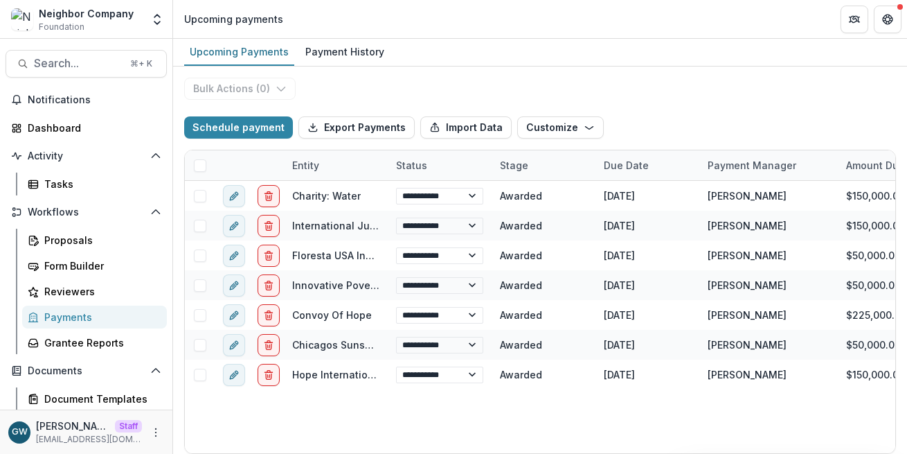
select select "******"
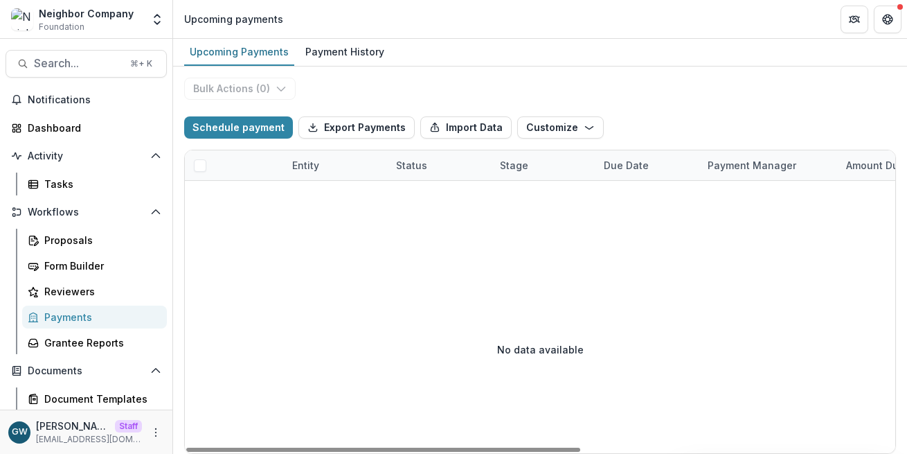
click at [56, 317] on div "Payments" at bounding box center [100, 317] width 112 height 15
click at [333, 51] on div "Payment History" at bounding box center [345, 52] width 90 height 20
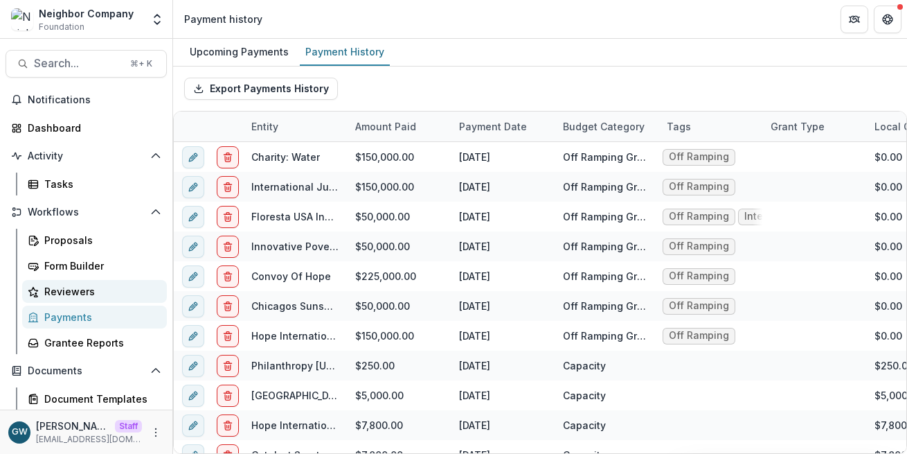
click at [88, 293] on div "Reviewers" at bounding box center [100, 291] width 112 height 15
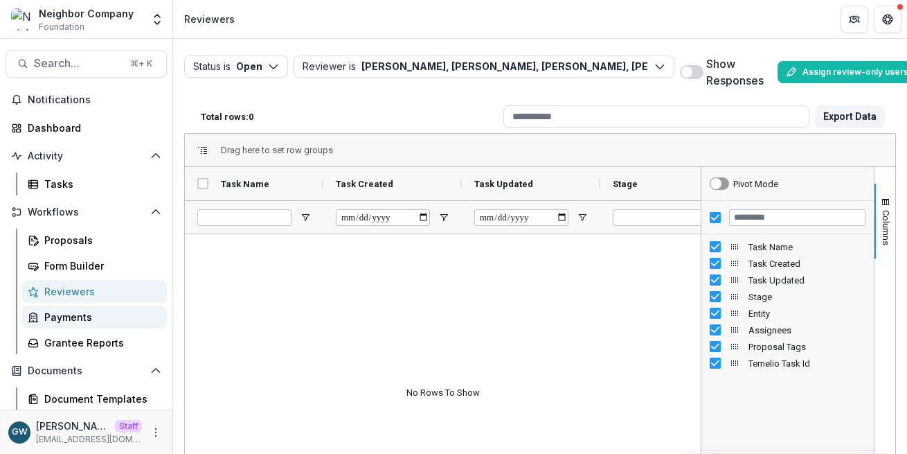
click at [84, 317] on div "Payments" at bounding box center [100, 317] width 112 height 15
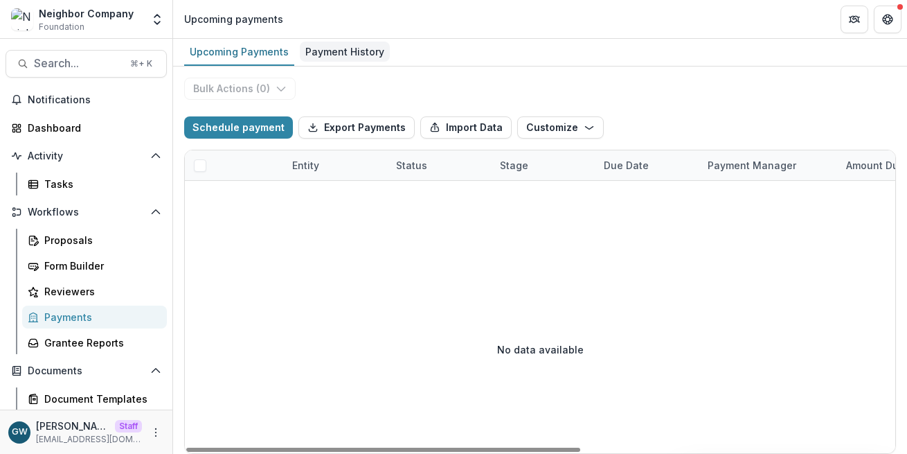
click at [355, 54] on div "Payment History" at bounding box center [345, 52] width 90 height 20
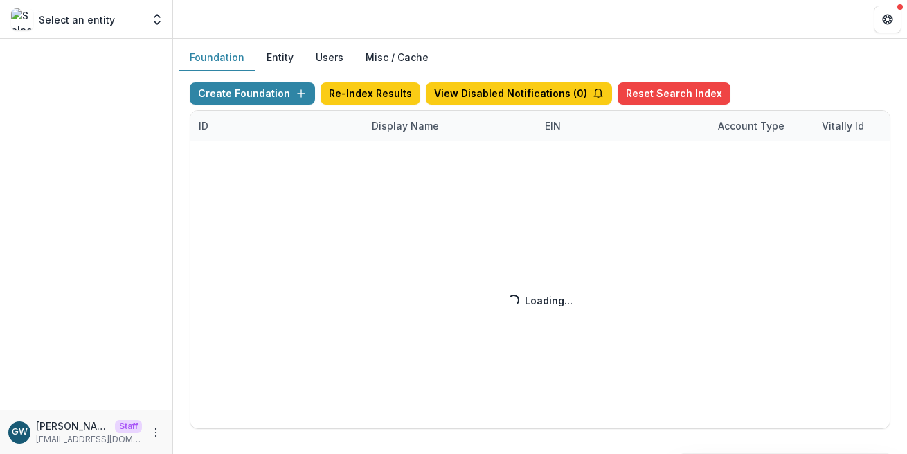
click at [393, 130] on div "Create Foundation Re-Index Results View Disabled Notifications ( 0 ) Reset Sear…" at bounding box center [540, 255] width 701 height 346
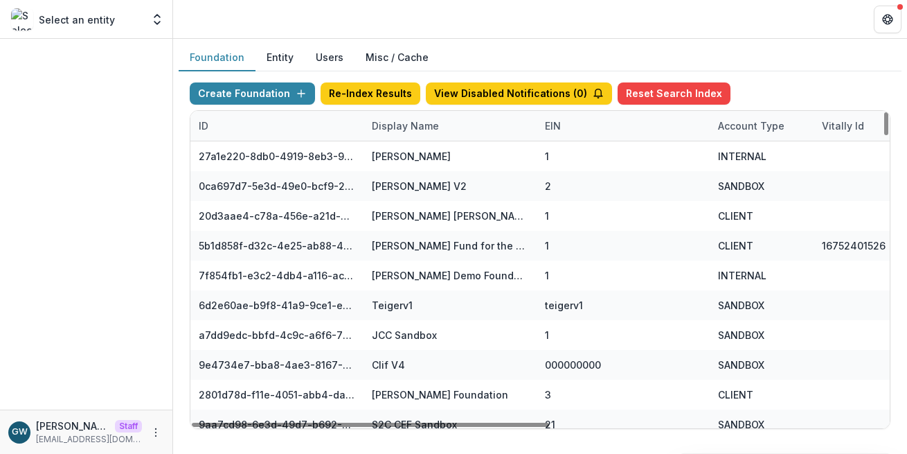
click at [420, 127] on div "Display Name" at bounding box center [406, 125] width 84 height 15
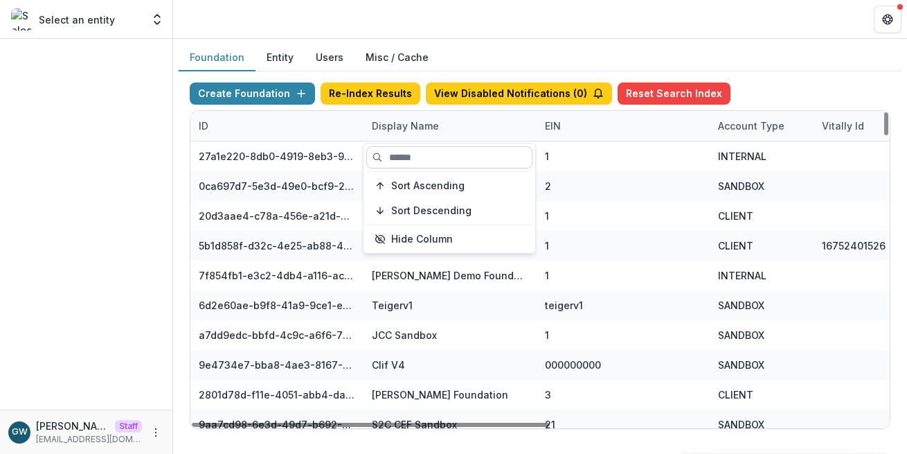
click at [420, 161] on input at bounding box center [449, 157] width 166 height 22
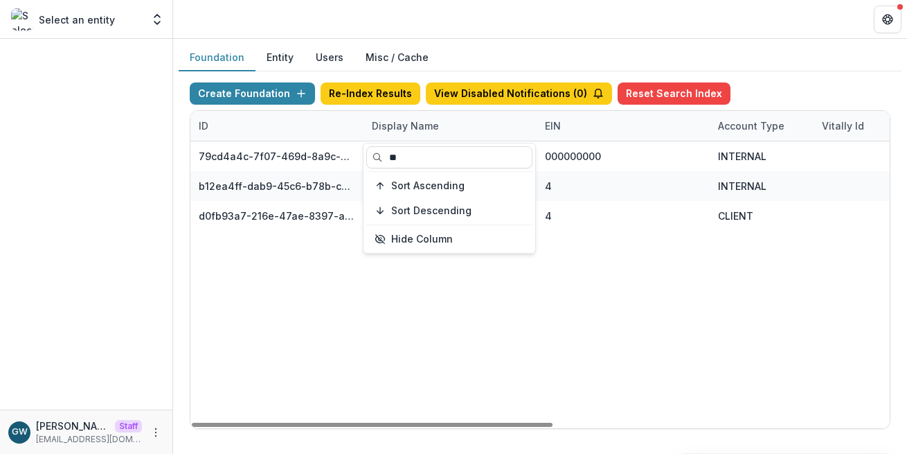
type input "*"
type input "****"
click at [769, 70] on div "Foundation Entity Users Misc / Cache" at bounding box center [540, 57] width 723 height 27
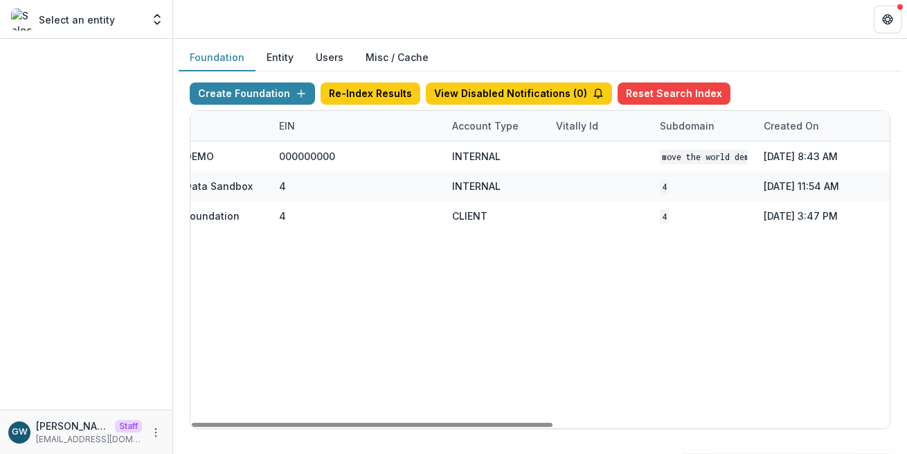
scroll to position [0, 651]
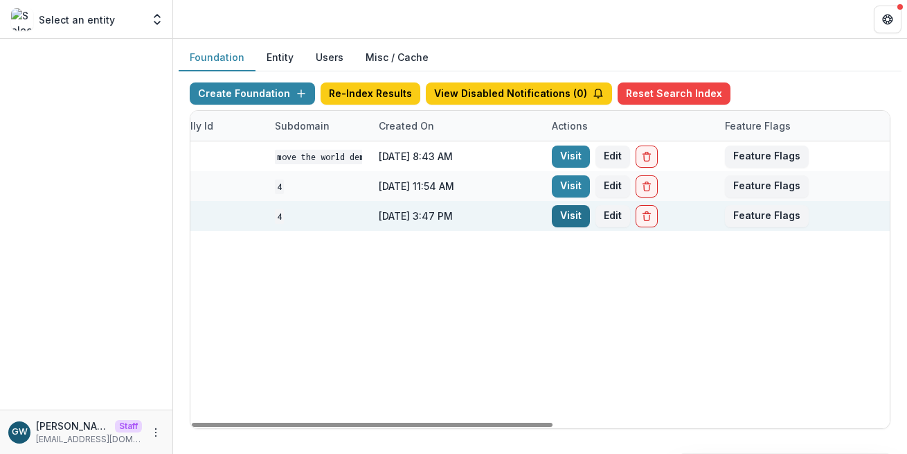
click at [575, 215] on link "Visit" at bounding box center [571, 216] width 38 height 22
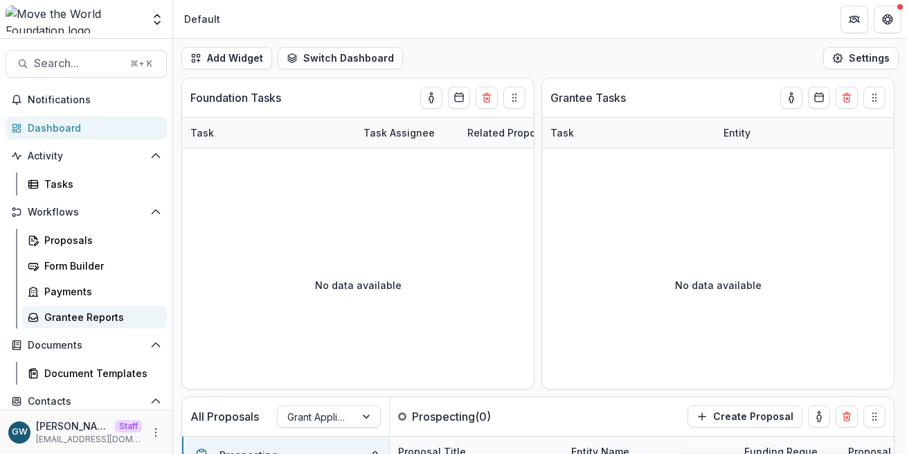
click at [71, 315] on div "Grantee Reports" at bounding box center [100, 317] width 112 height 15
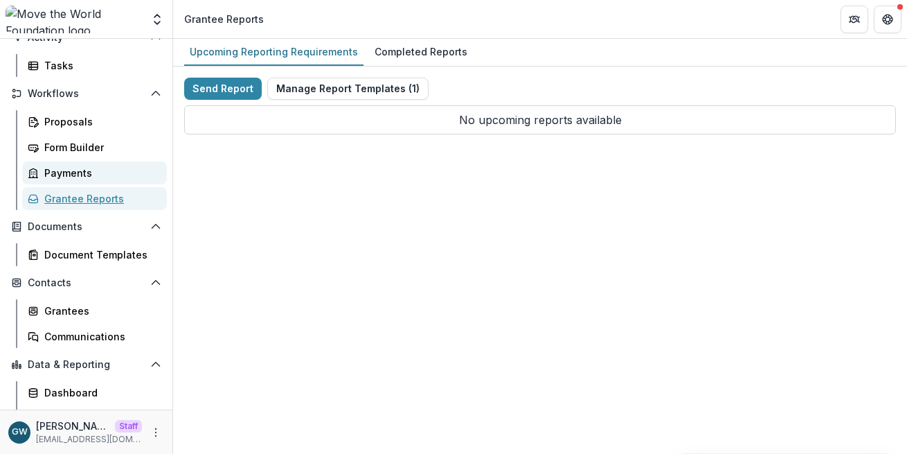
scroll to position [117, 0]
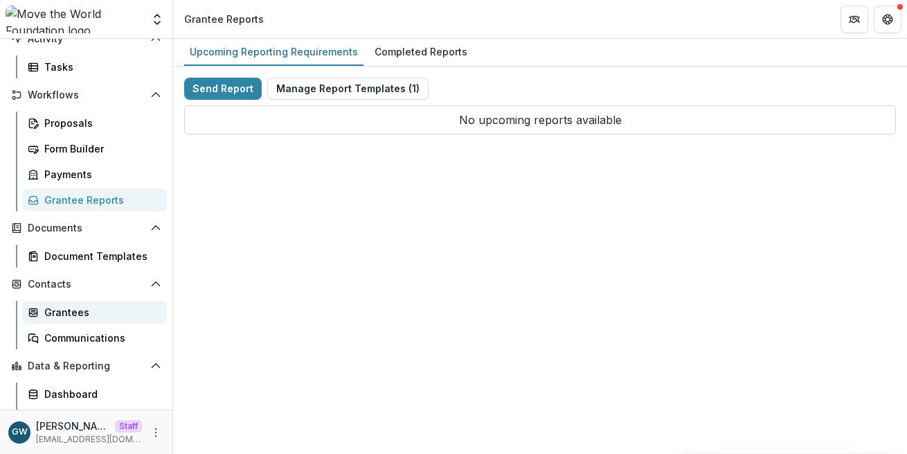
click at [73, 314] on div "Grantees" at bounding box center [100, 312] width 112 height 15
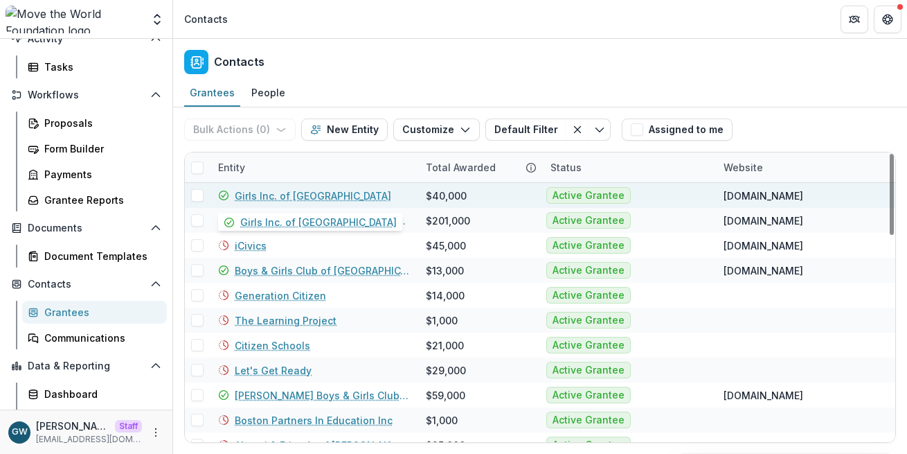
click at [312, 199] on link "Girls Inc. of Worcester" at bounding box center [313, 195] width 157 height 15
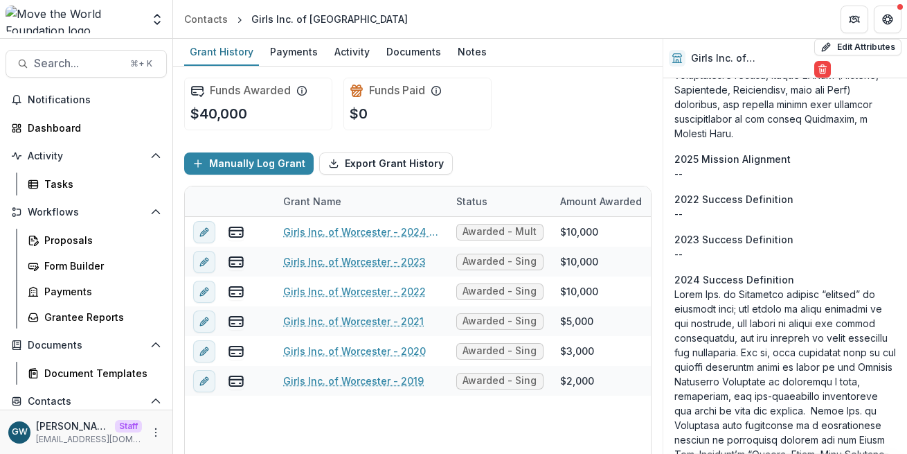
scroll to position [3761, 0]
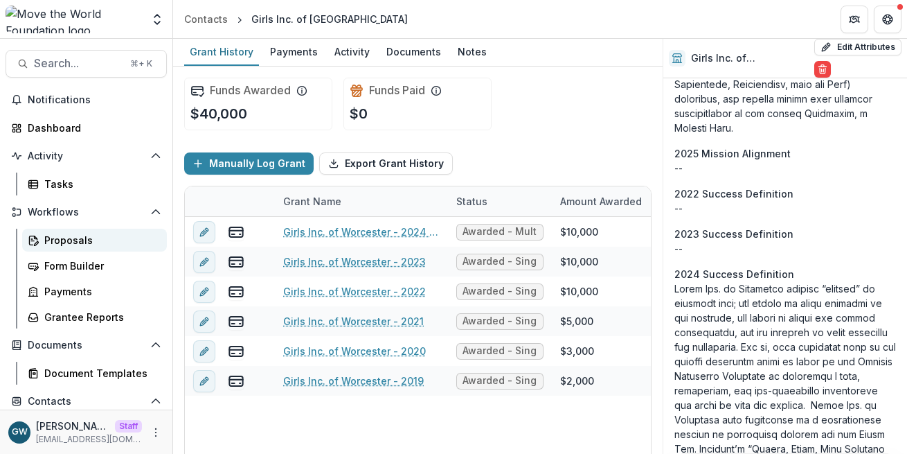
click at [69, 243] on div "Proposals" at bounding box center [100, 240] width 112 height 15
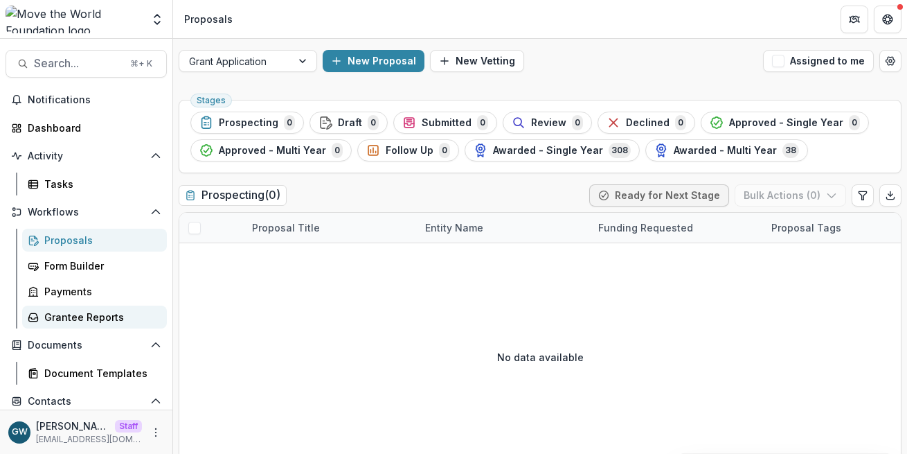
scroll to position [139, 0]
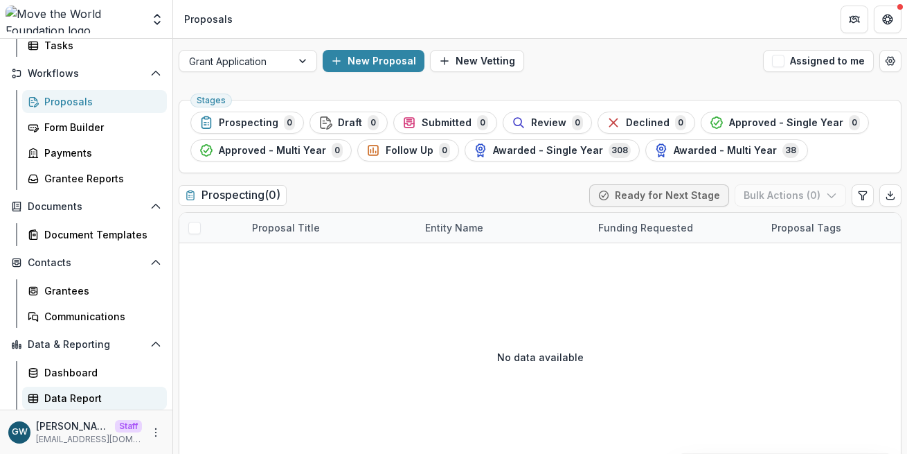
click at [55, 393] on div "Data Report" at bounding box center [100, 398] width 112 height 15
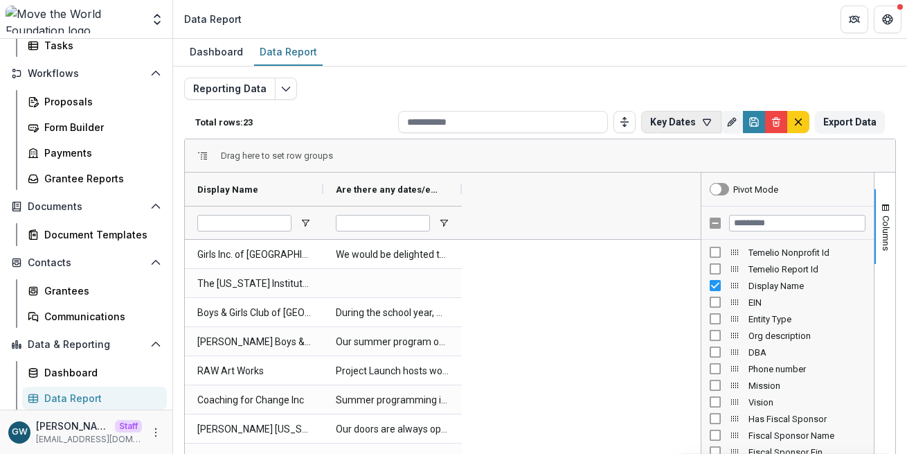
click at [693, 120] on button "Key Dates" at bounding box center [681, 122] width 80 height 22
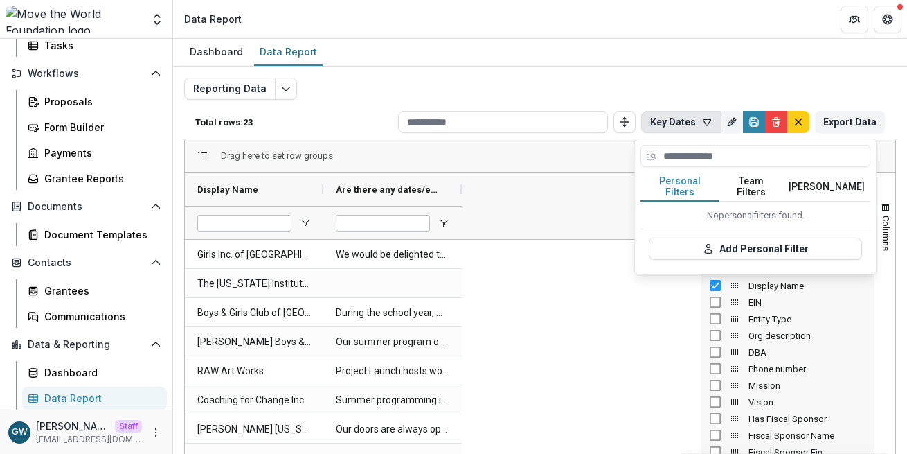
click at [749, 179] on button "Team Filters" at bounding box center [752, 186] width 64 height 29
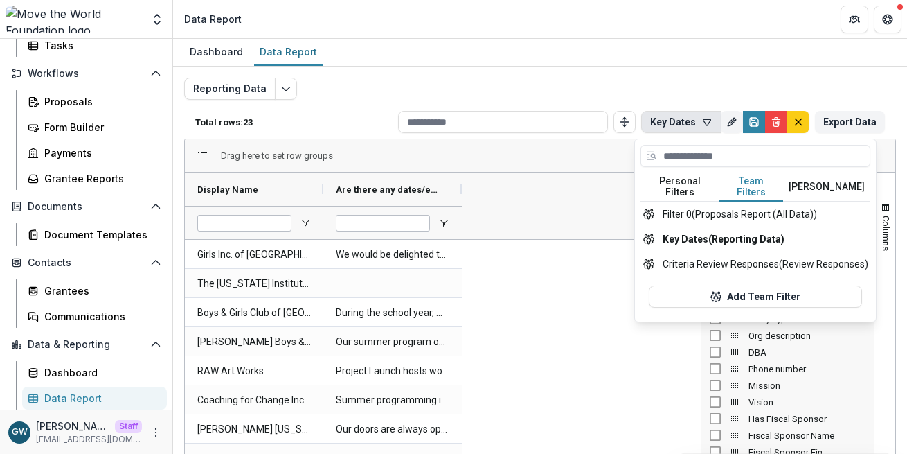
click at [768, 74] on div "Reporting Data Total rows: 23 Key Dates Personal Filters Team Filters Temelio F…" at bounding box center [540, 328] width 734 height 524
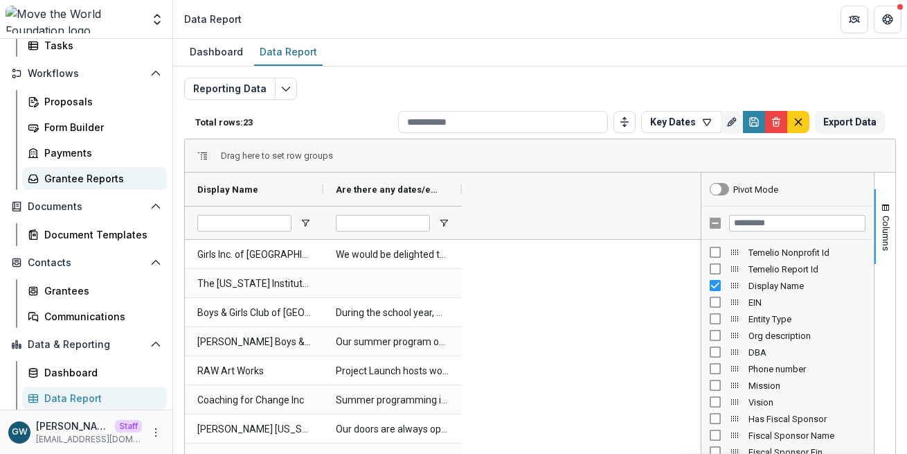
click at [91, 173] on div "Grantee Reports" at bounding box center [100, 178] width 112 height 15
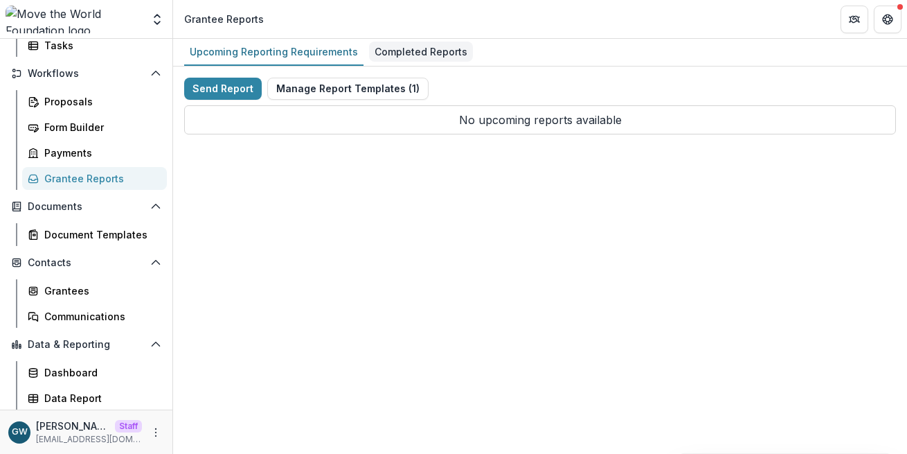
click at [424, 49] on div "Completed Reports" at bounding box center [421, 52] width 104 height 20
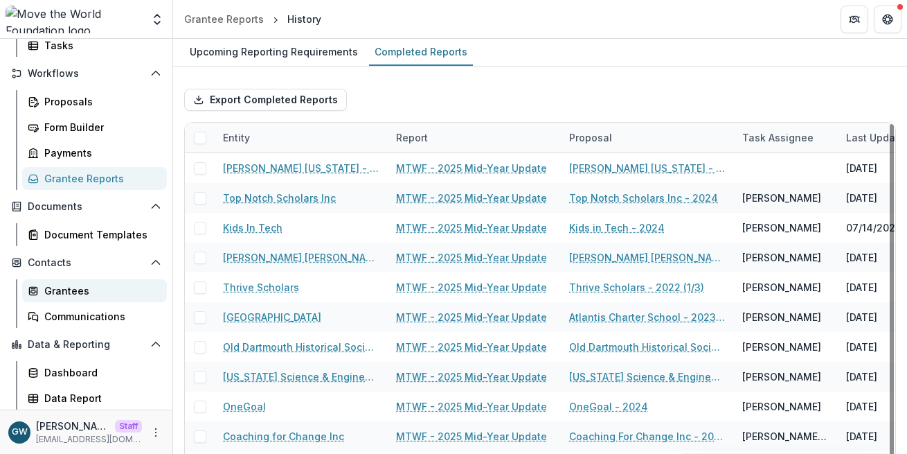
click at [73, 292] on div "Grantees" at bounding box center [100, 290] width 112 height 15
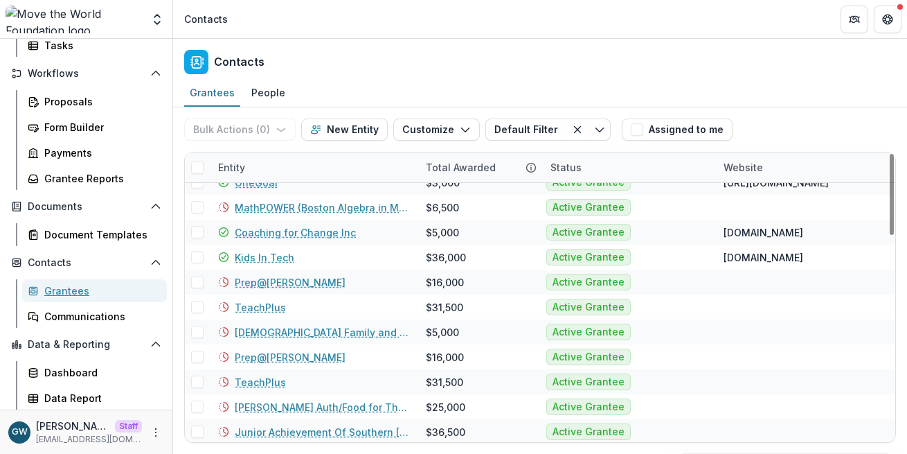
scroll to position [341, 0]
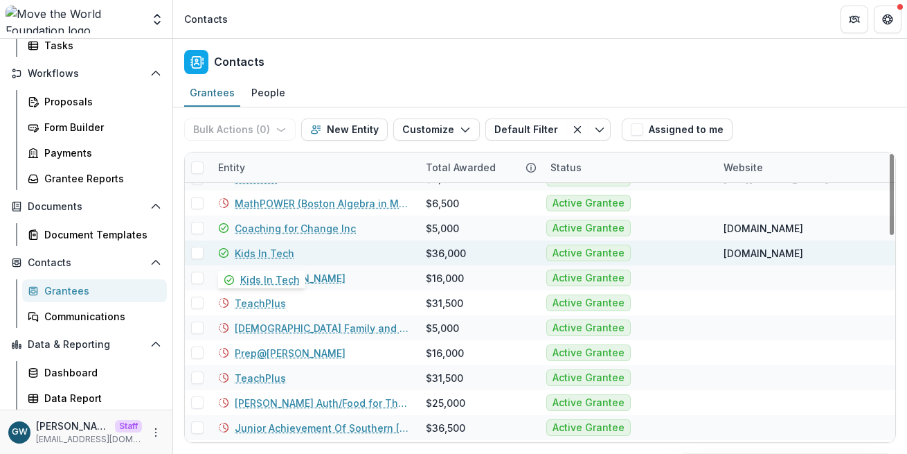
click at [269, 253] on link "Kids In Tech" at bounding box center [265, 253] width 60 height 15
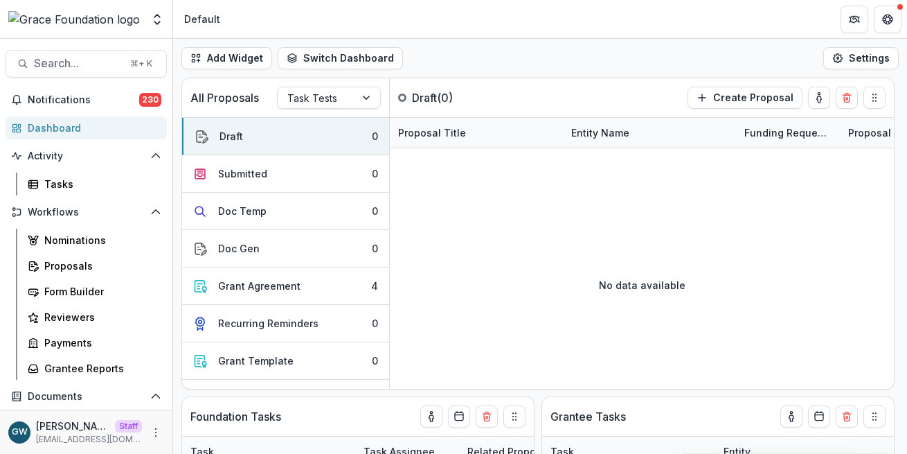
select select "******"
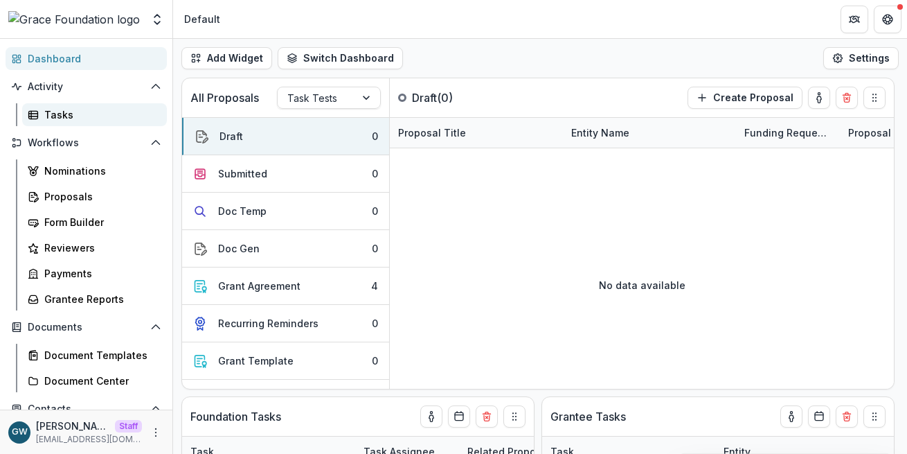
scroll to position [77, 0]
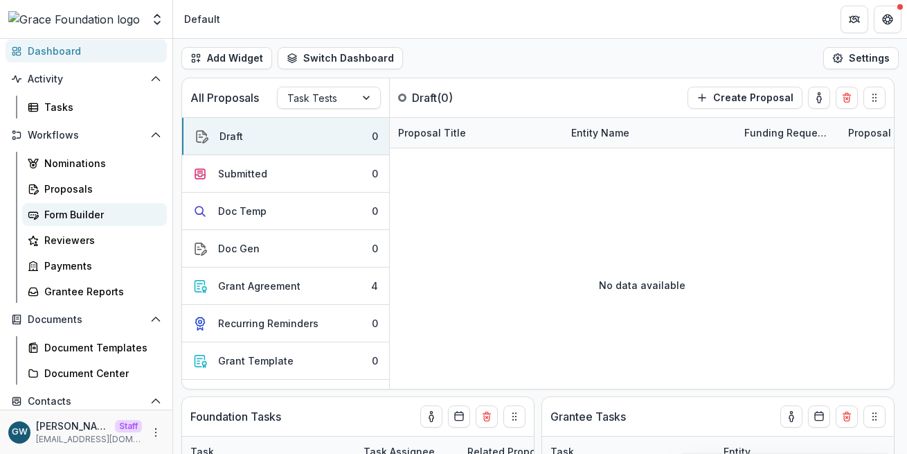
click at [84, 217] on div "Form Builder" at bounding box center [100, 214] width 112 height 15
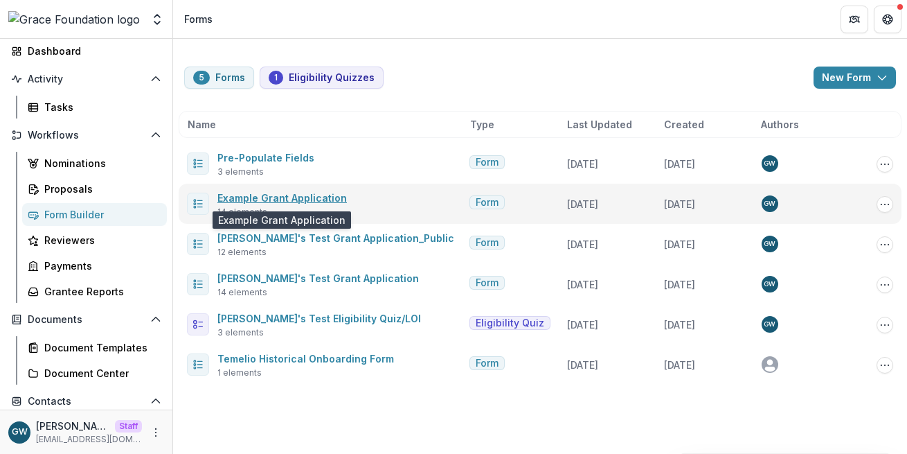
click at [291, 198] on link "Example Grant Application" at bounding box center [282, 198] width 130 height 12
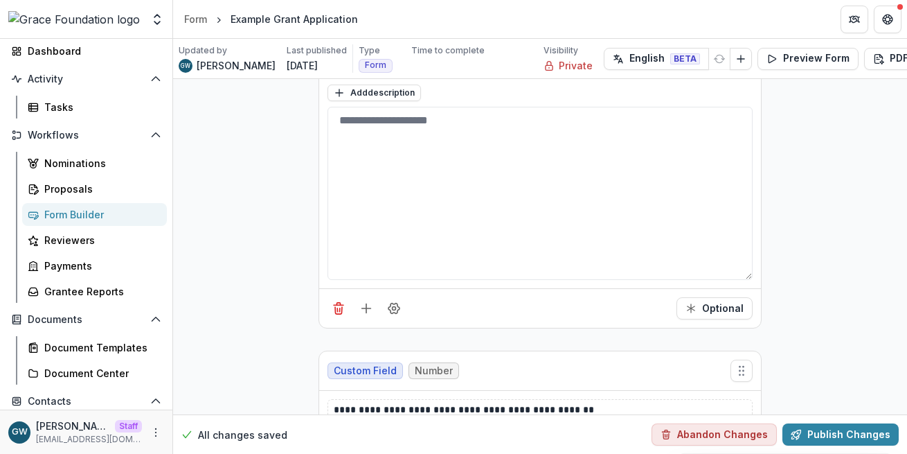
scroll to position [2529, 0]
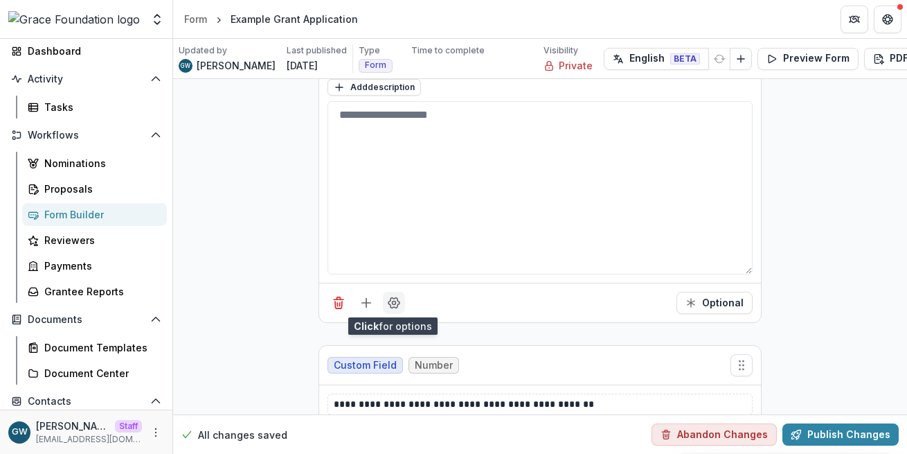
click at [391, 304] on icon "Field Settings" at bounding box center [394, 303] width 11 height 10
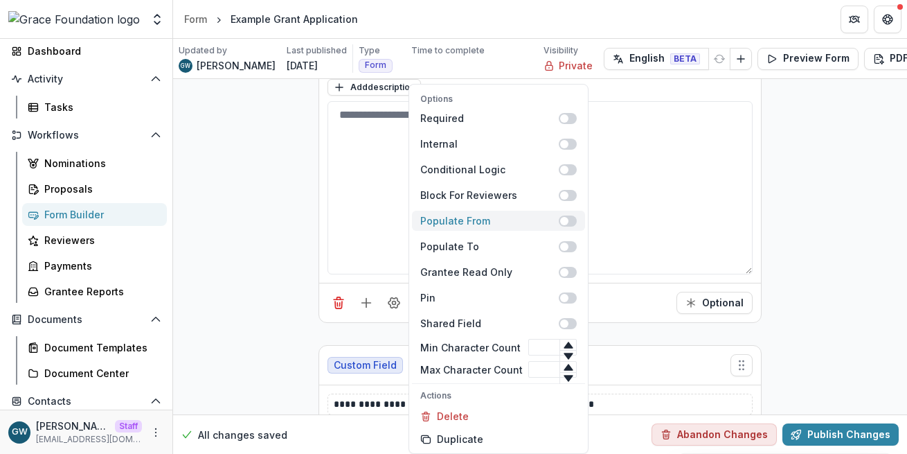
click at [560, 217] on span at bounding box center [564, 221] width 8 height 8
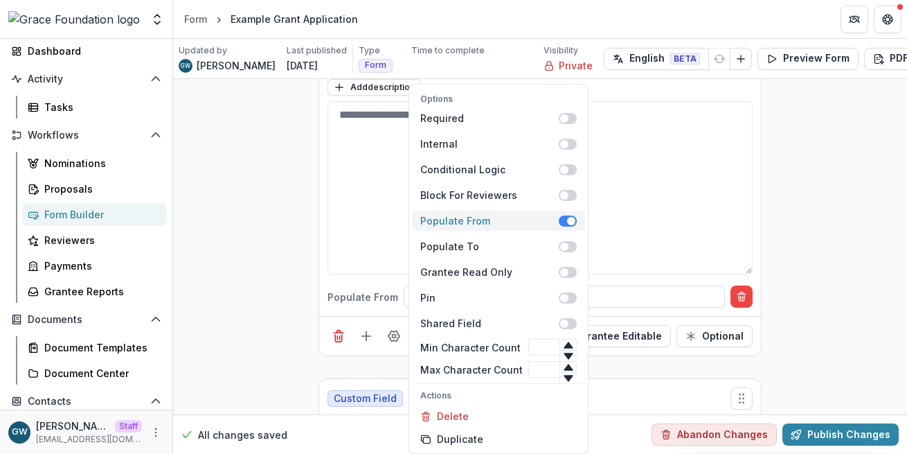
click at [560, 217] on span at bounding box center [568, 220] width 18 height 11
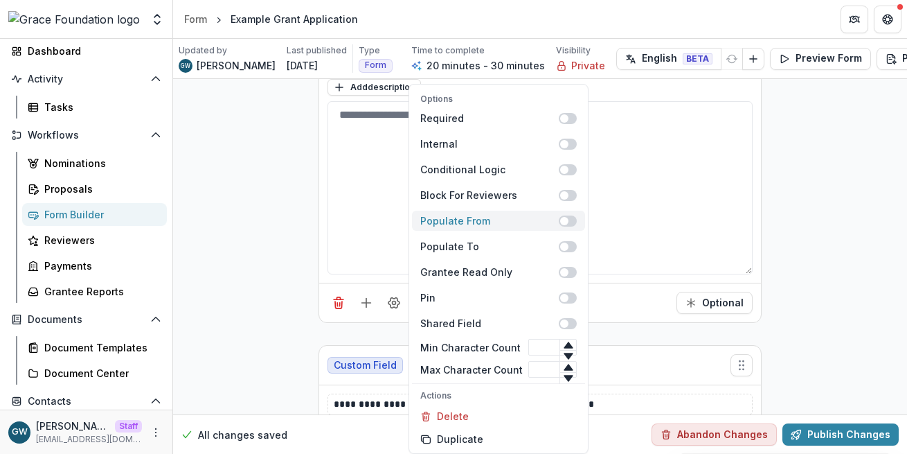
click at [560, 217] on span at bounding box center [564, 221] width 8 height 8
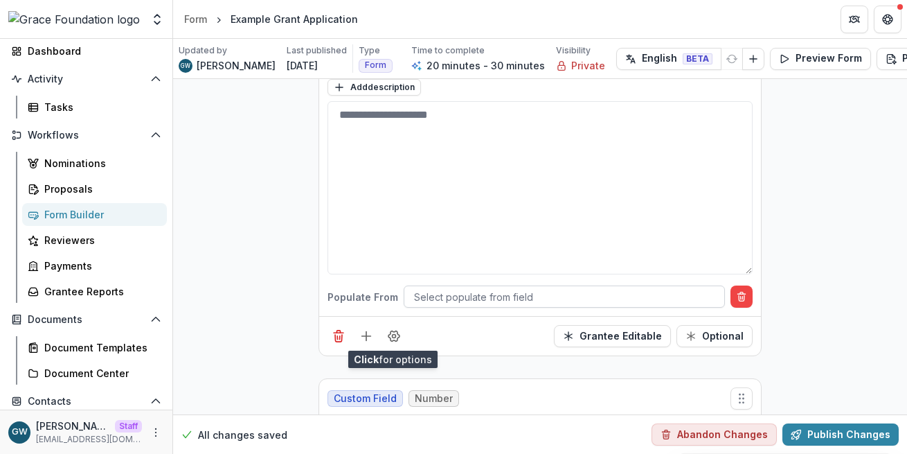
click at [477, 294] on div at bounding box center [564, 296] width 301 height 17
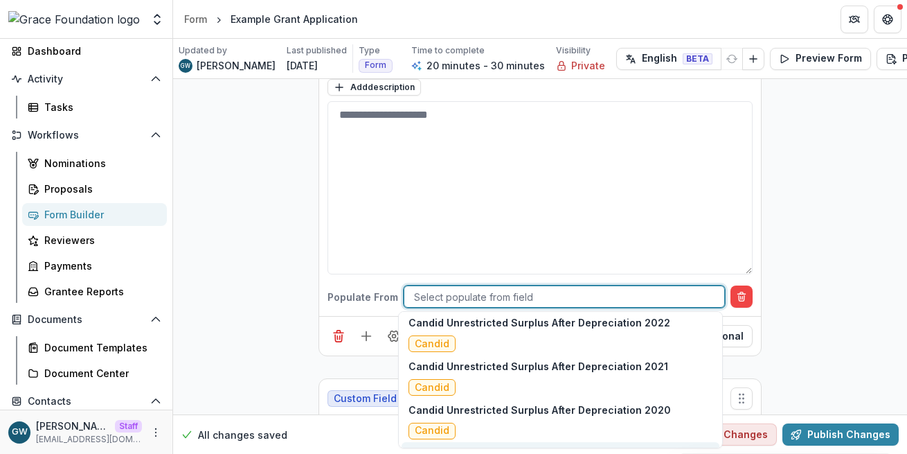
scroll to position [6244, 0]
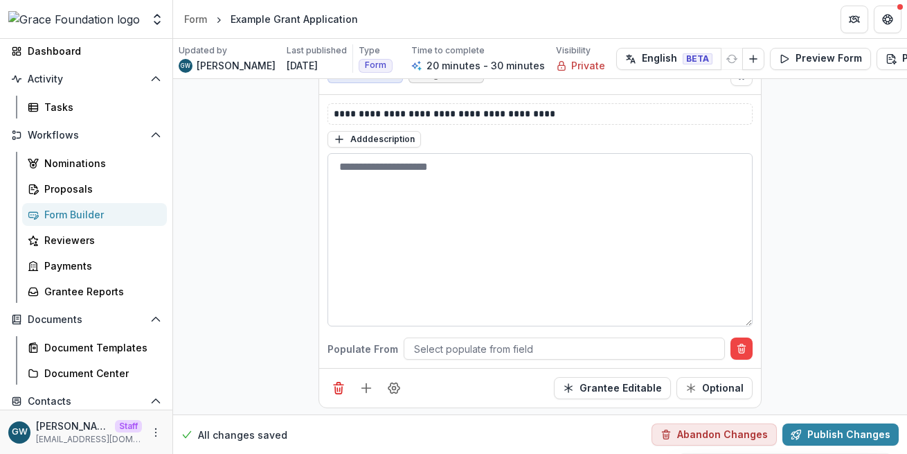
scroll to position [2476, 0]
